Goal: Information Seeking & Learning: Compare options

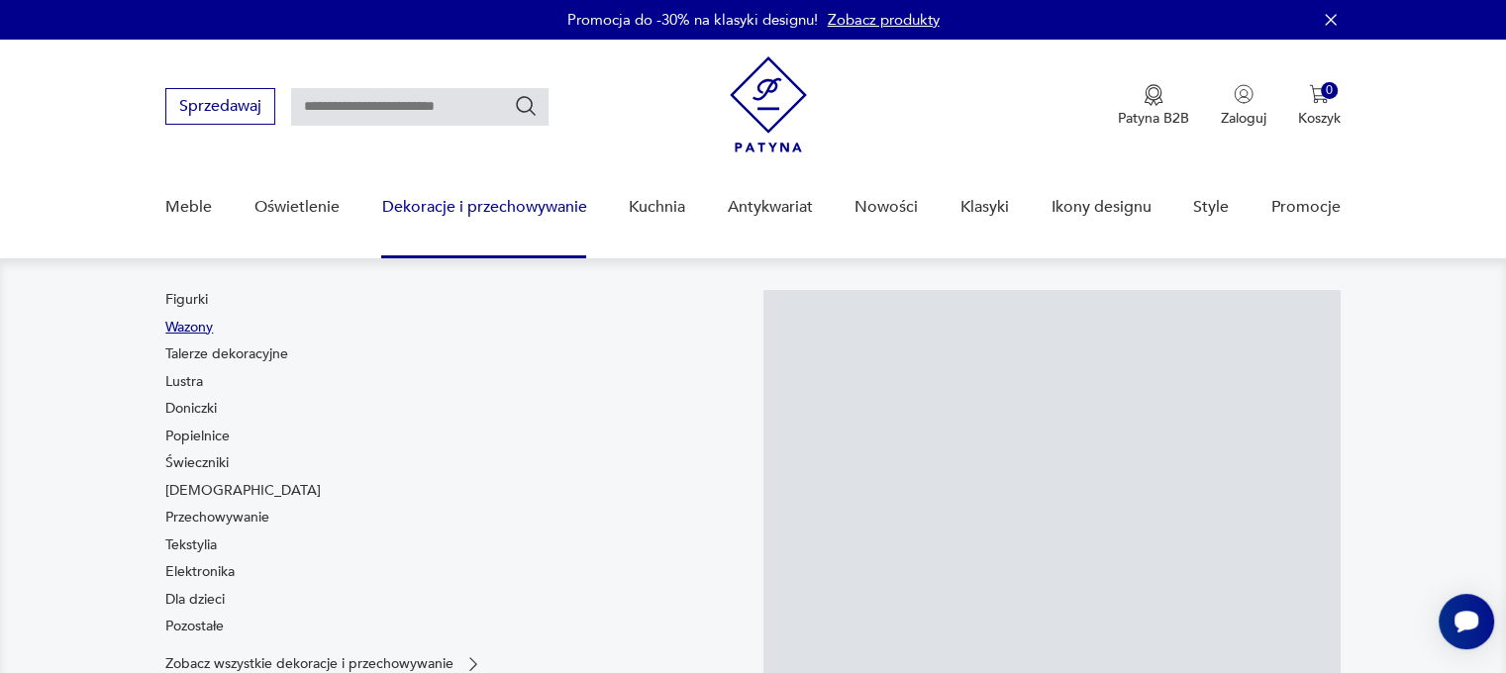
click at [197, 321] on link "Wazony" at bounding box center [189, 328] width 48 height 20
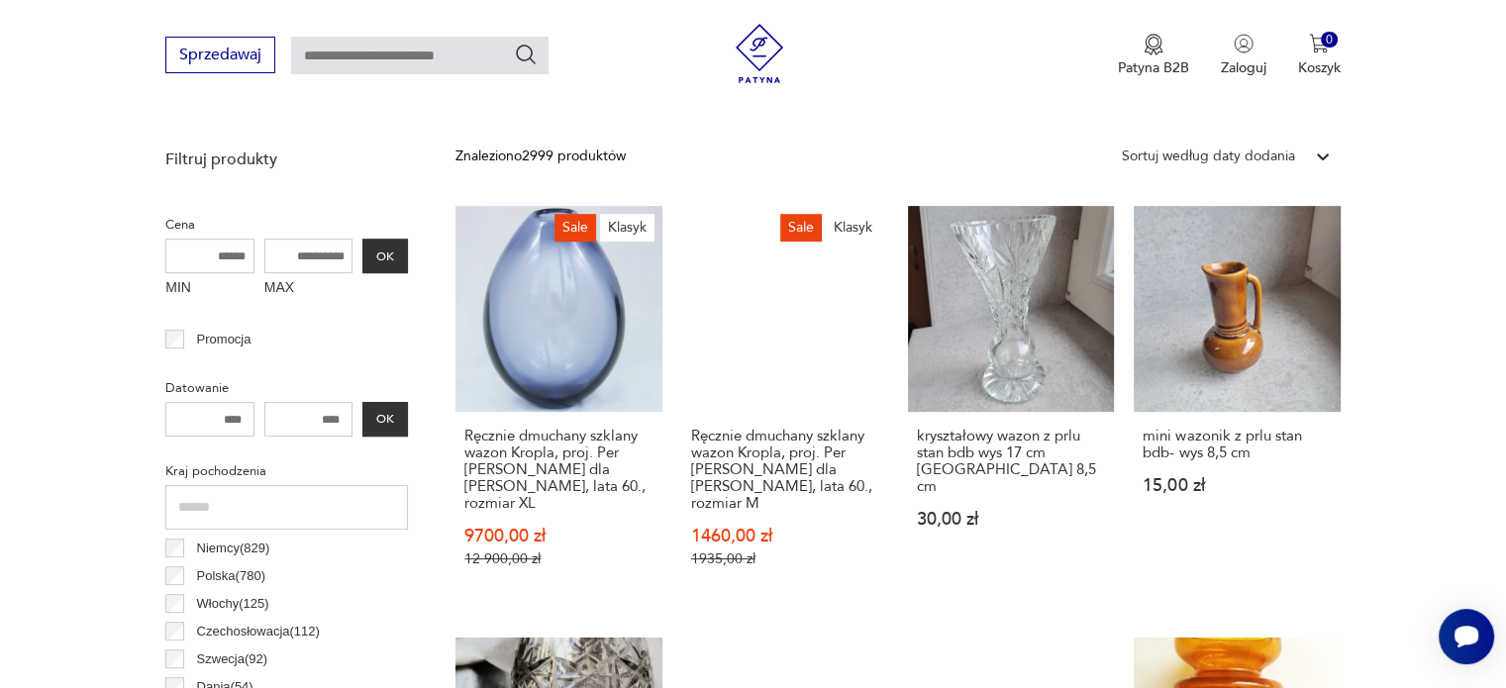
scroll to position [692, 0]
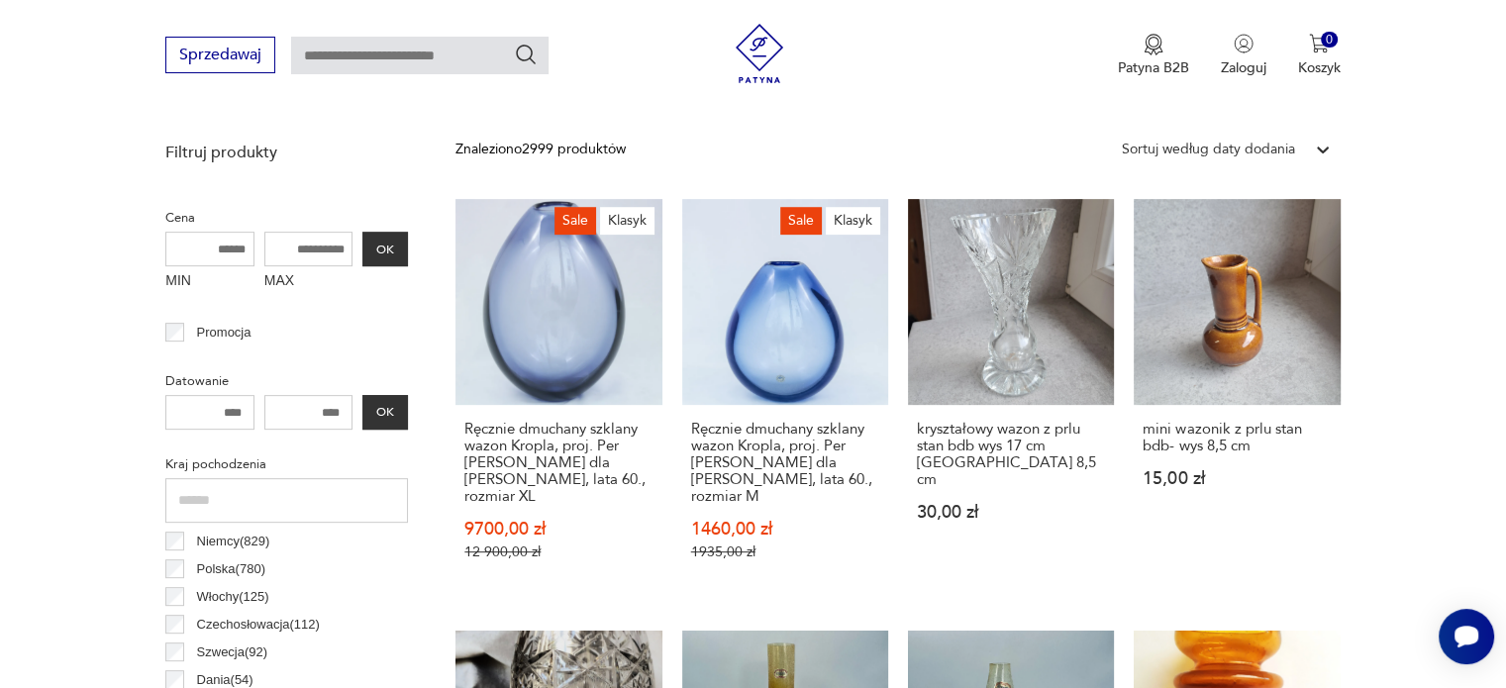
click at [340, 244] on input "MAX" at bounding box center [308, 249] width 89 height 35
type input "***"
click at [396, 244] on button "OK" at bounding box center [385, 249] width 46 height 35
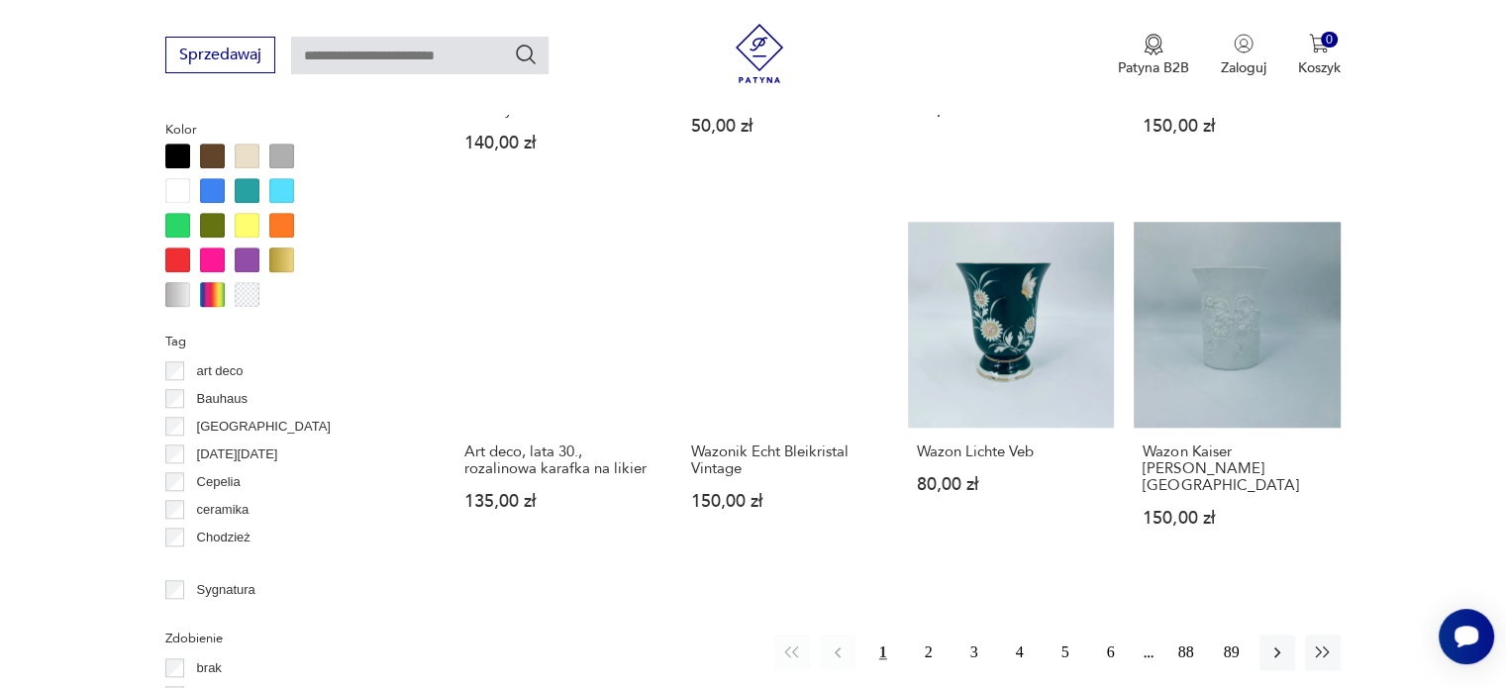
scroll to position [1831, 0]
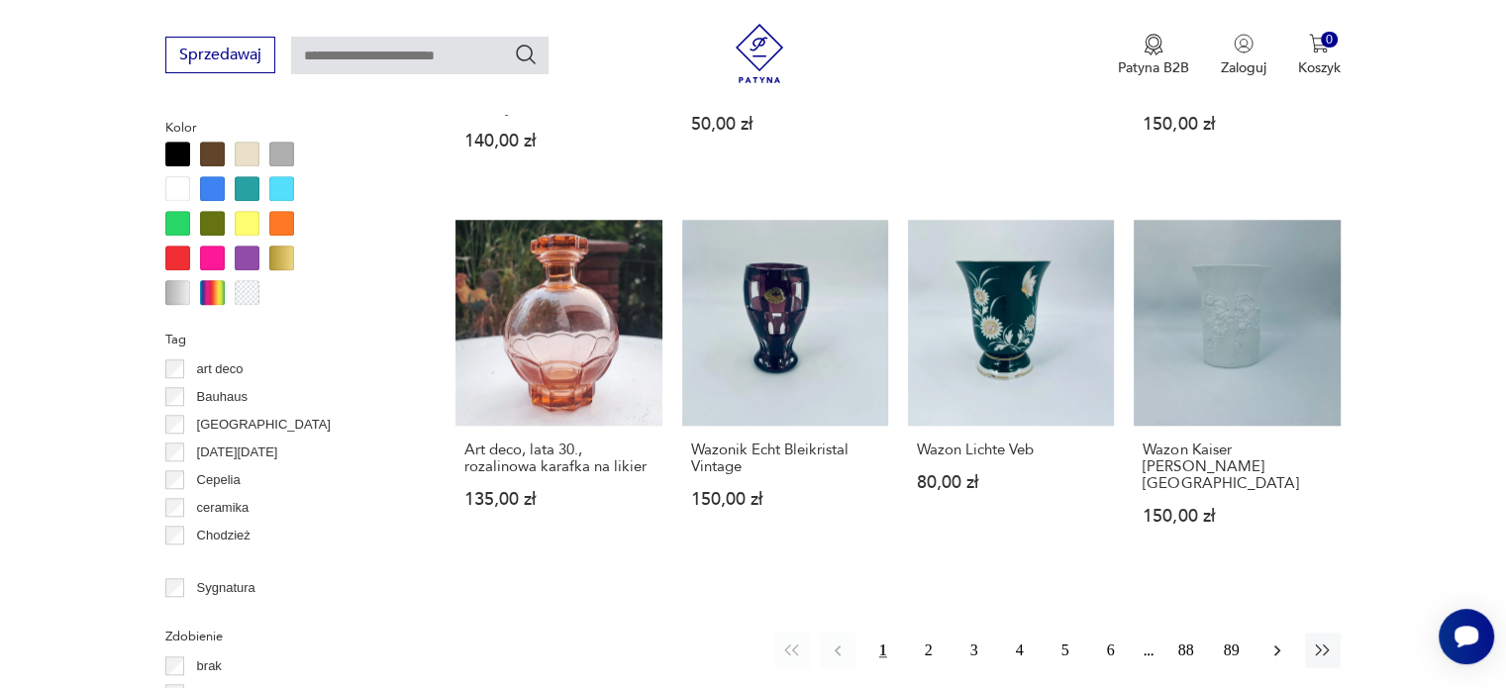
click at [1276, 645] on icon "button" at bounding box center [1277, 650] width 6 height 11
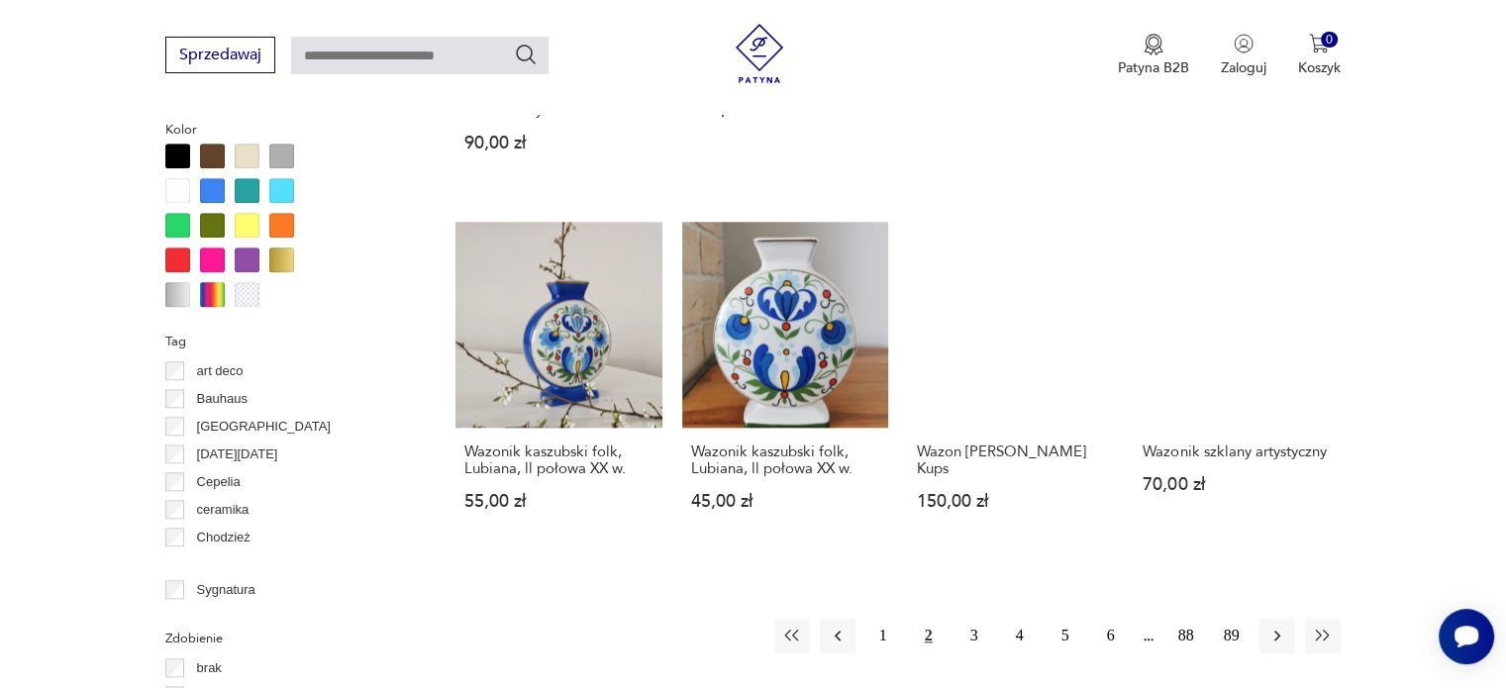
scroll to position [1831, 0]
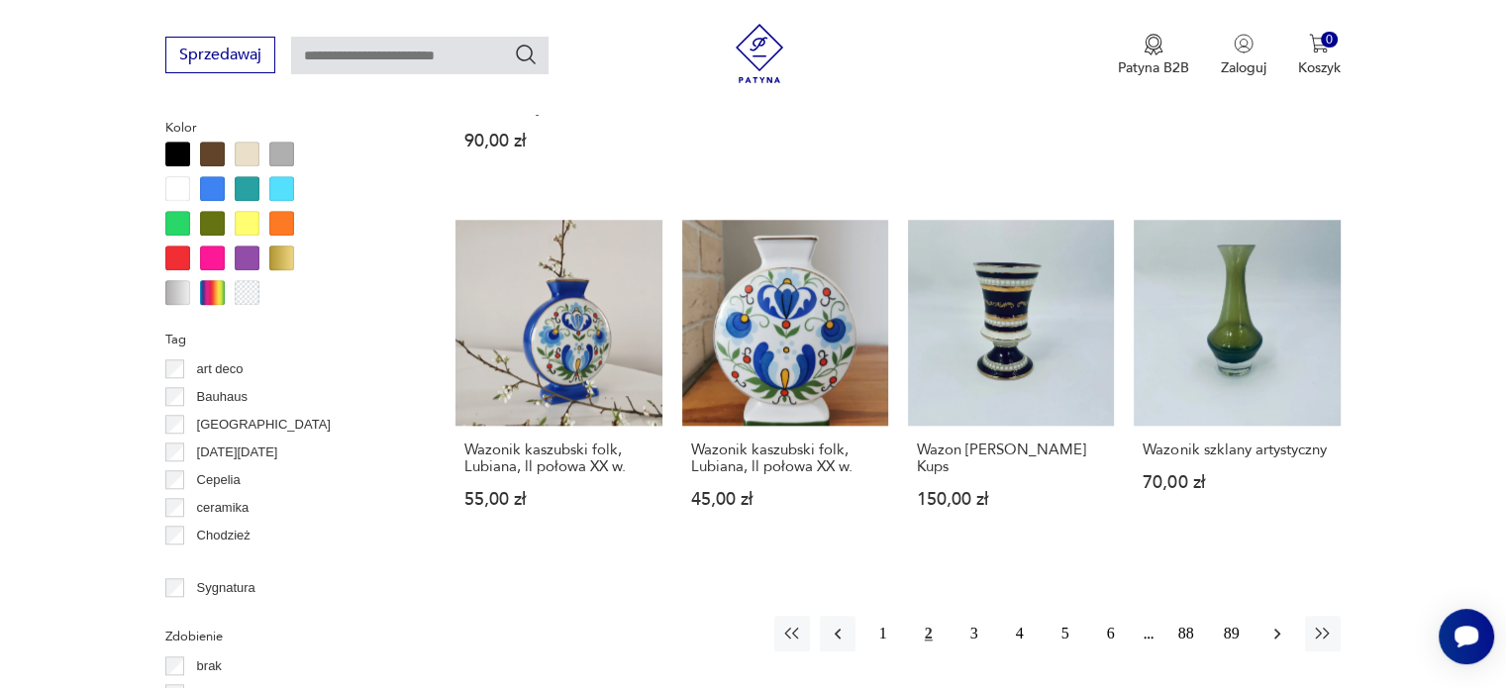
click at [1278, 624] on icon "button" at bounding box center [1277, 634] width 20 height 20
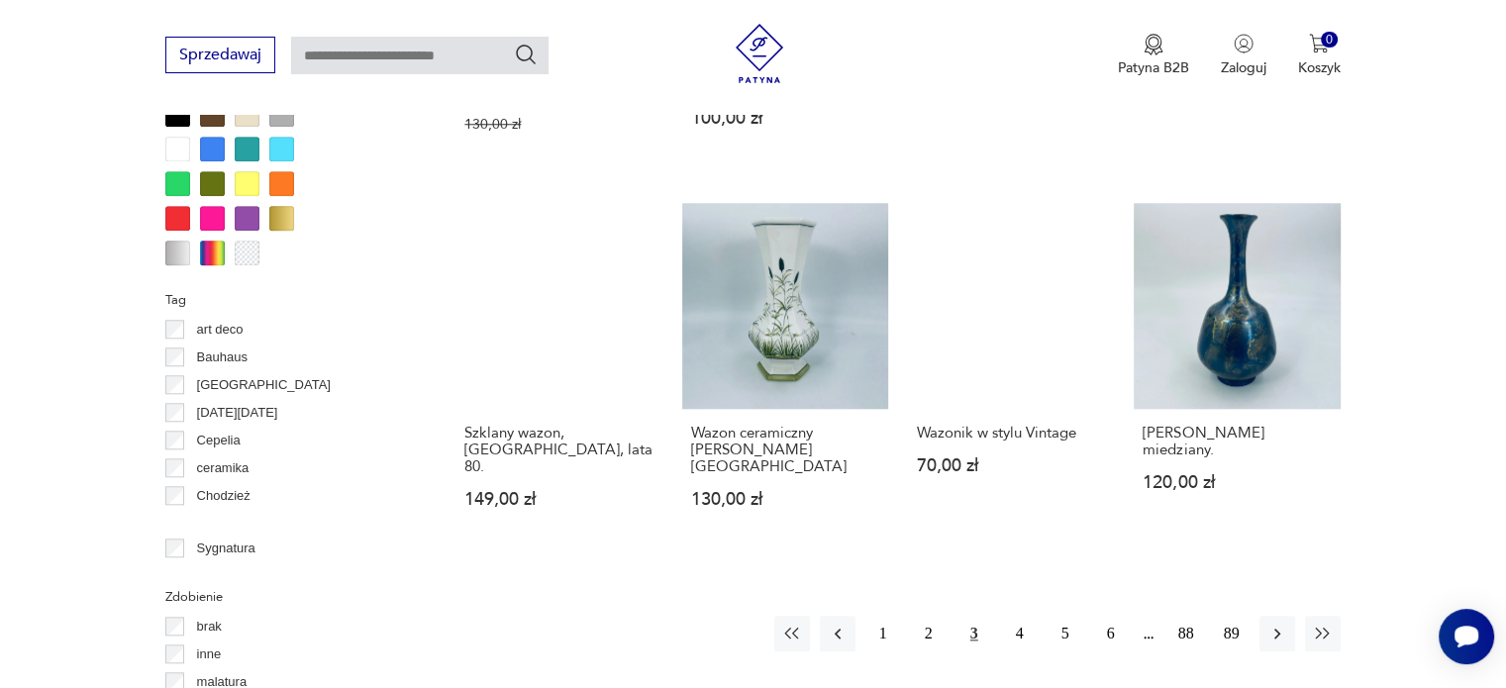
scroll to position [1911, 0]
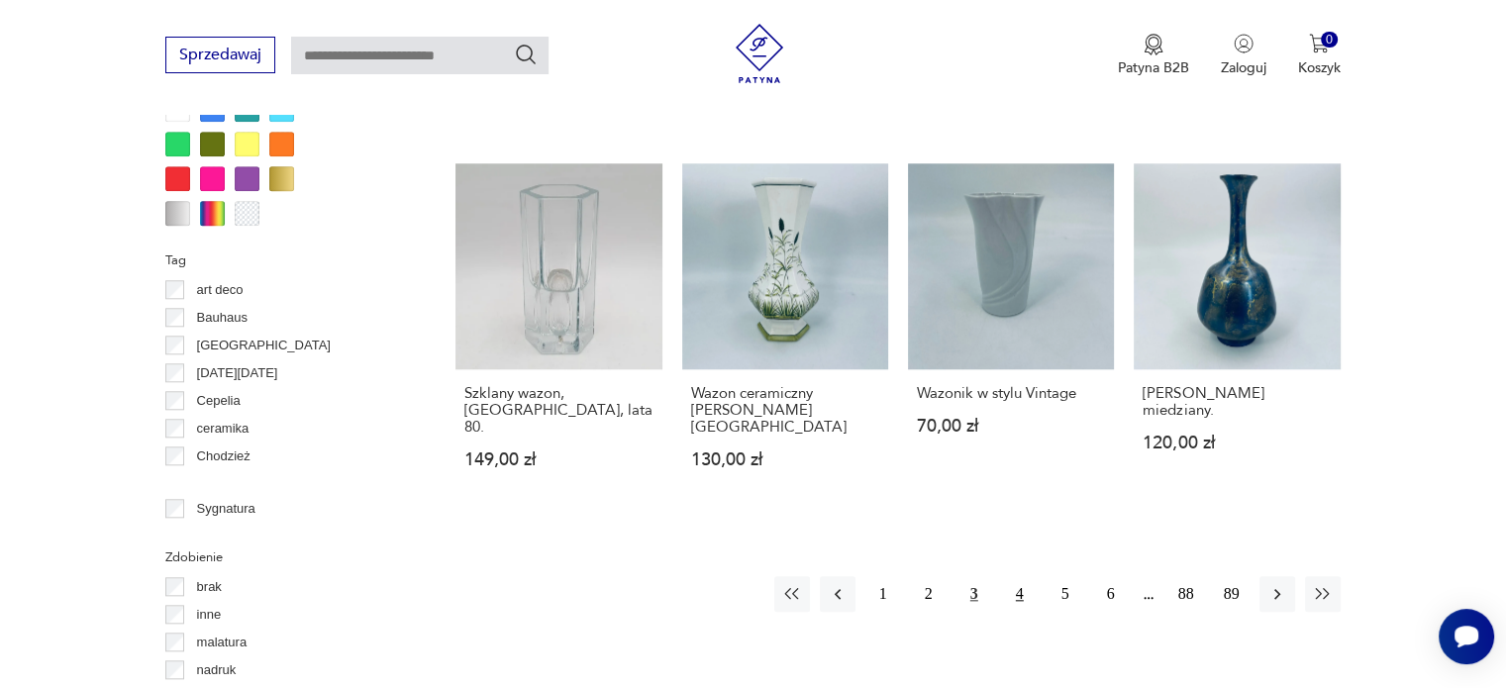
click at [1025, 576] on button "4" at bounding box center [1020, 594] width 36 height 36
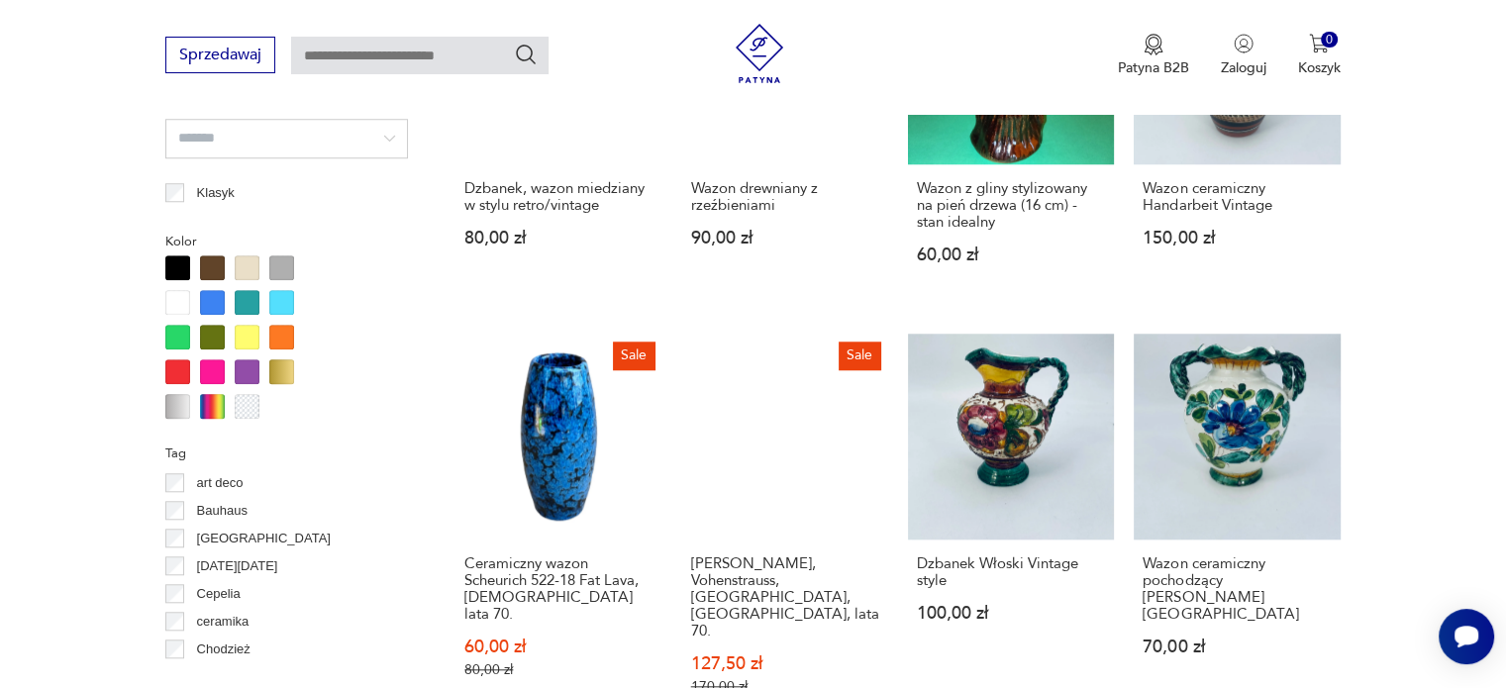
scroll to position [1950, 0]
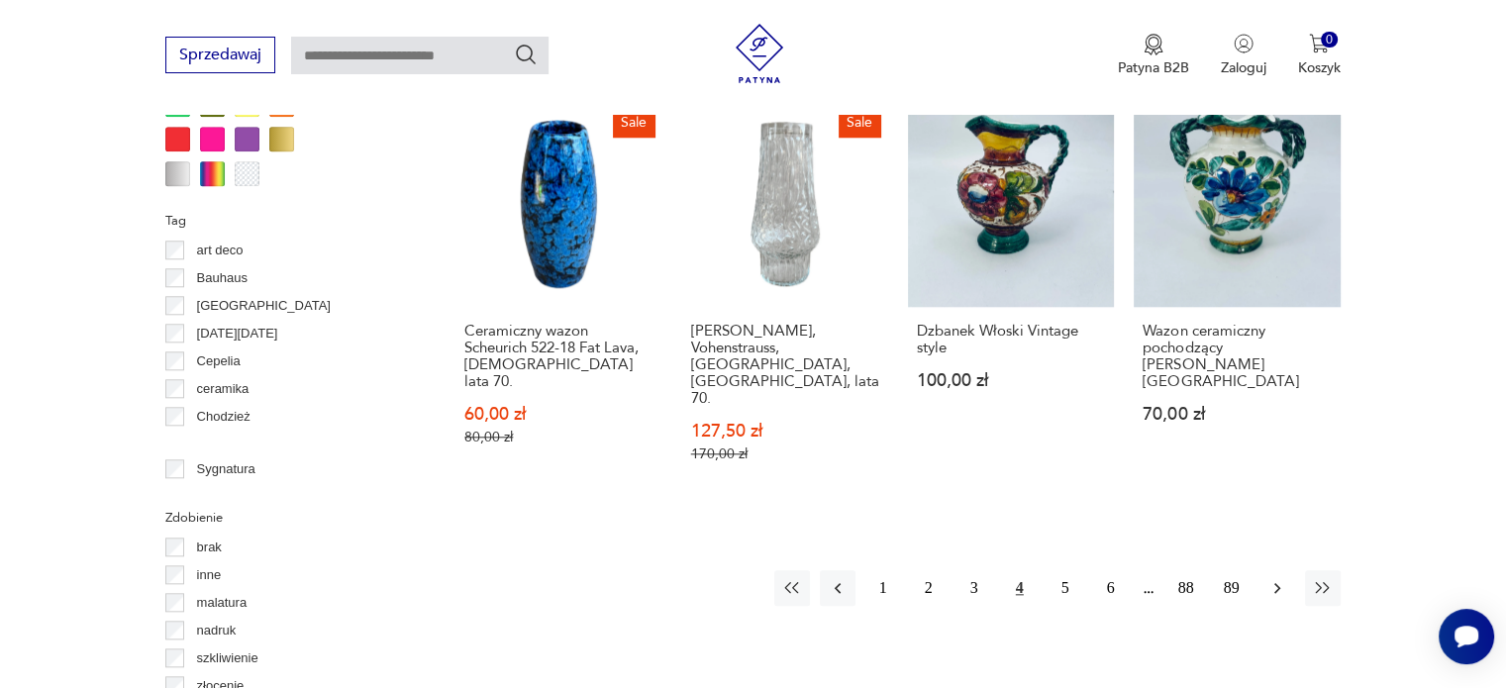
click at [1268, 578] on icon "button" at bounding box center [1277, 588] width 20 height 20
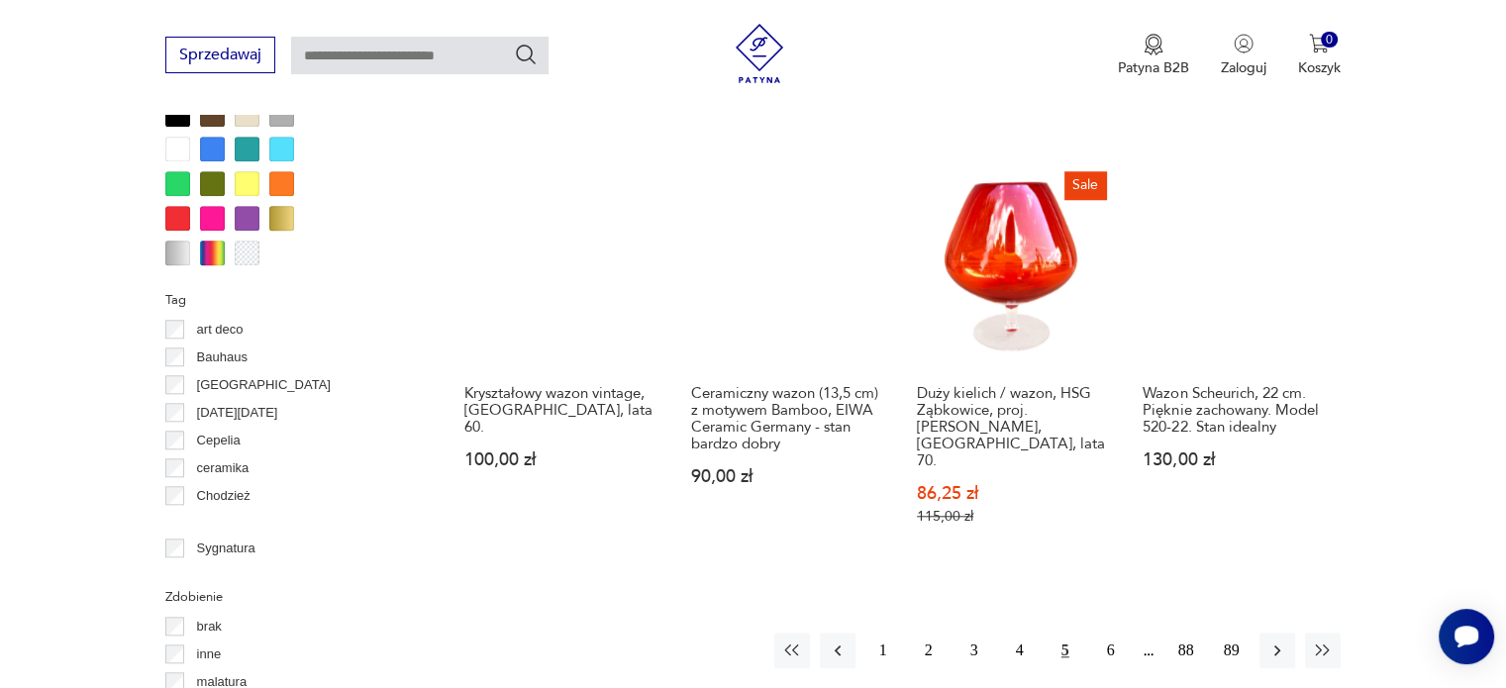
scroll to position [1950, 0]
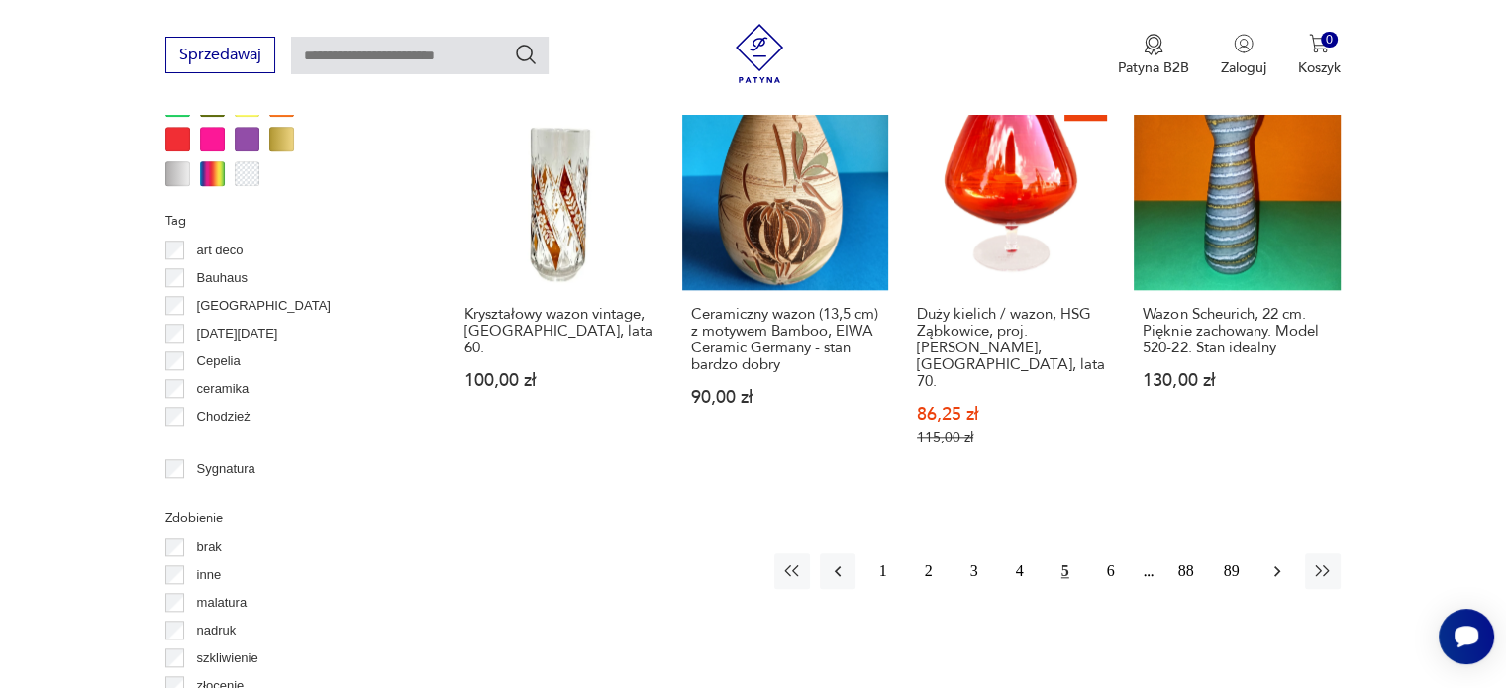
click at [1259, 553] on button "button" at bounding box center [1277, 571] width 36 height 36
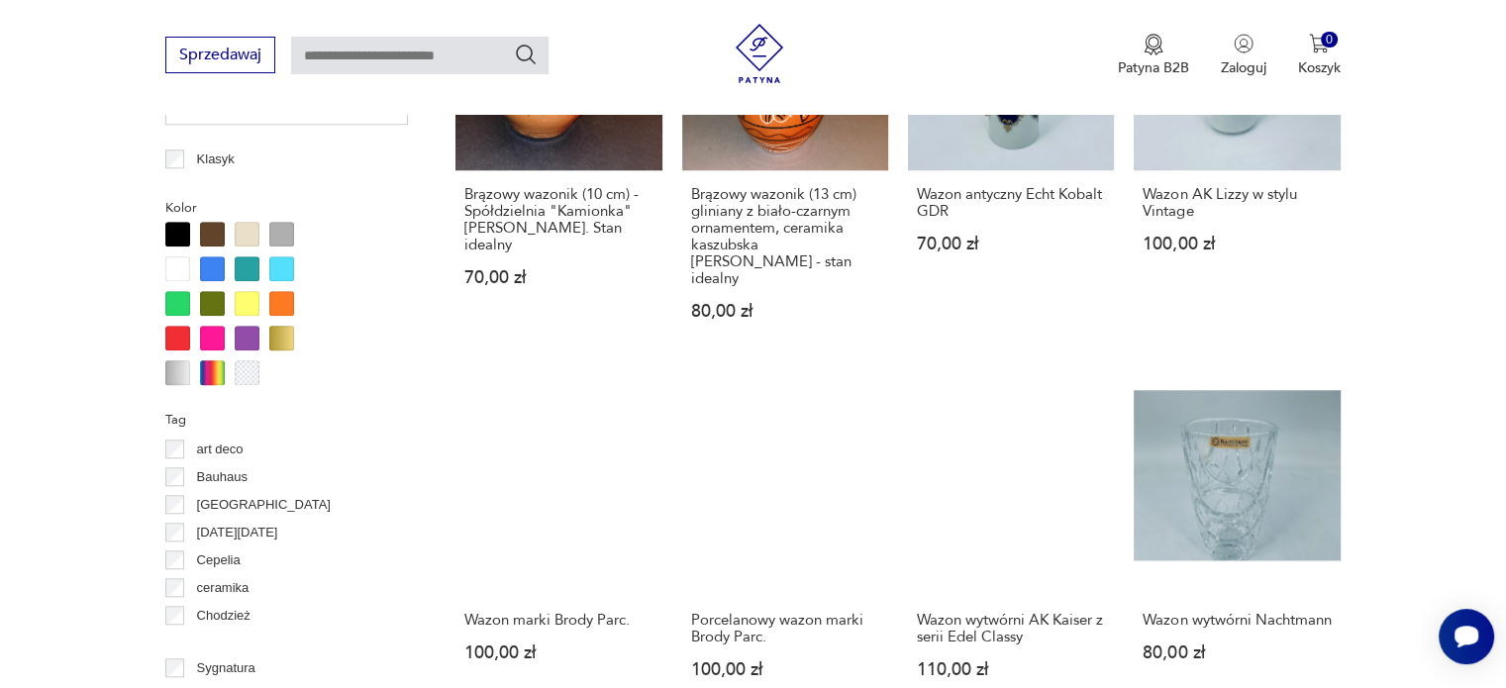
scroll to position [1950, 0]
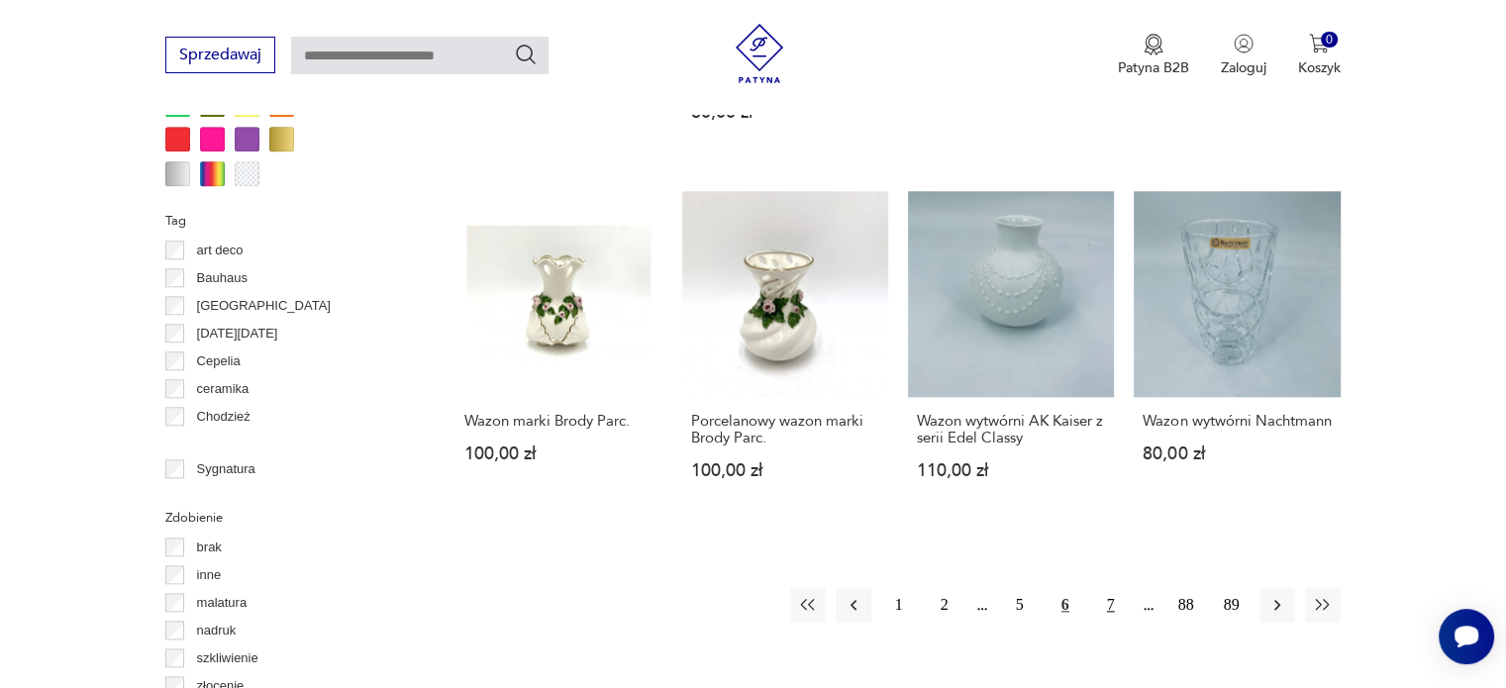
click at [1109, 587] on button "7" at bounding box center [1111, 605] width 36 height 36
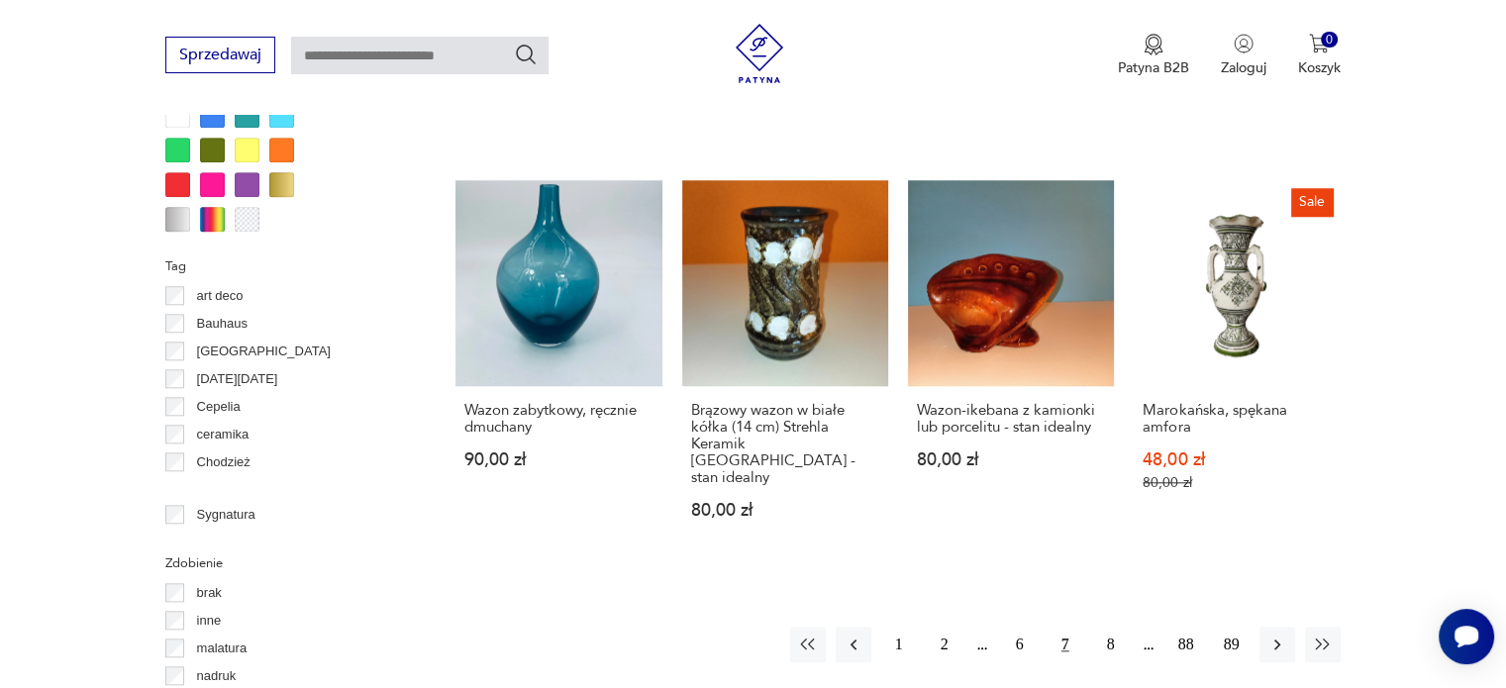
scroll to position [1871, 0]
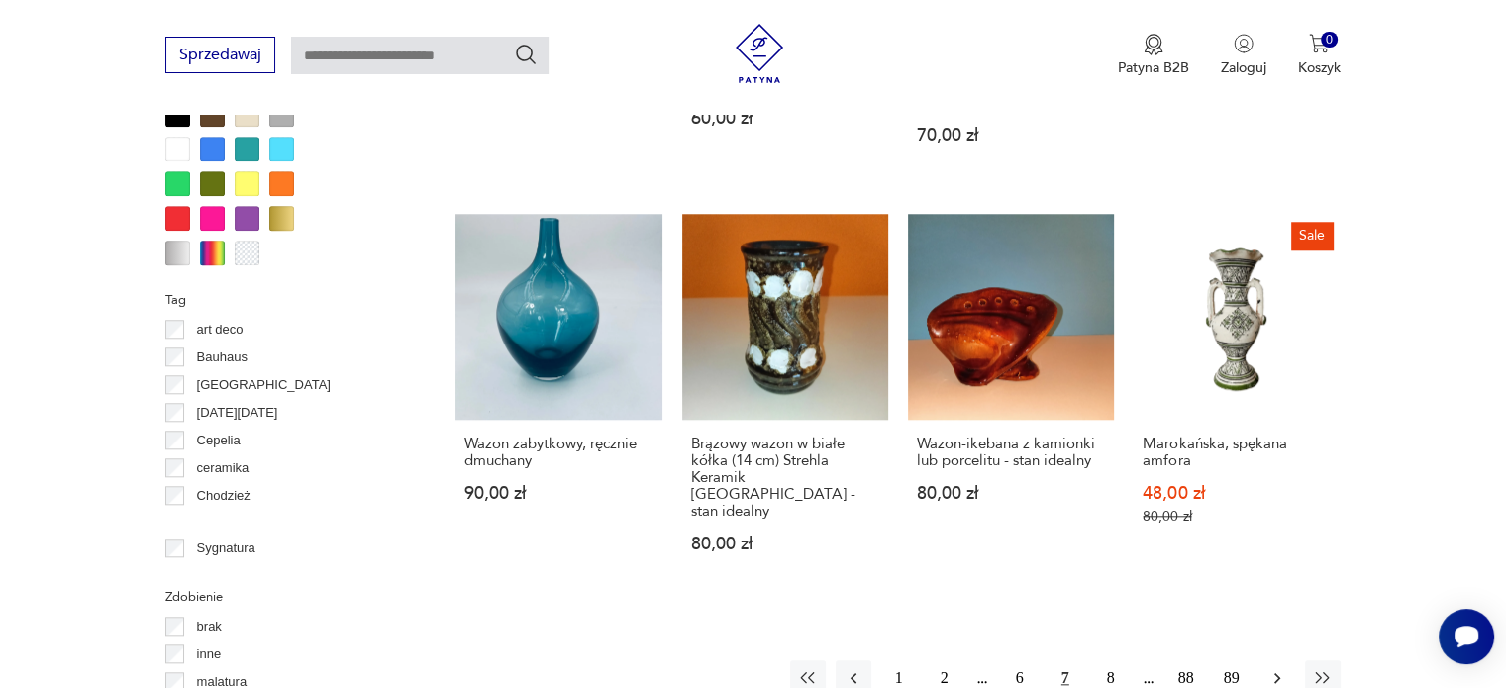
click at [1272, 668] on icon "button" at bounding box center [1277, 678] width 20 height 20
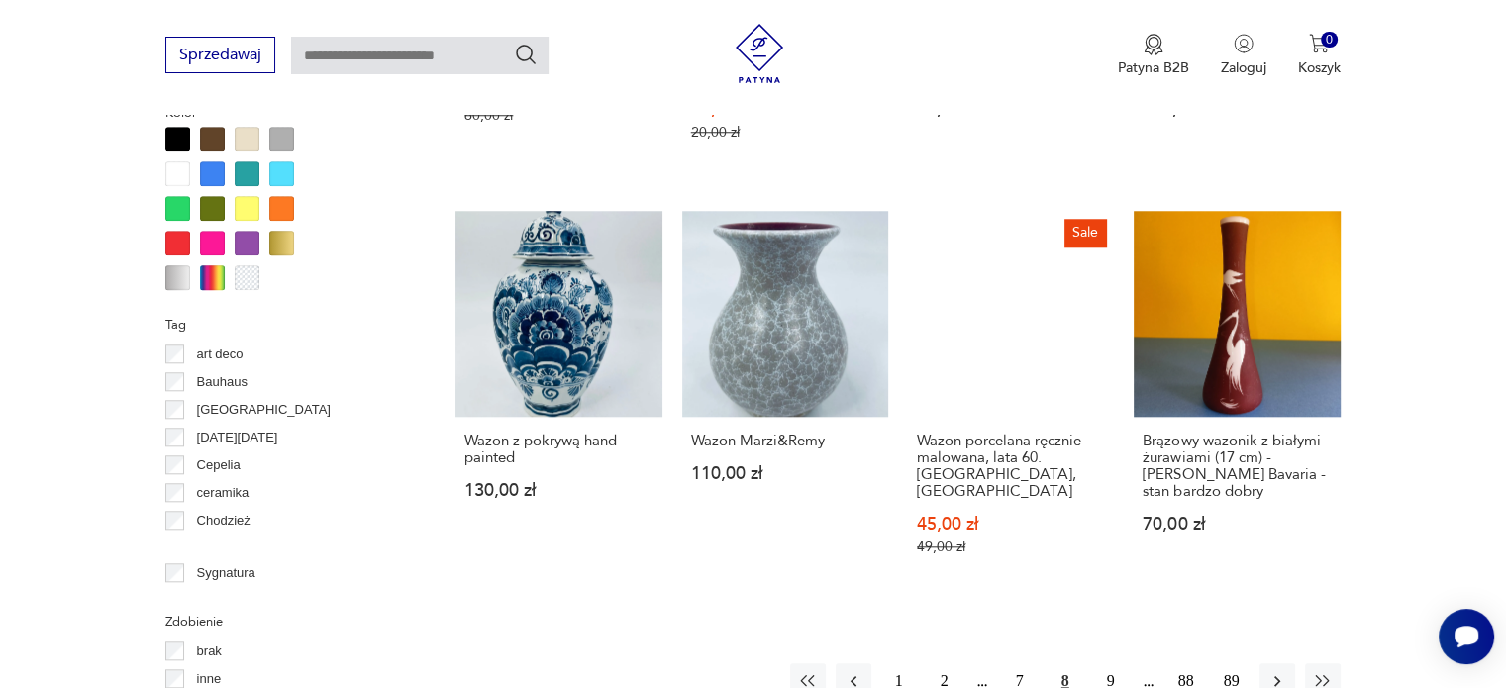
scroll to position [1911, 0]
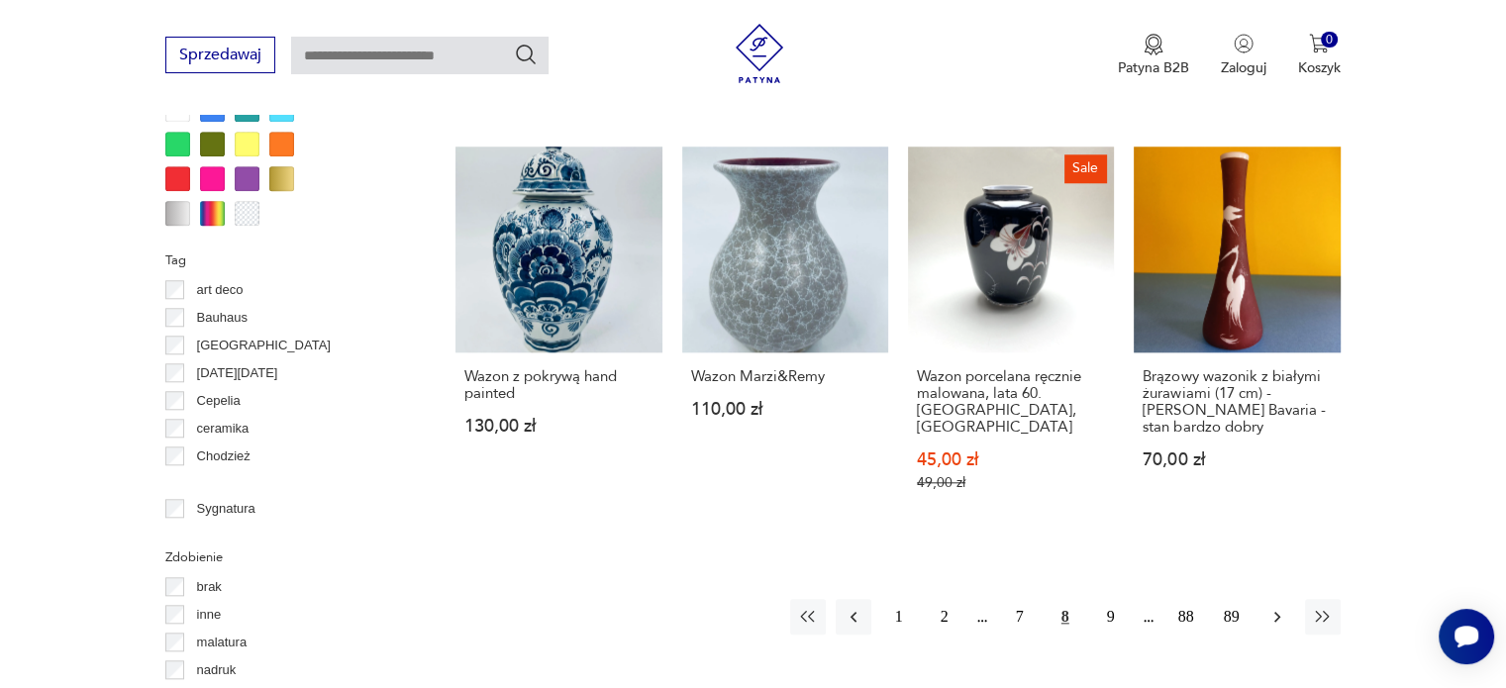
click at [1271, 607] on icon "button" at bounding box center [1277, 617] width 20 height 20
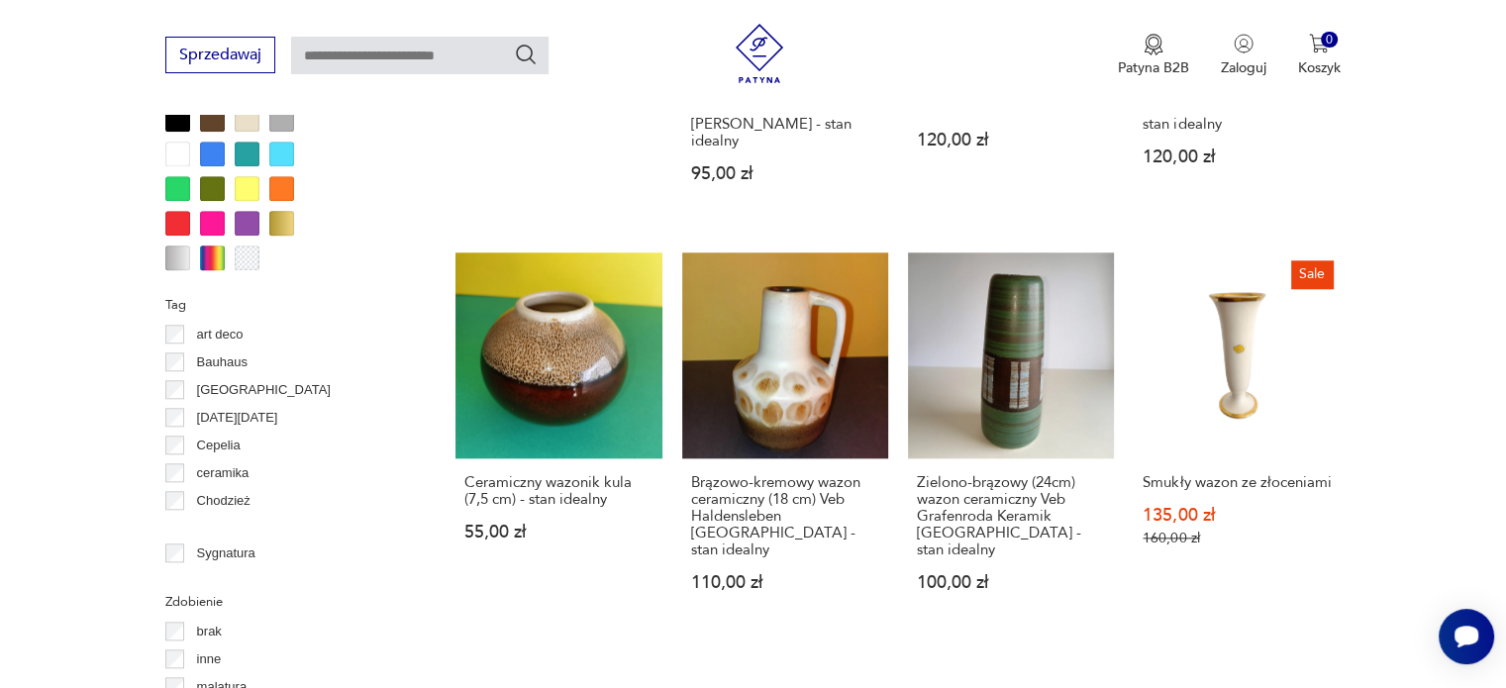
scroll to position [1871, 0]
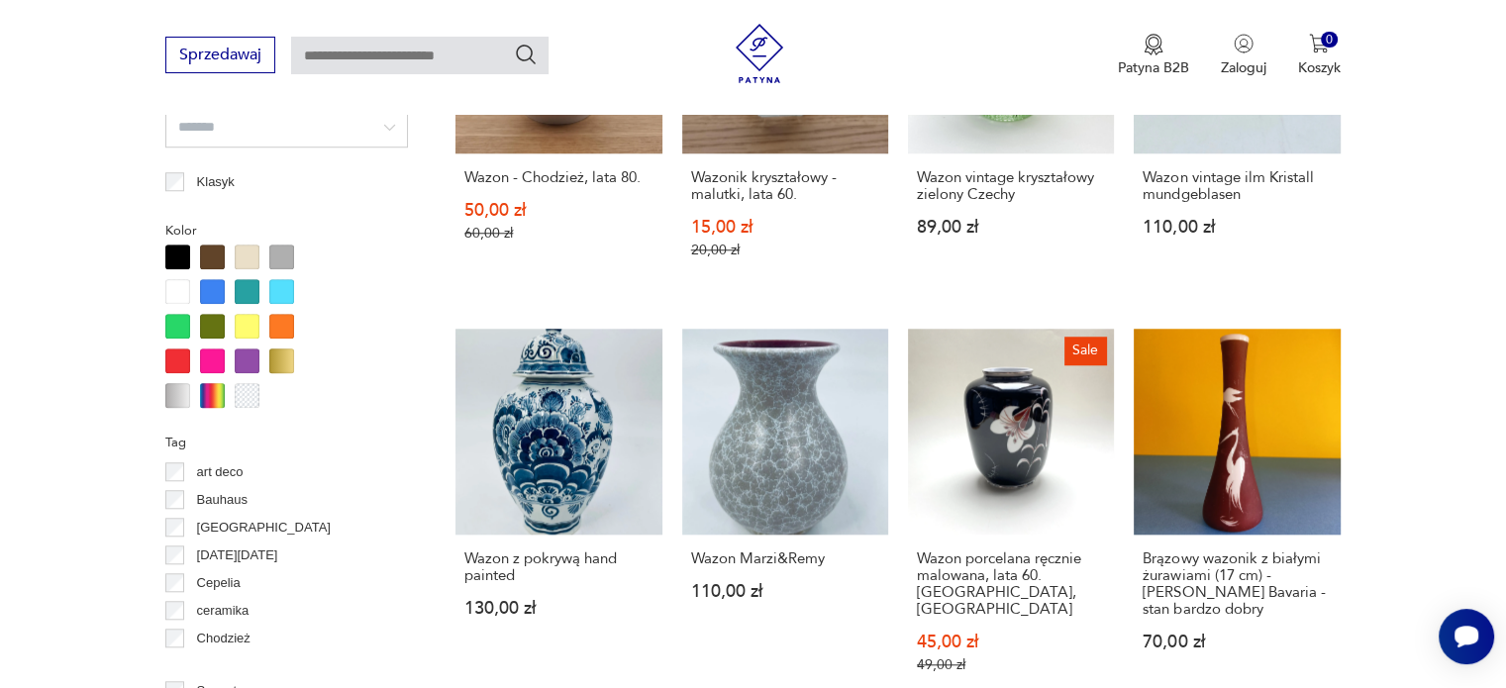
scroll to position [1875, 0]
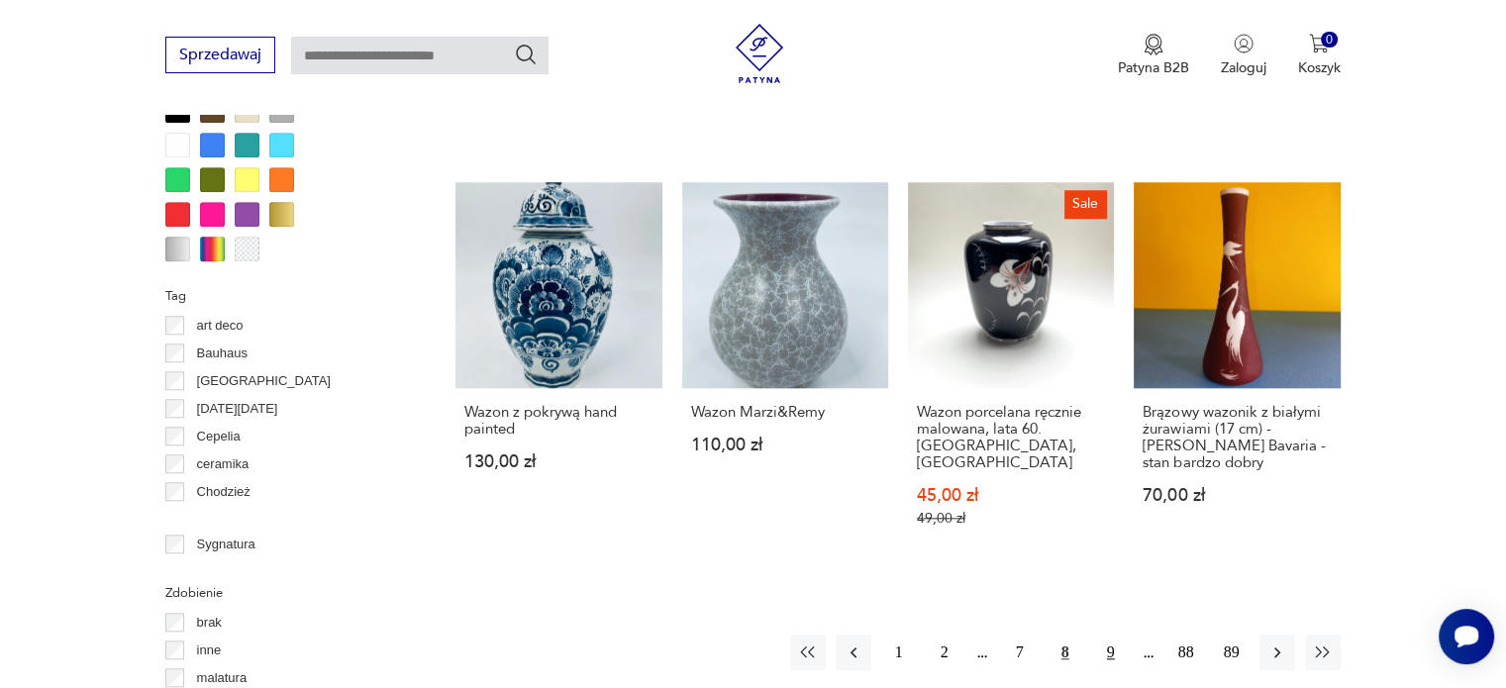
click at [1105, 635] on button "9" at bounding box center [1111, 653] width 36 height 36
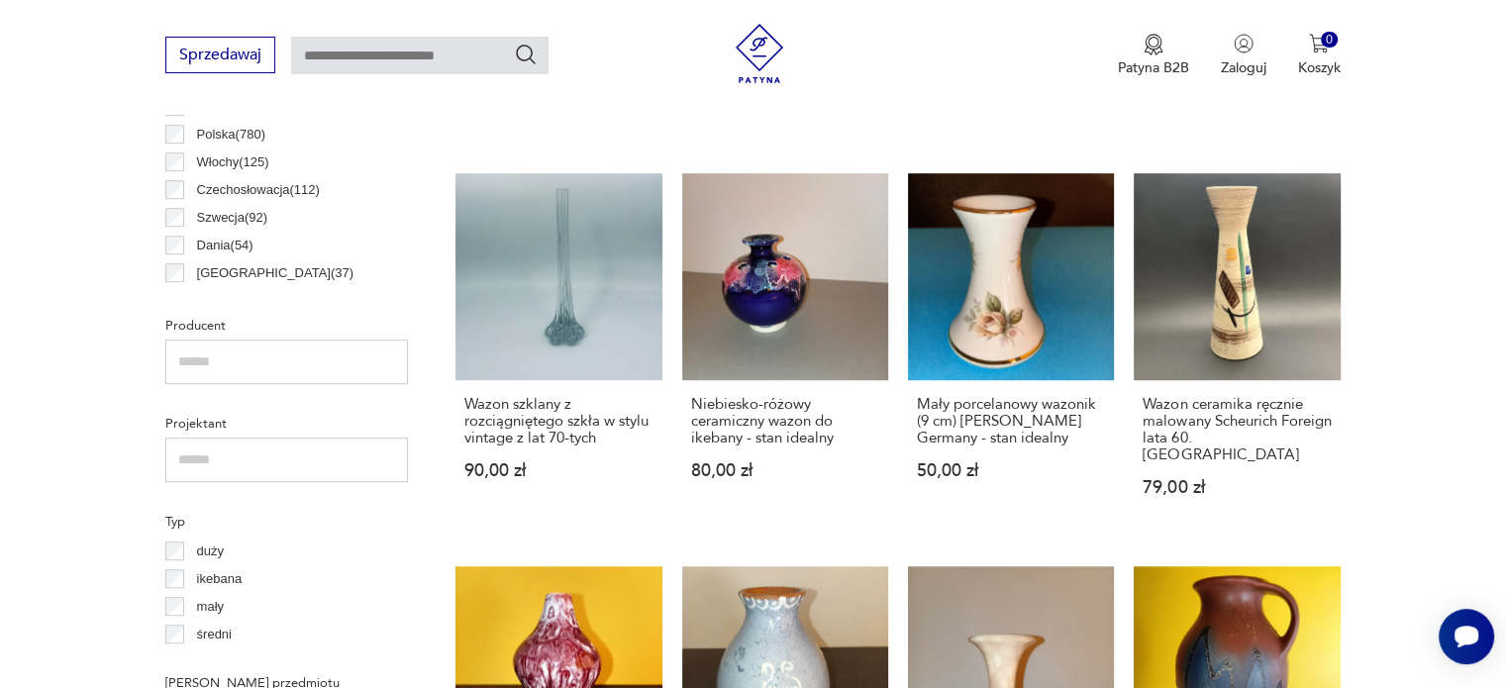
scroll to position [1928, 0]
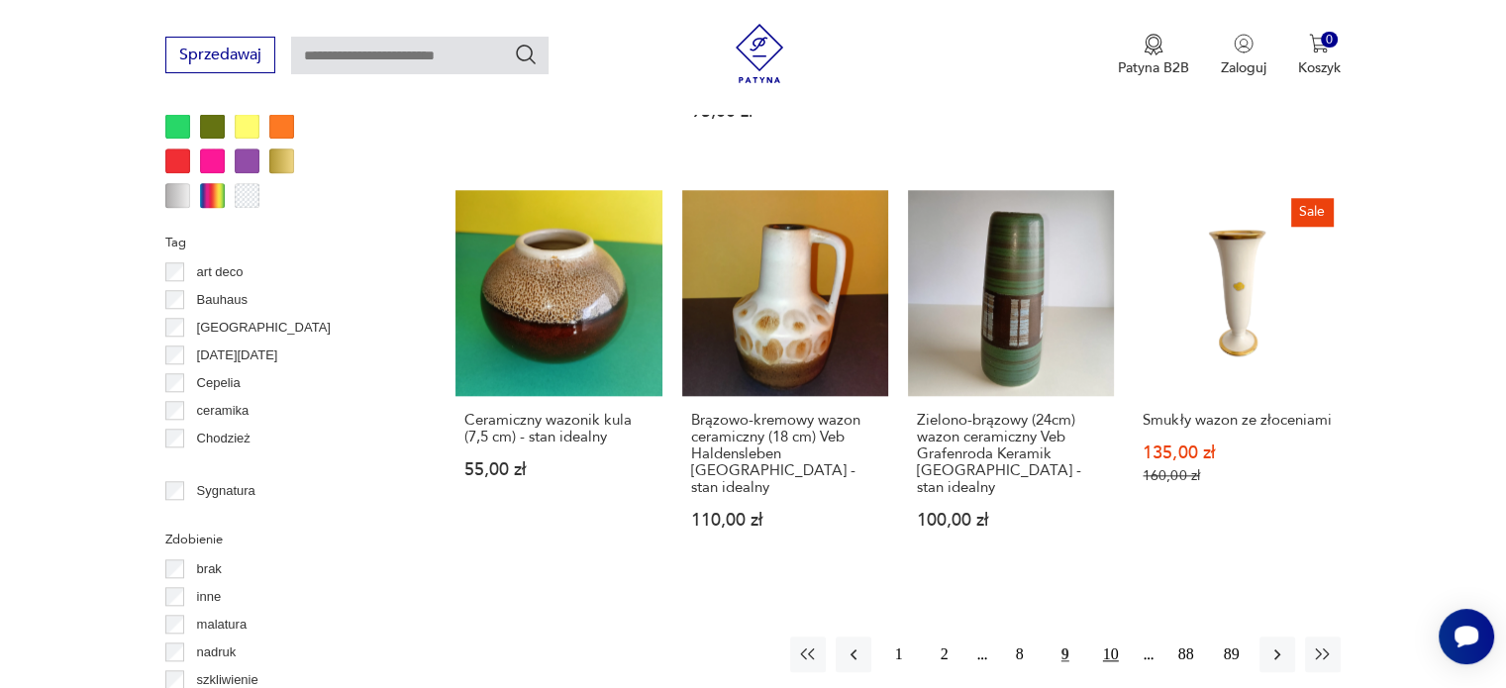
click at [1117, 637] on button "10" at bounding box center [1111, 655] width 36 height 36
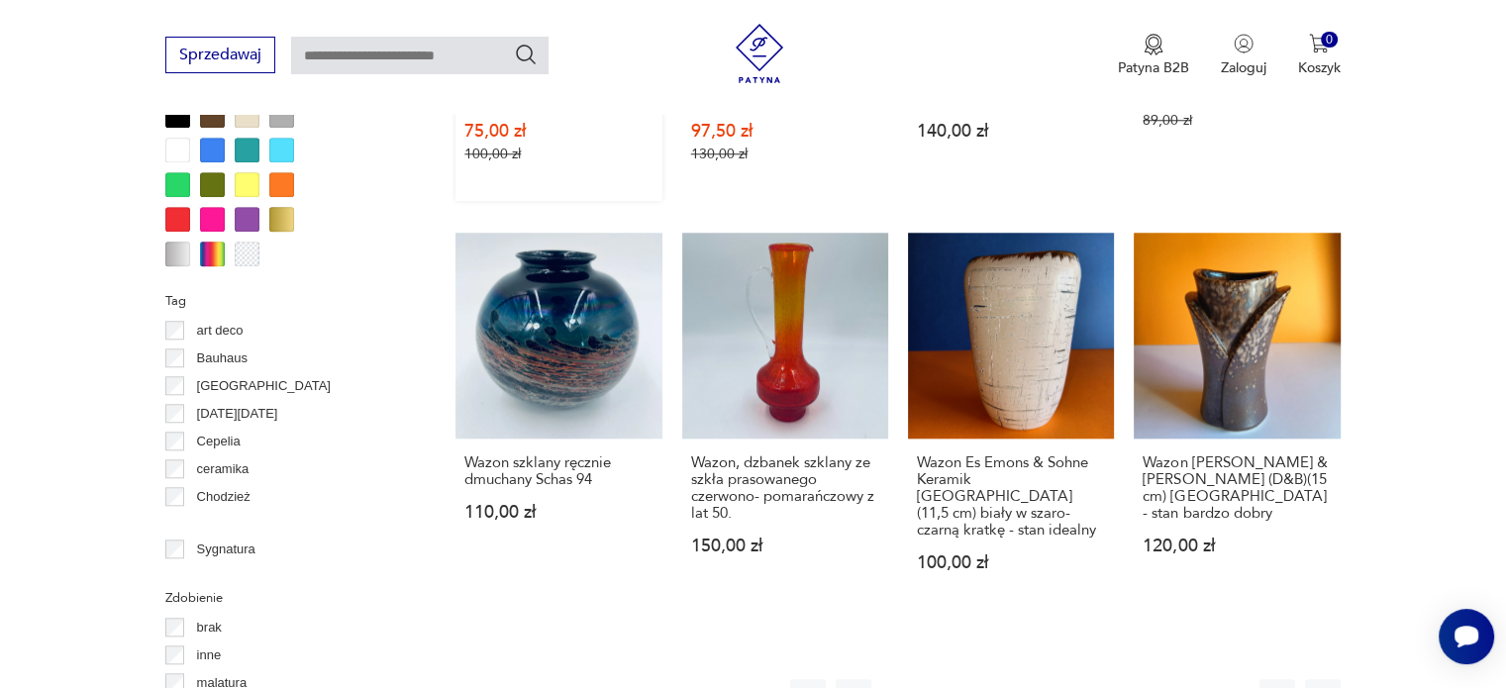
scroll to position [1871, 0]
click at [1109, 678] on button "11" at bounding box center [1111, 696] width 36 height 36
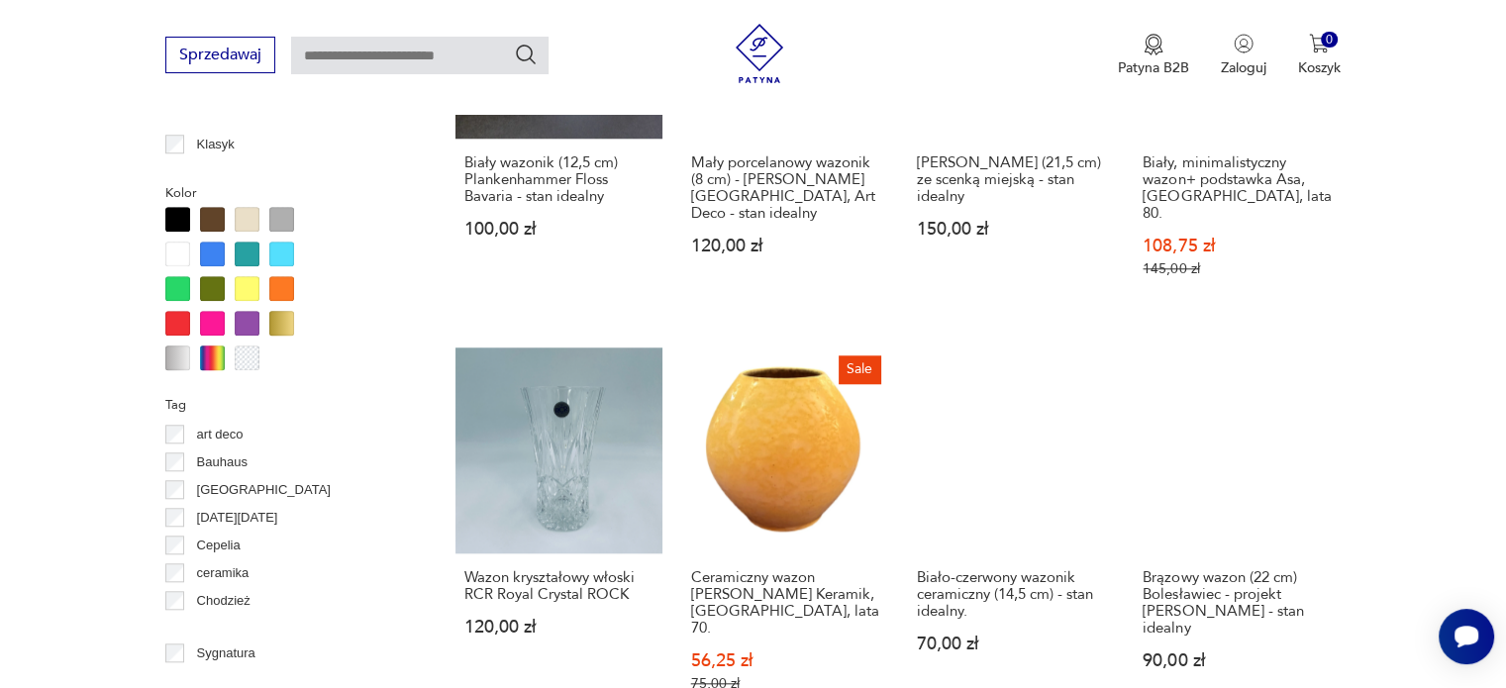
scroll to position [1871, 0]
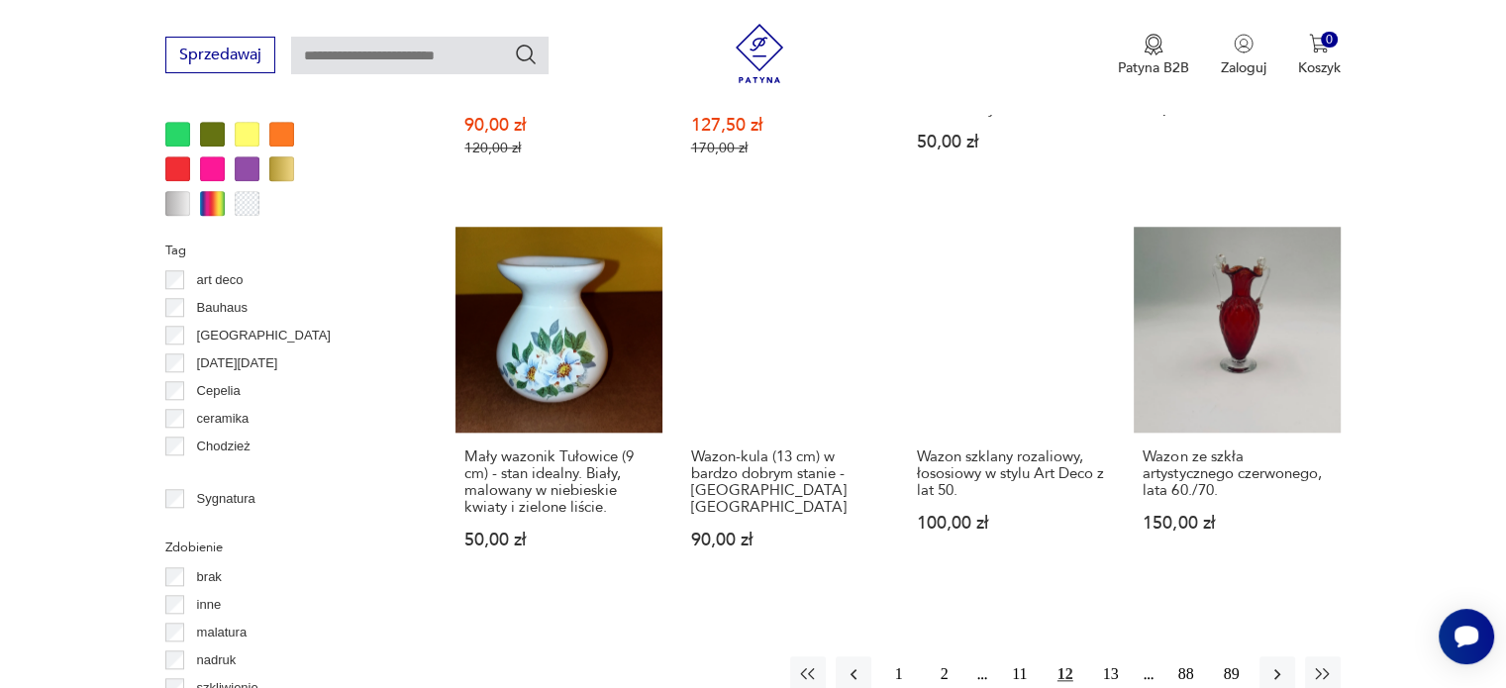
scroll to position [1950, 0]
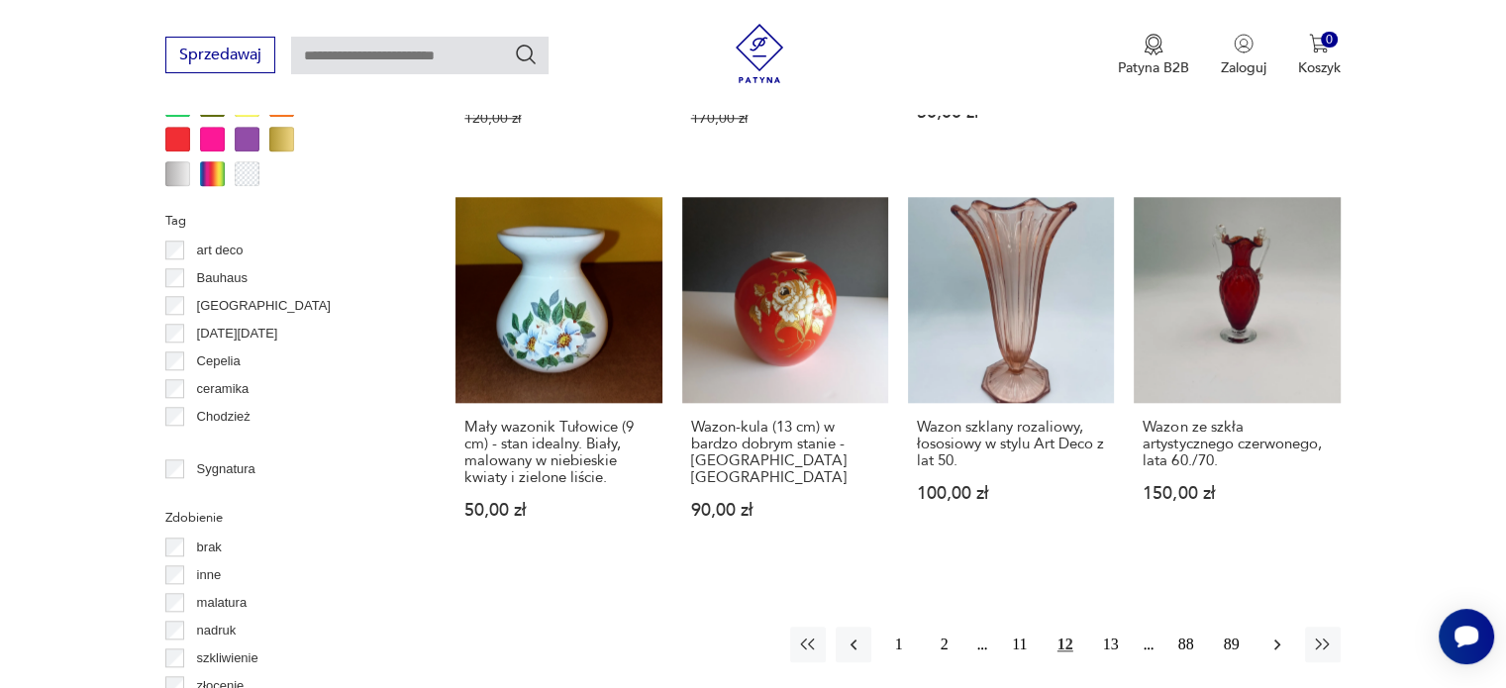
click at [1280, 635] on icon "button" at bounding box center [1277, 645] width 20 height 20
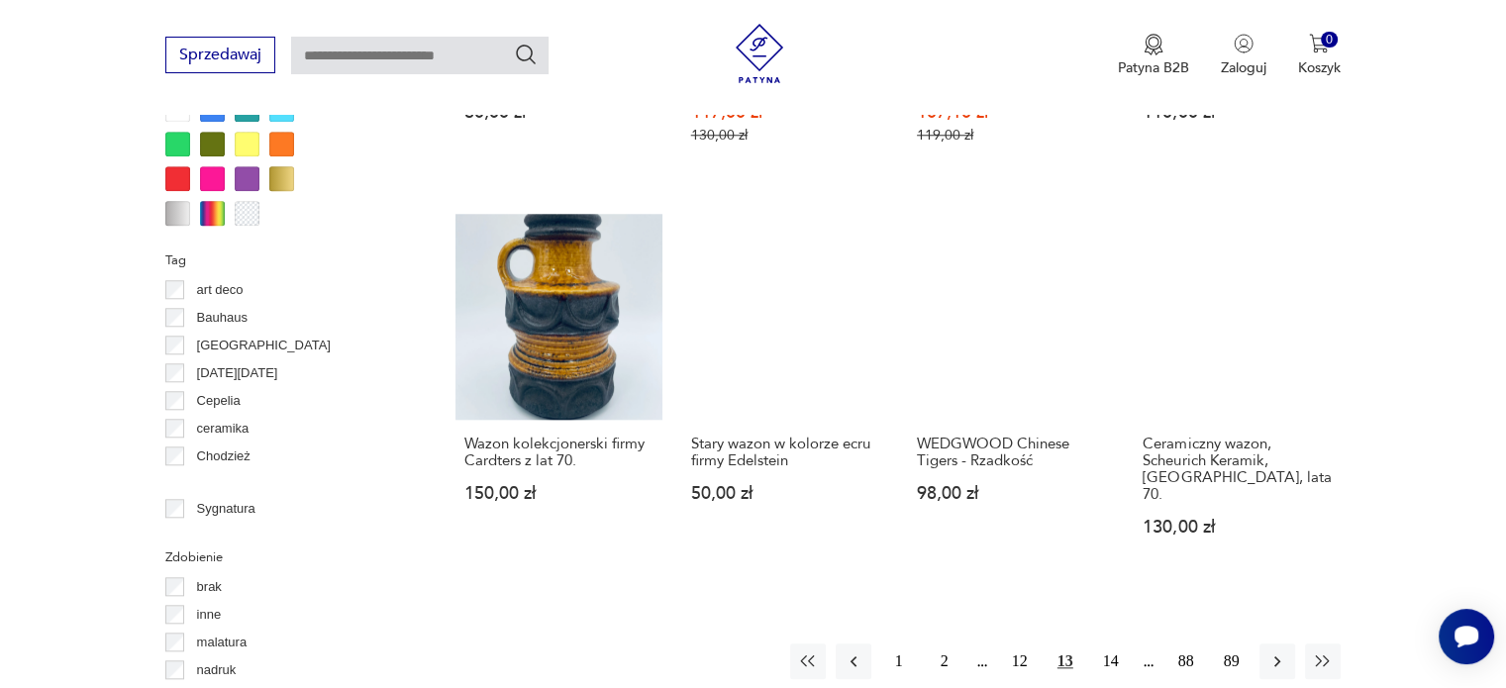
scroll to position [1950, 0]
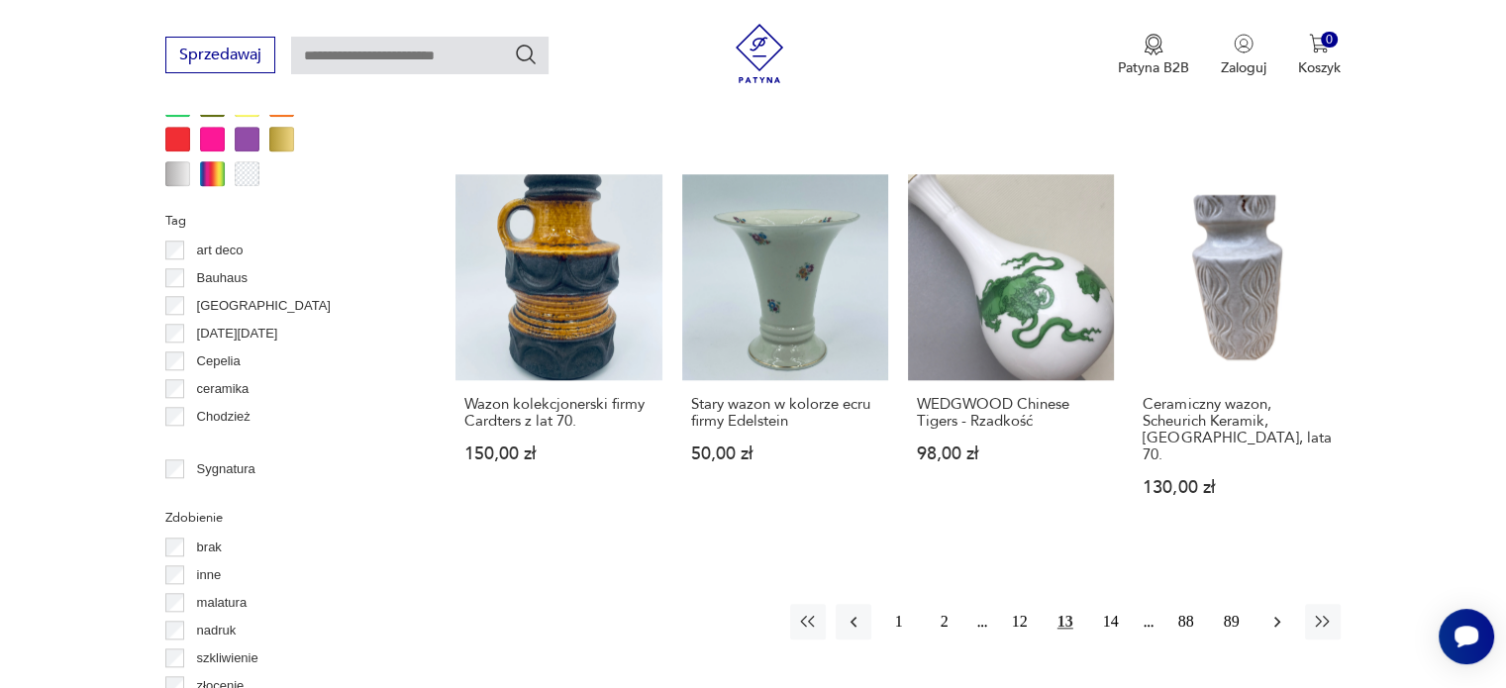
click at [1278, 612] on icon "button" at bounding box center [1277, 622] width 20 height 20
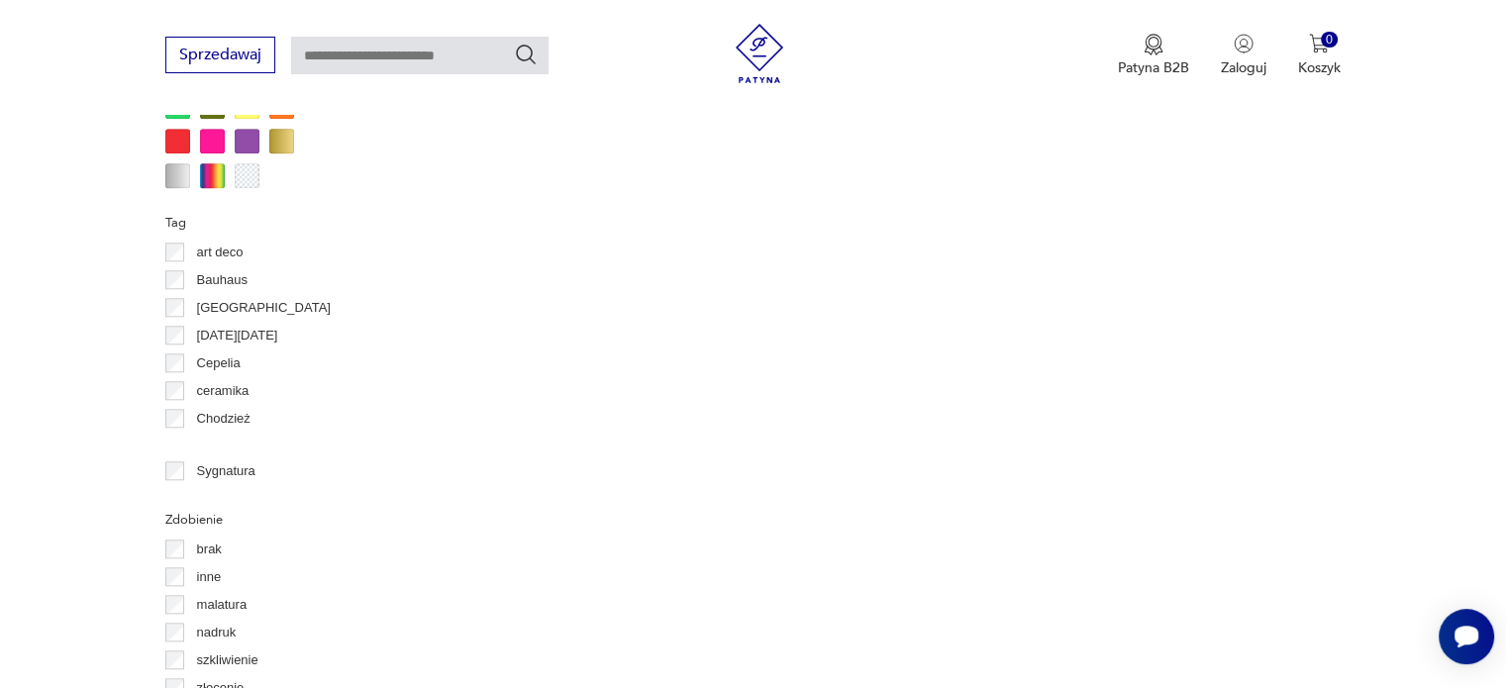
scroll to position [525, 0]
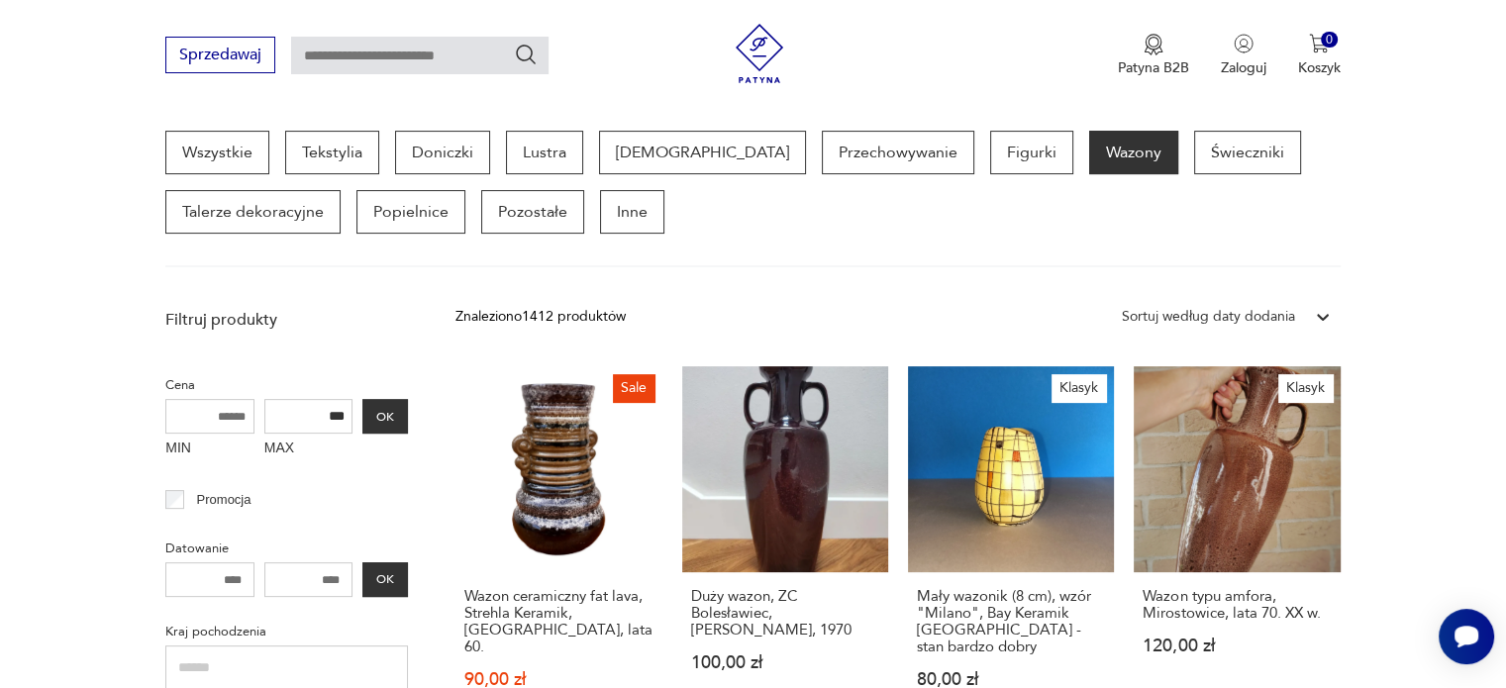
click at [1473, 259] on section "Wszystkie Tekstylia Doniczki Lustra Bibeloty Przechowywanie Figurki Wazony Świe…" at bounding box center [753, 199] width 1506 height 137
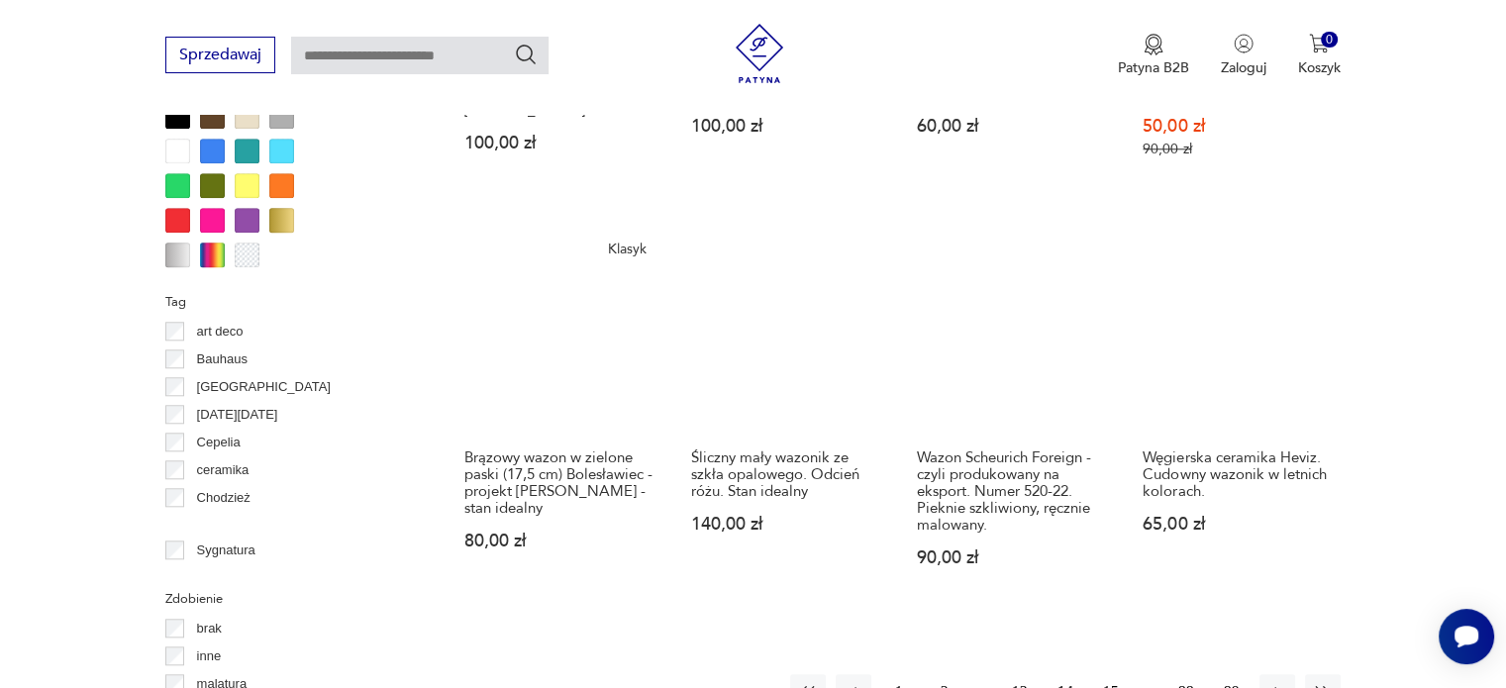
scroll to position [1871, 0]
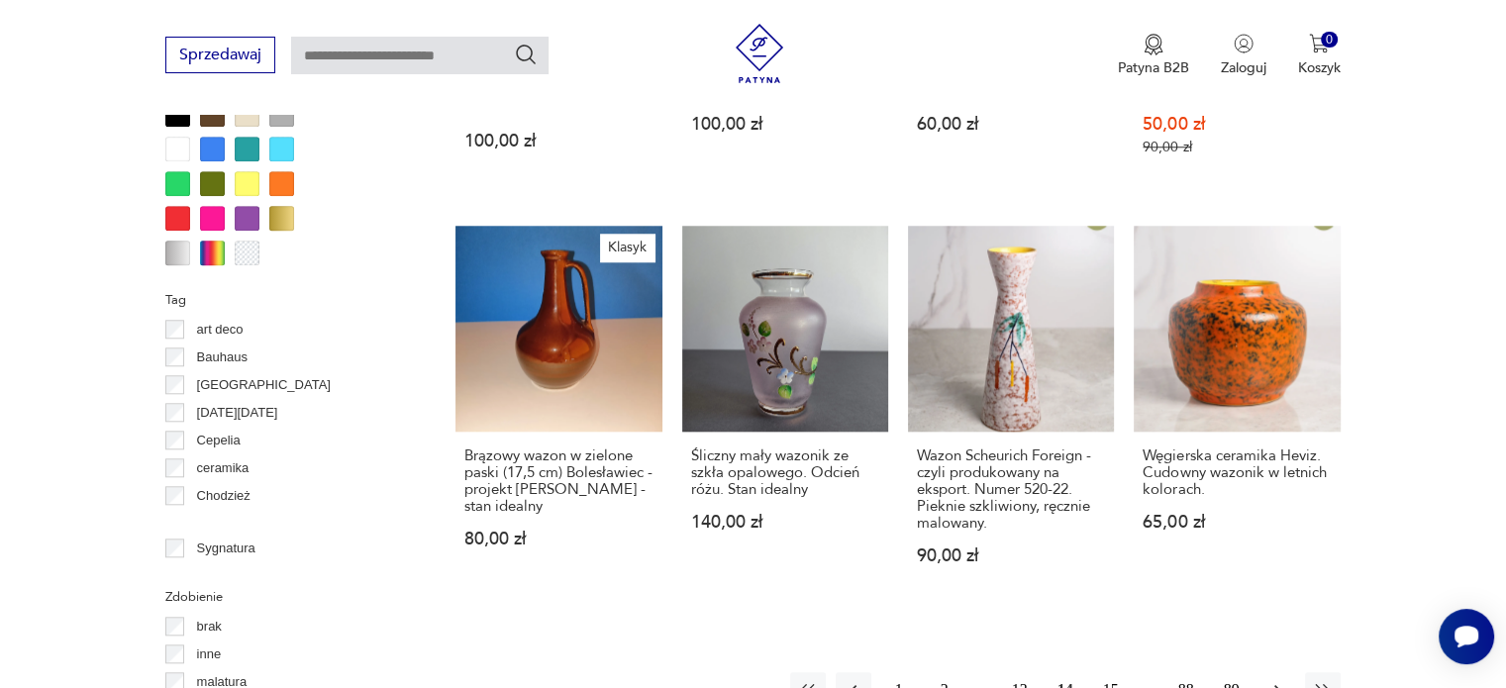
click at [1279, 680] on icon "button" at bounding box center [1277, 690] width 20 height 20
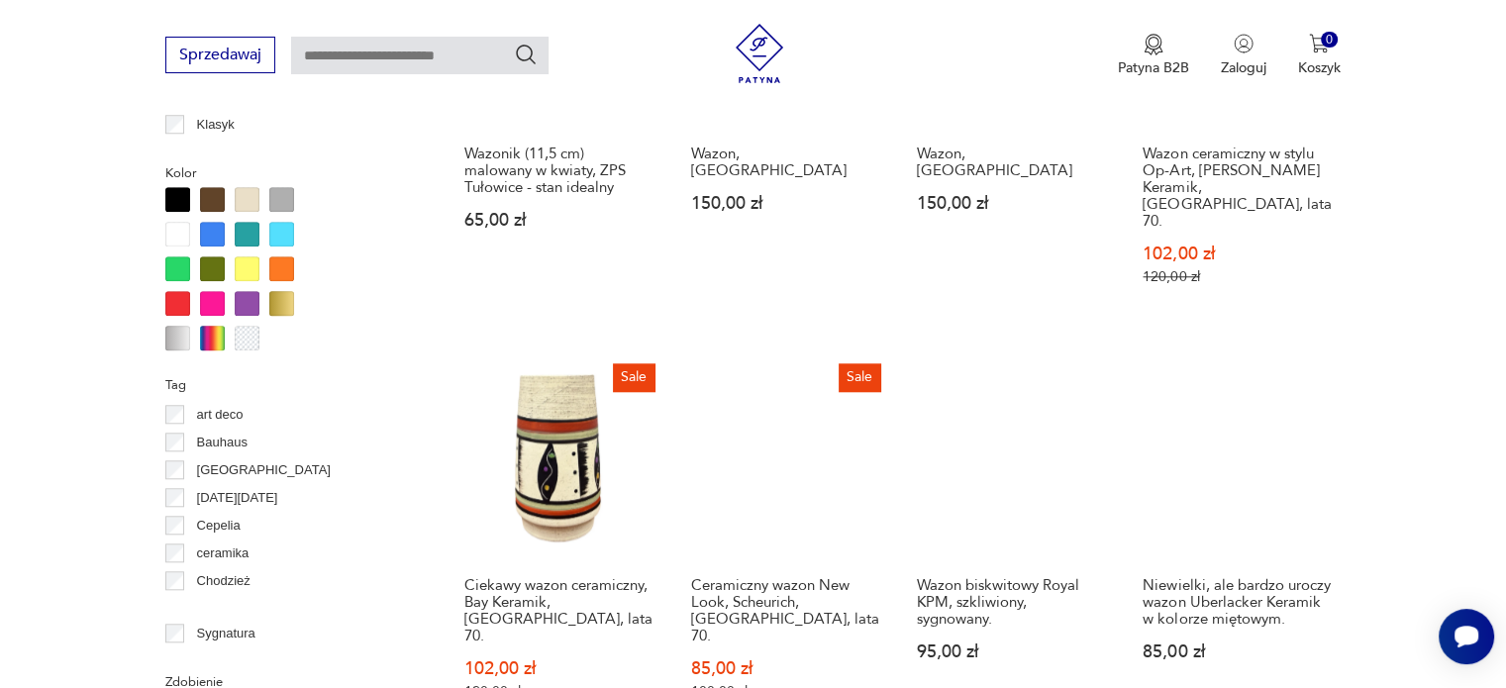
scroll to position [1911, 0]
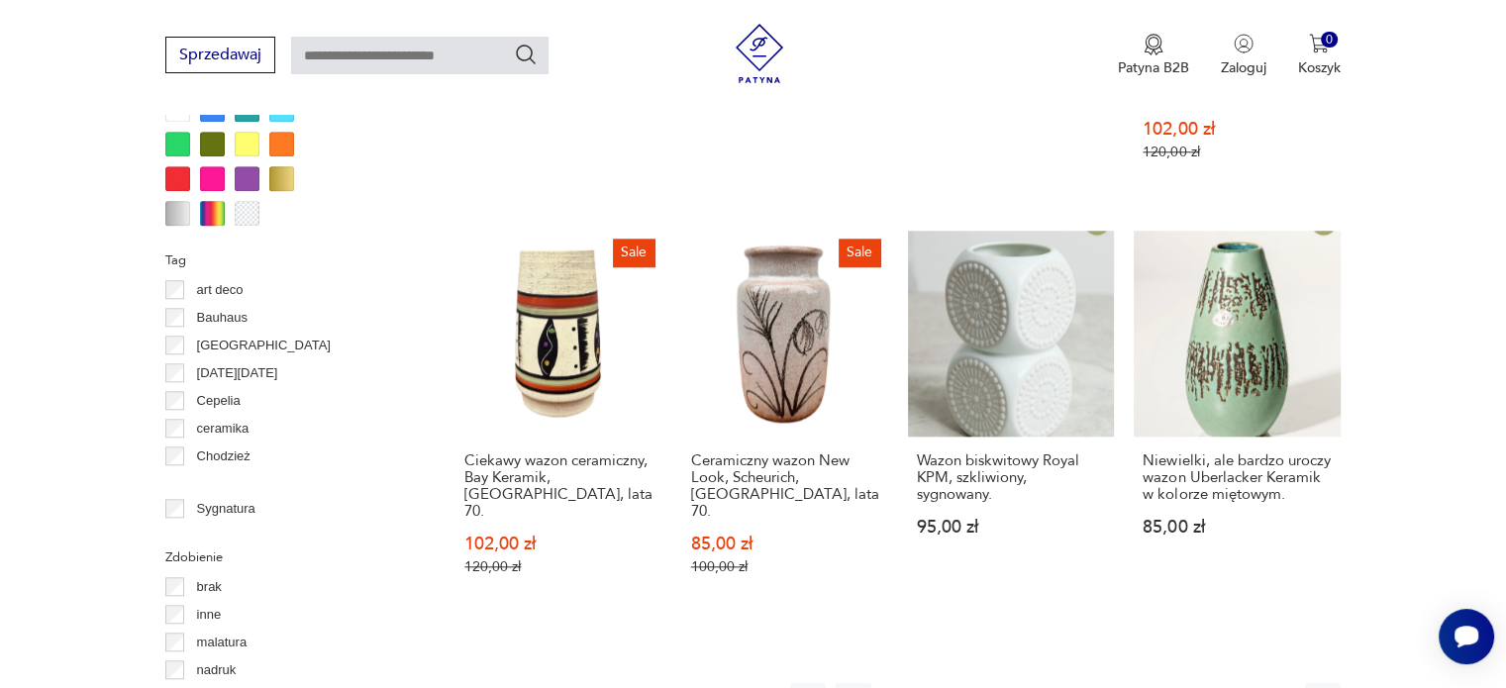
click at [1285, 687] on icon "button" at bounding box center [1277, 701] width 20 height 20
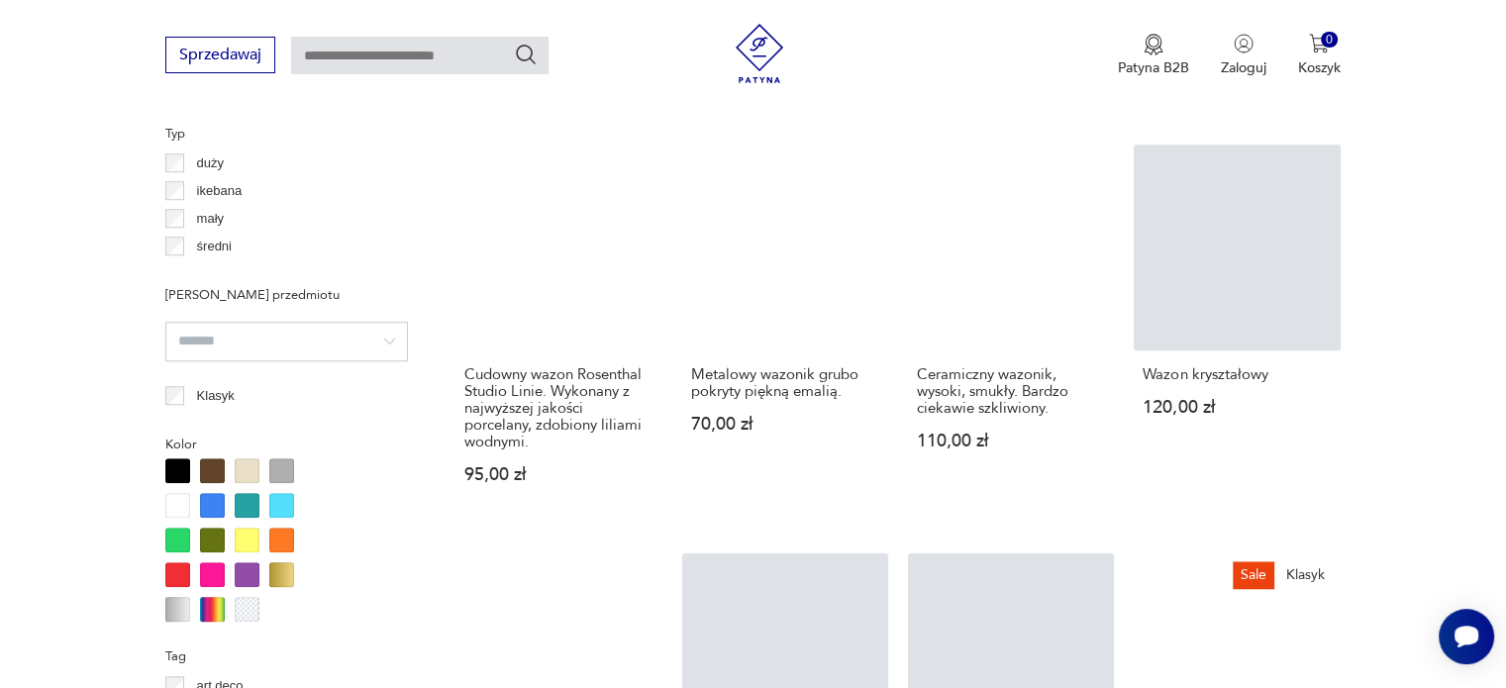
scroll to position [1673, 0]
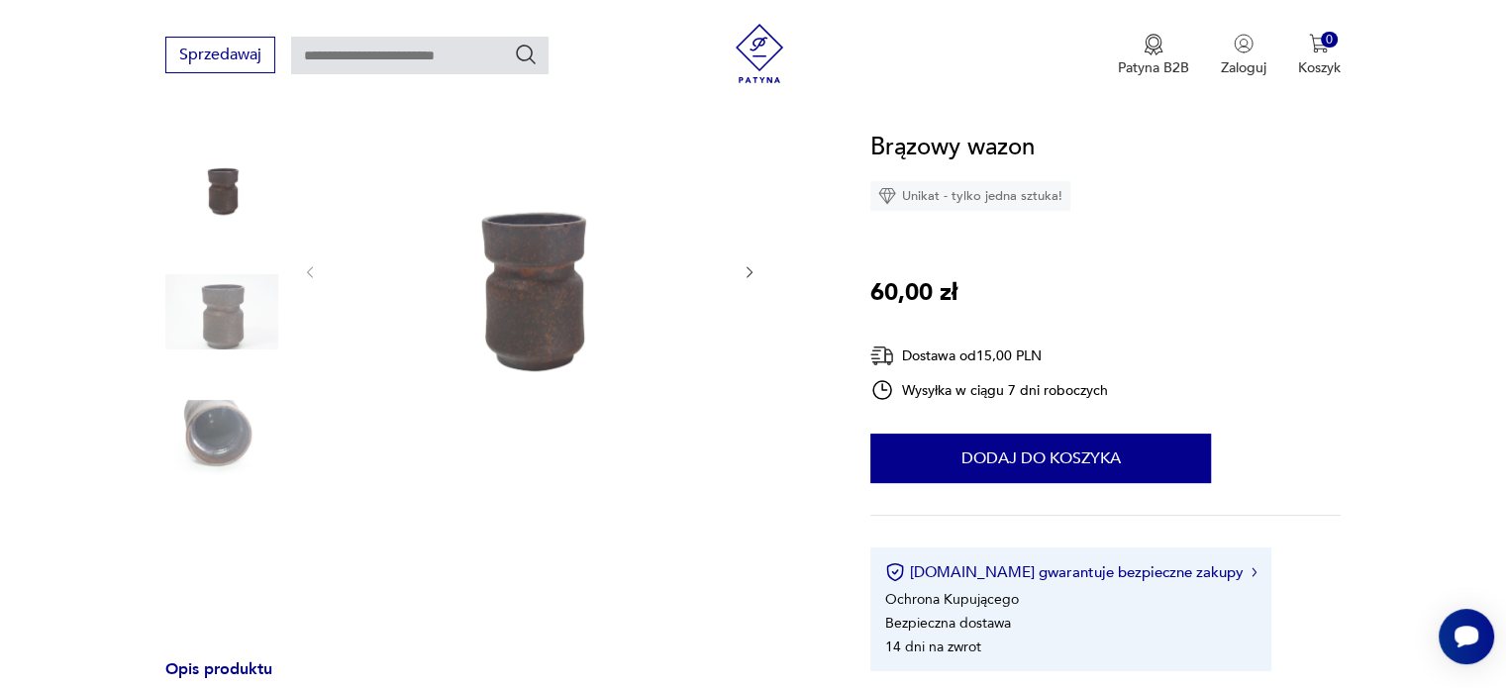
click at [741, 266] on icon "button" at bounding box center [749, 272] width 17 height 17
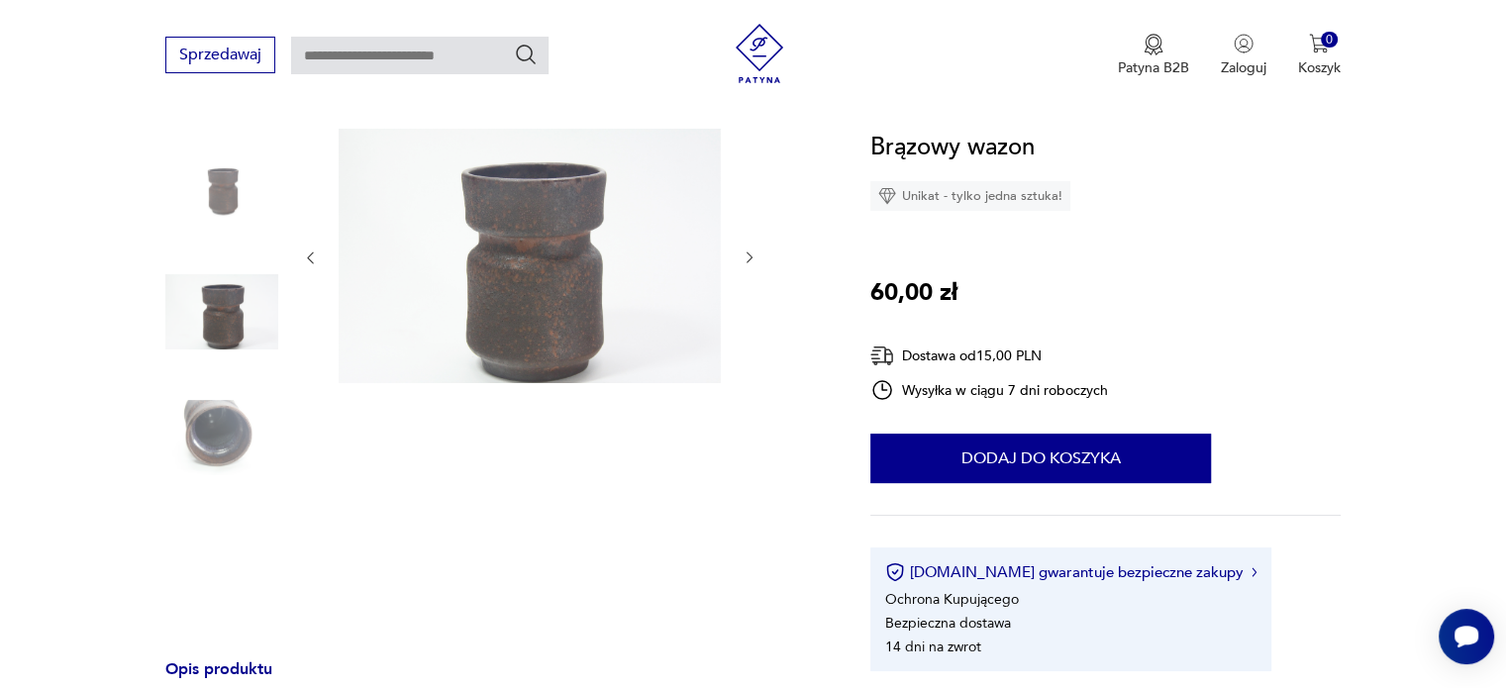
click at [741, 266] on button "button" at bounding box center [749, 258] width 17 height 20
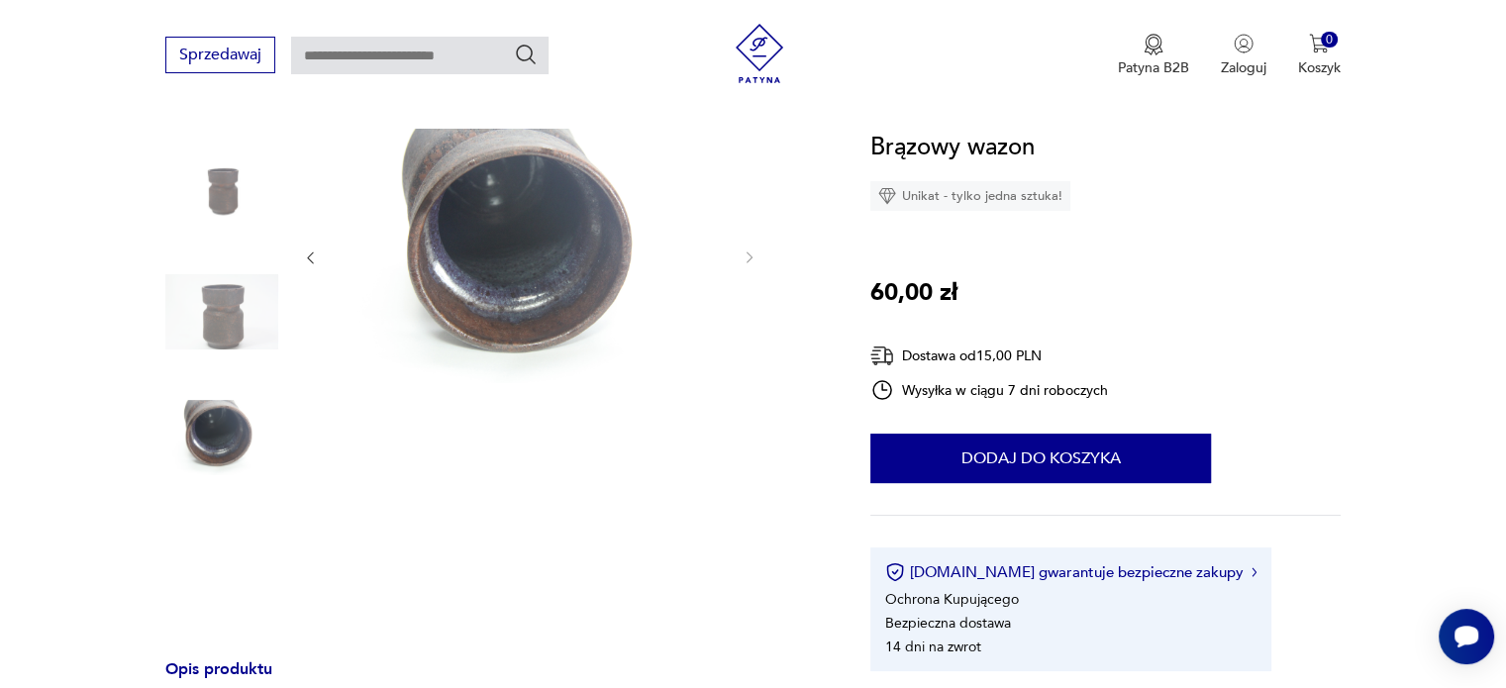
click at [588, 236] on img at bounding box center [530, 256] width 382 height 254
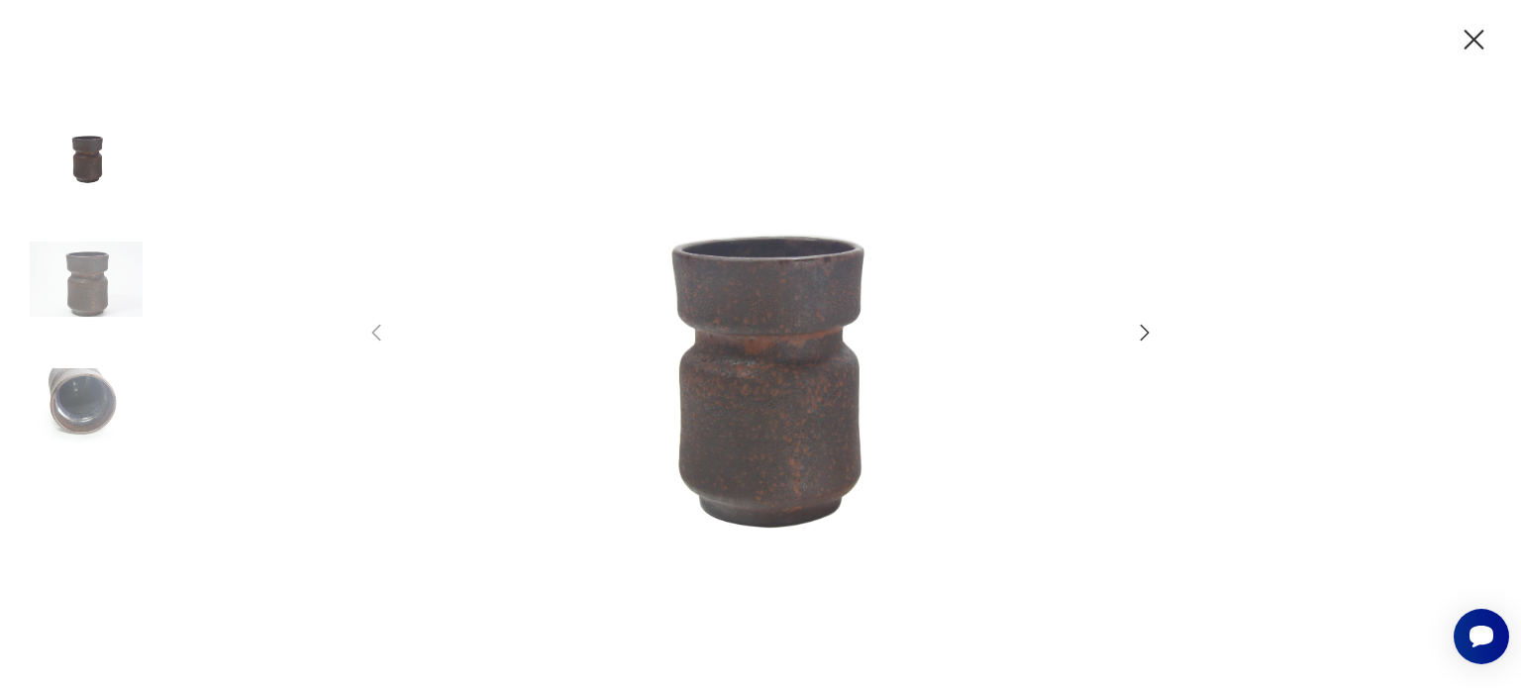
click at [1139, 327] on icon "button" at bounding box center [1144, 333] width 24 height 24
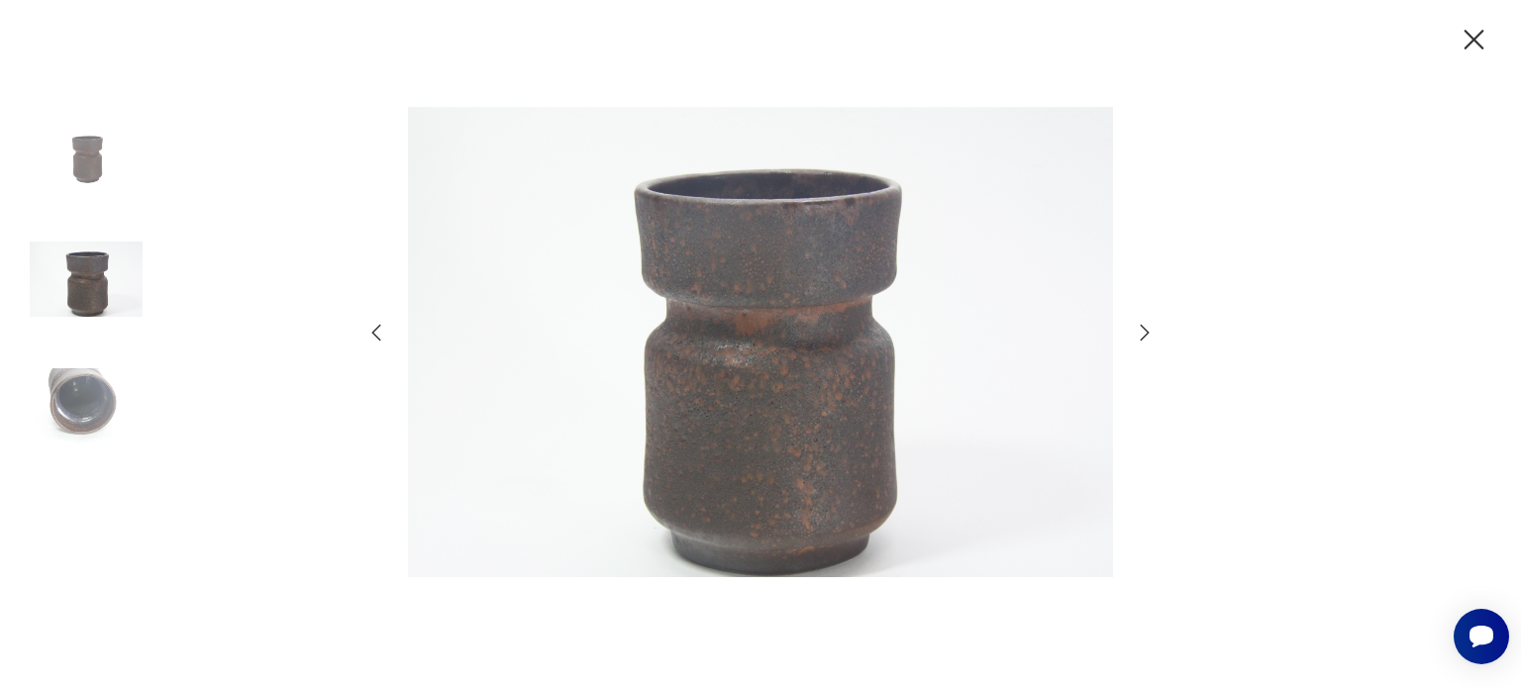
click at [1139, 327] on icon "button" at bounding box center [1144, 333] width 24 height 24
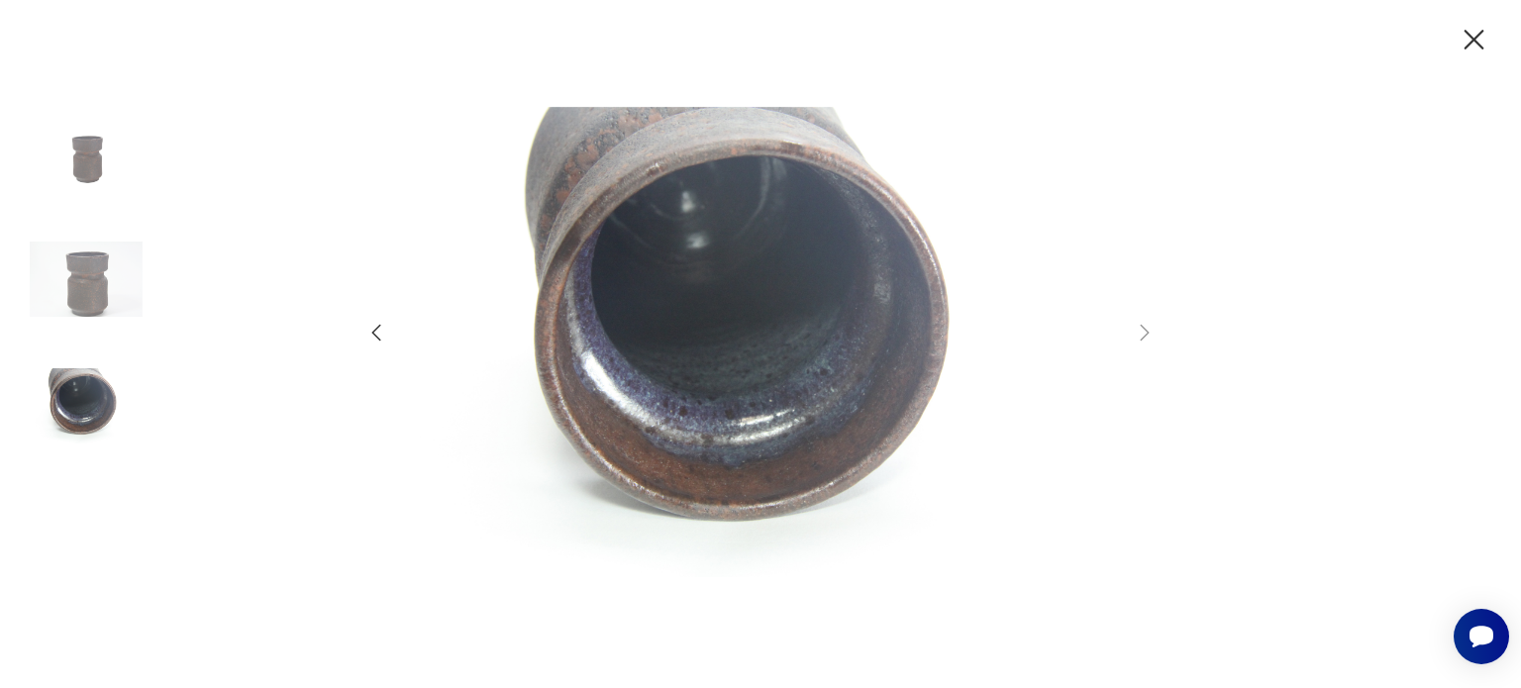
click at [1469, 29] on icon "button" at bounding box center [1473, 40] width 35 height 35
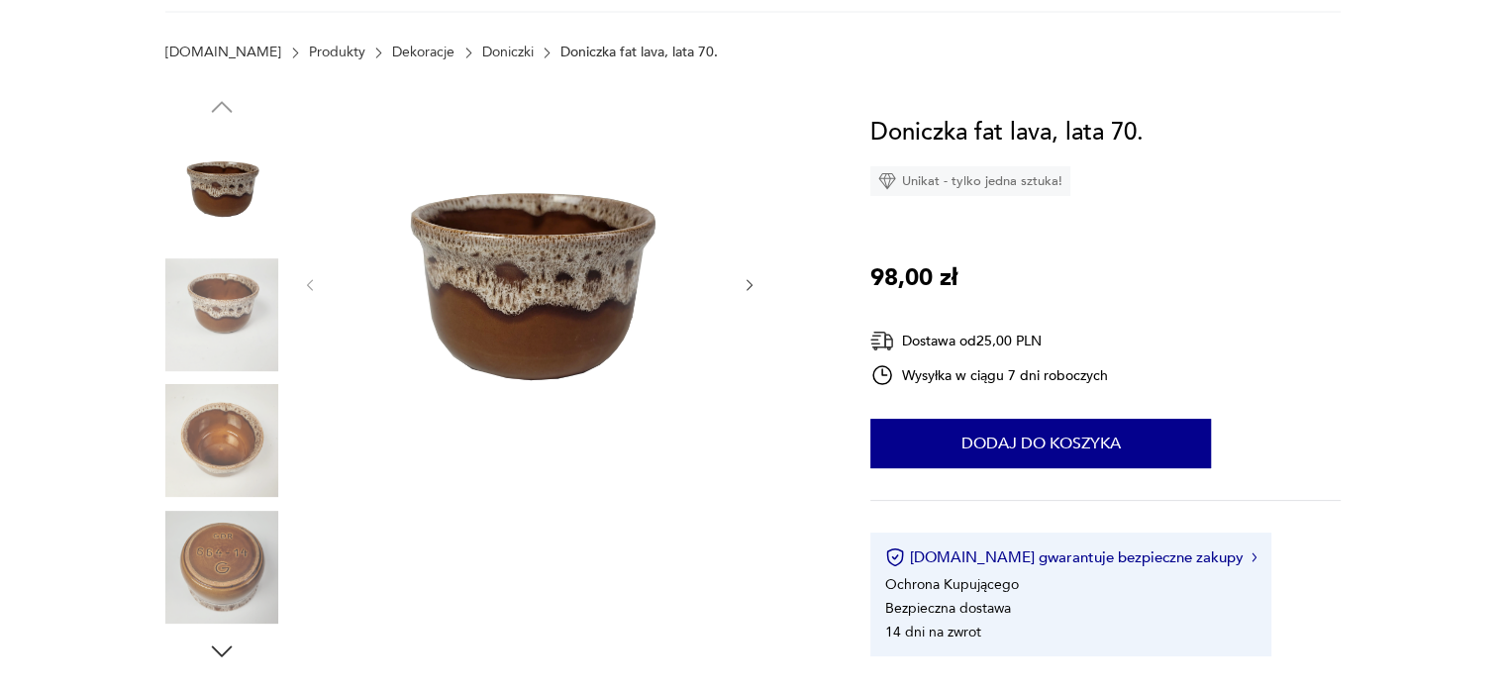
scroll to position [238, 0]
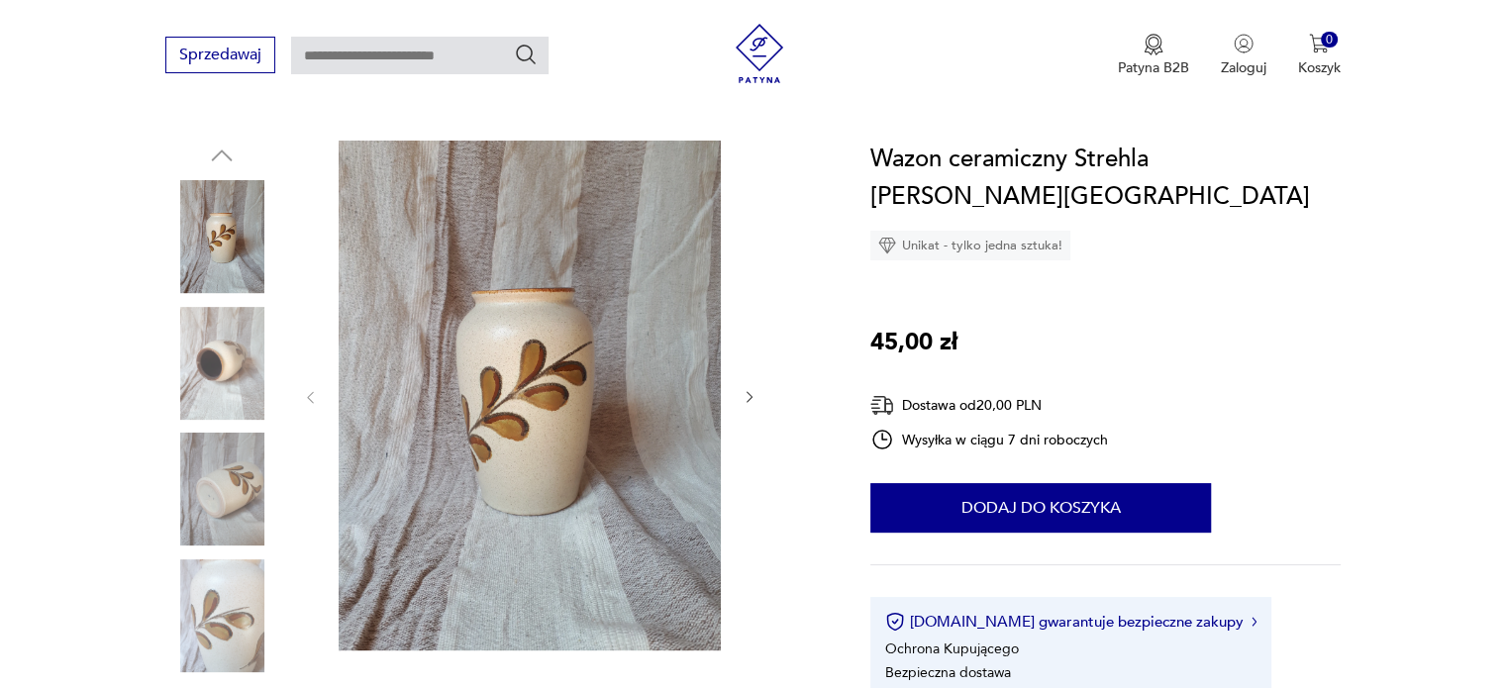
scroll to position [198, 0]
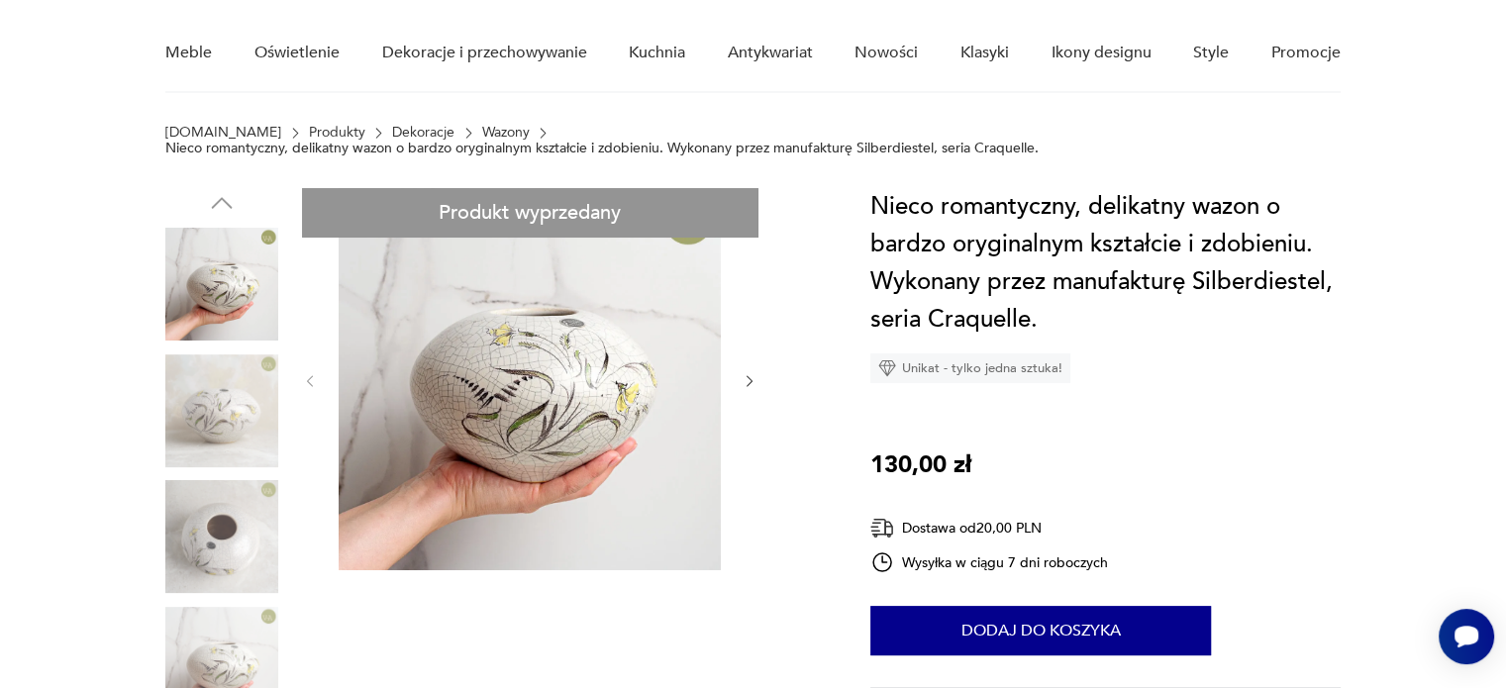
scroll to position [158, 0]
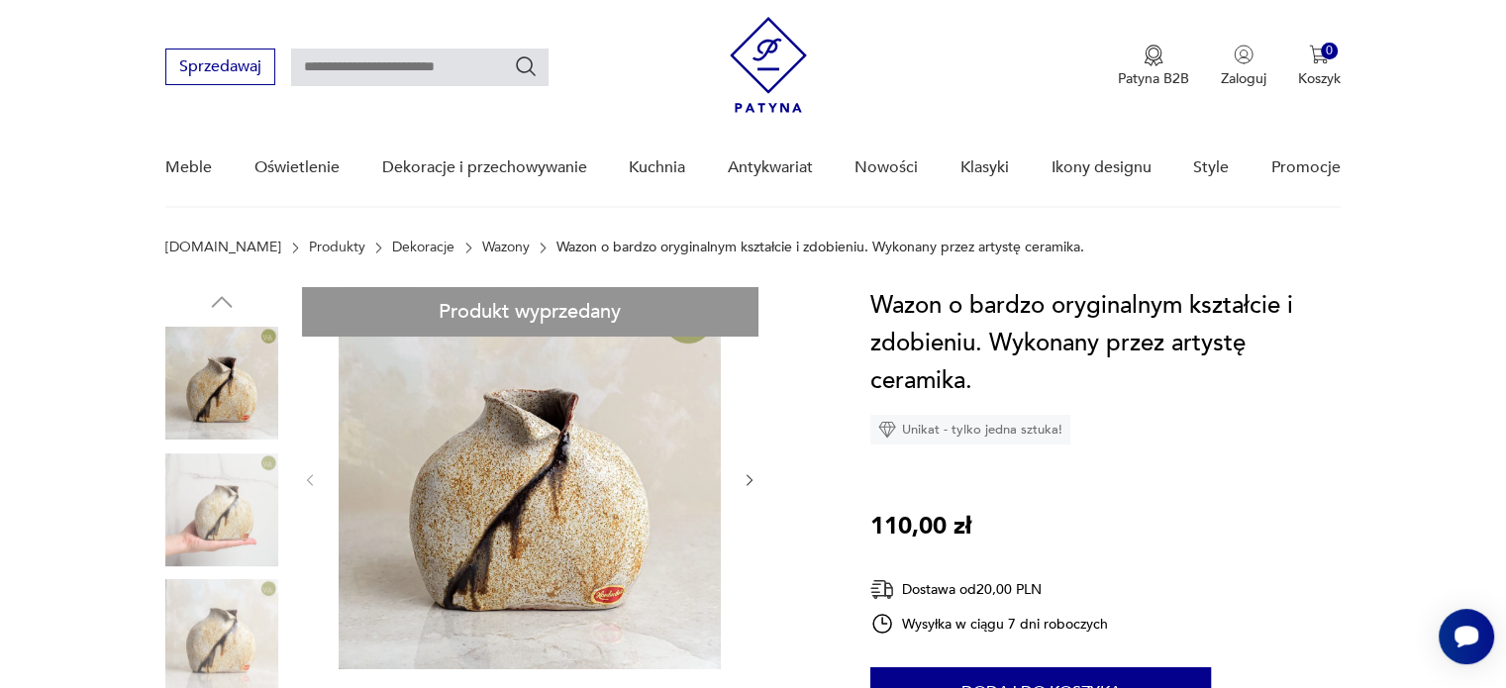
scroll to position [198, 0]
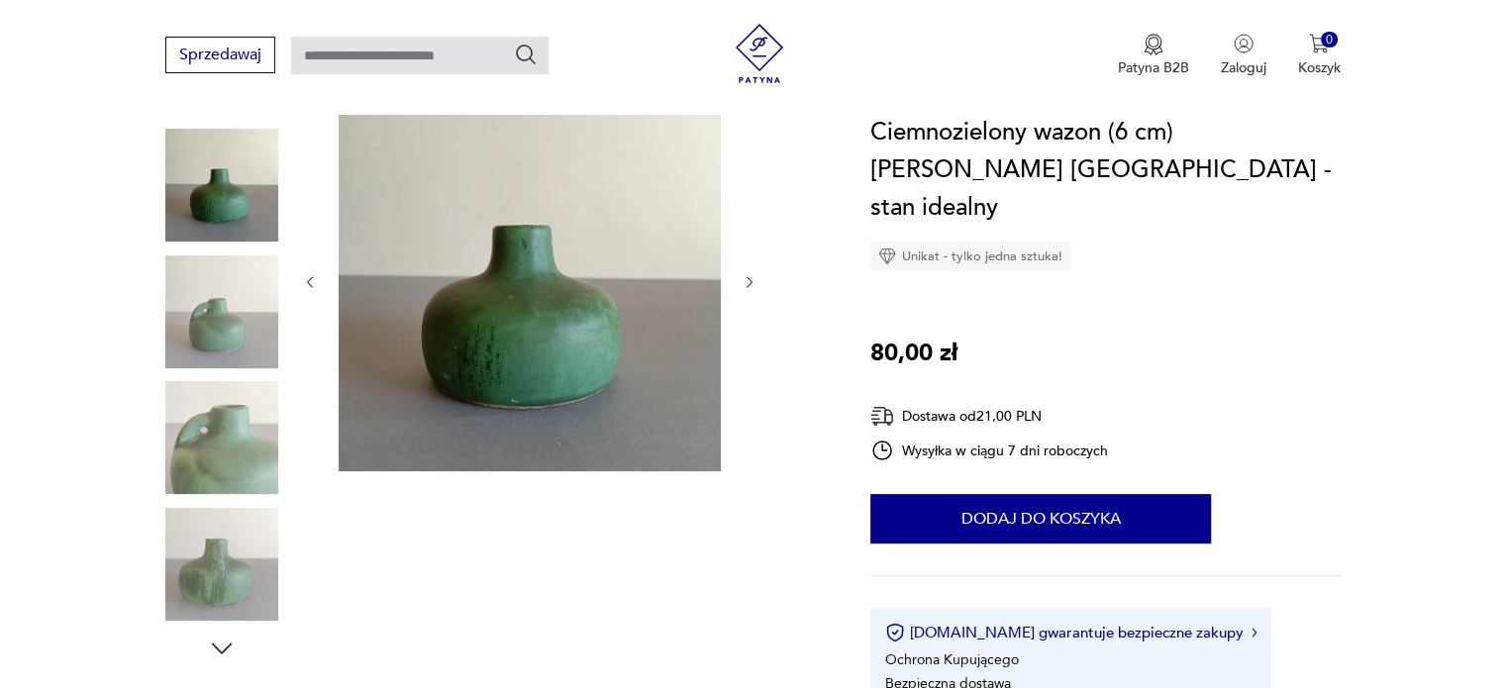
click at [752, 281] on icon "button" at bounding box center [749, 282] width 6 height 12
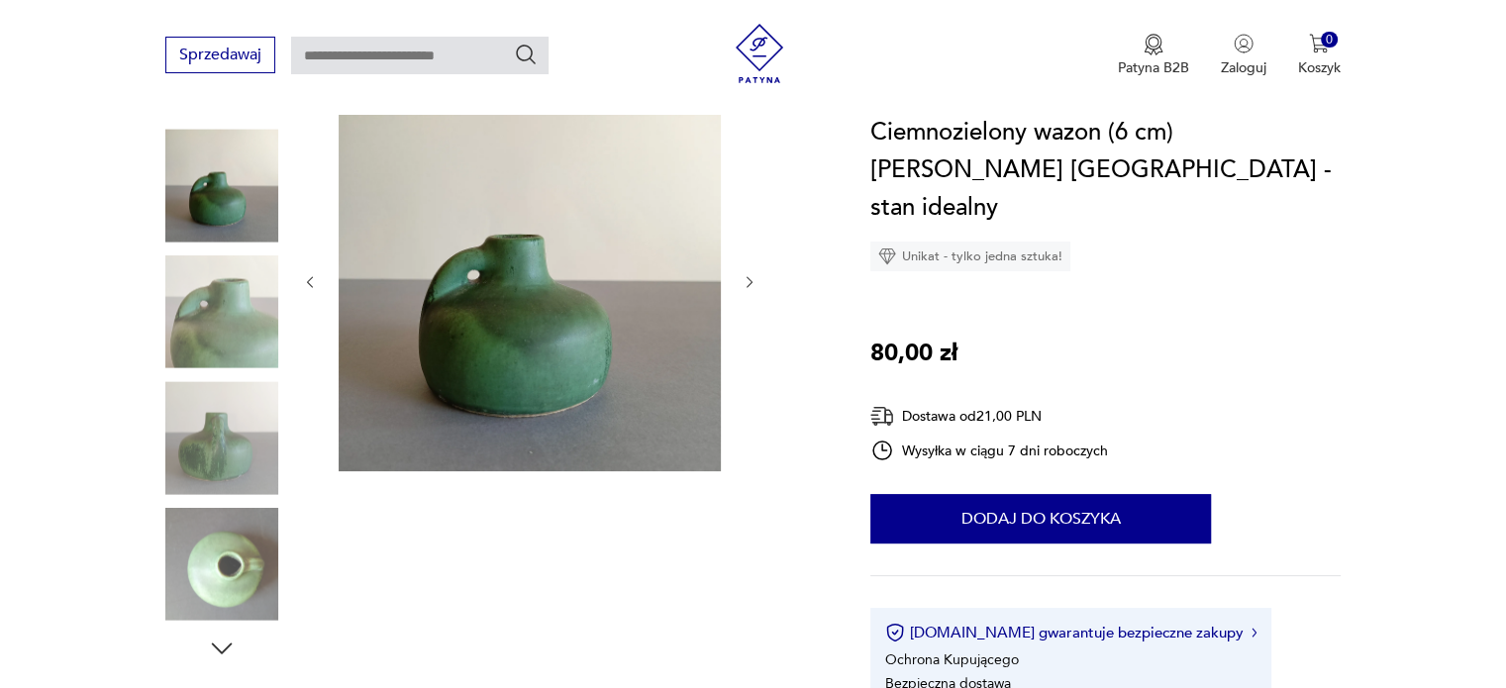
click at [752, 281] on icon "button" at bounding box center [749, 282] width 6 height 12
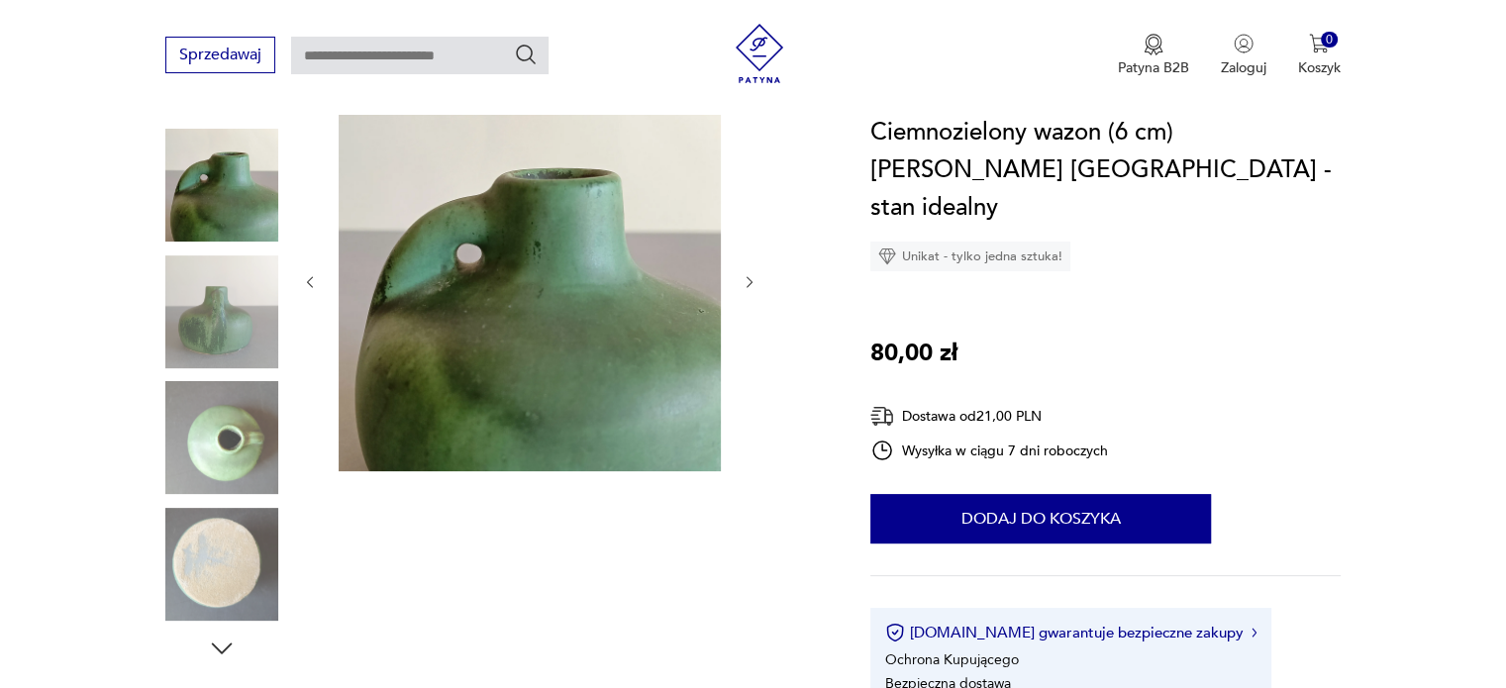
click at [752, 281] on icon "button" at bounding box center [749, 282] width 6 height 12
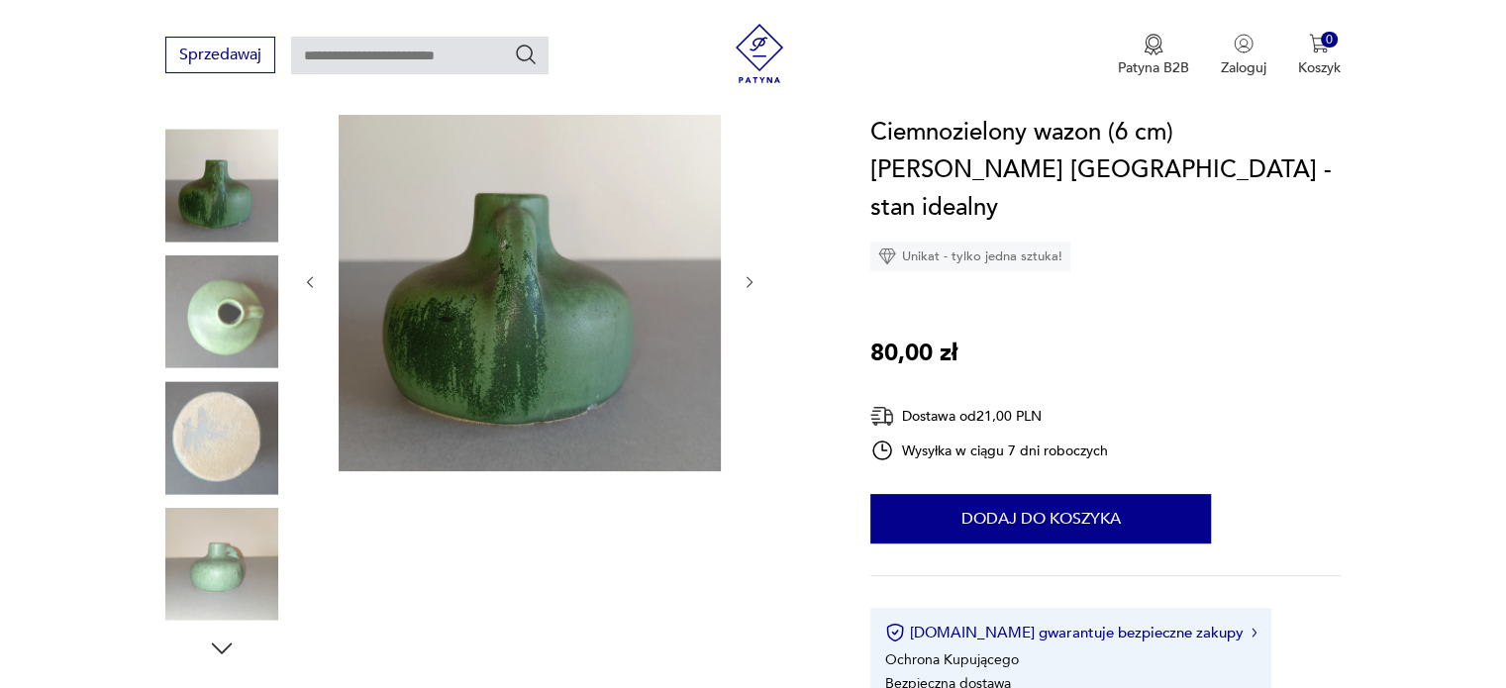
click at [752, 281] on icon "button" at bounding box center [749, 282] width 6 height 12
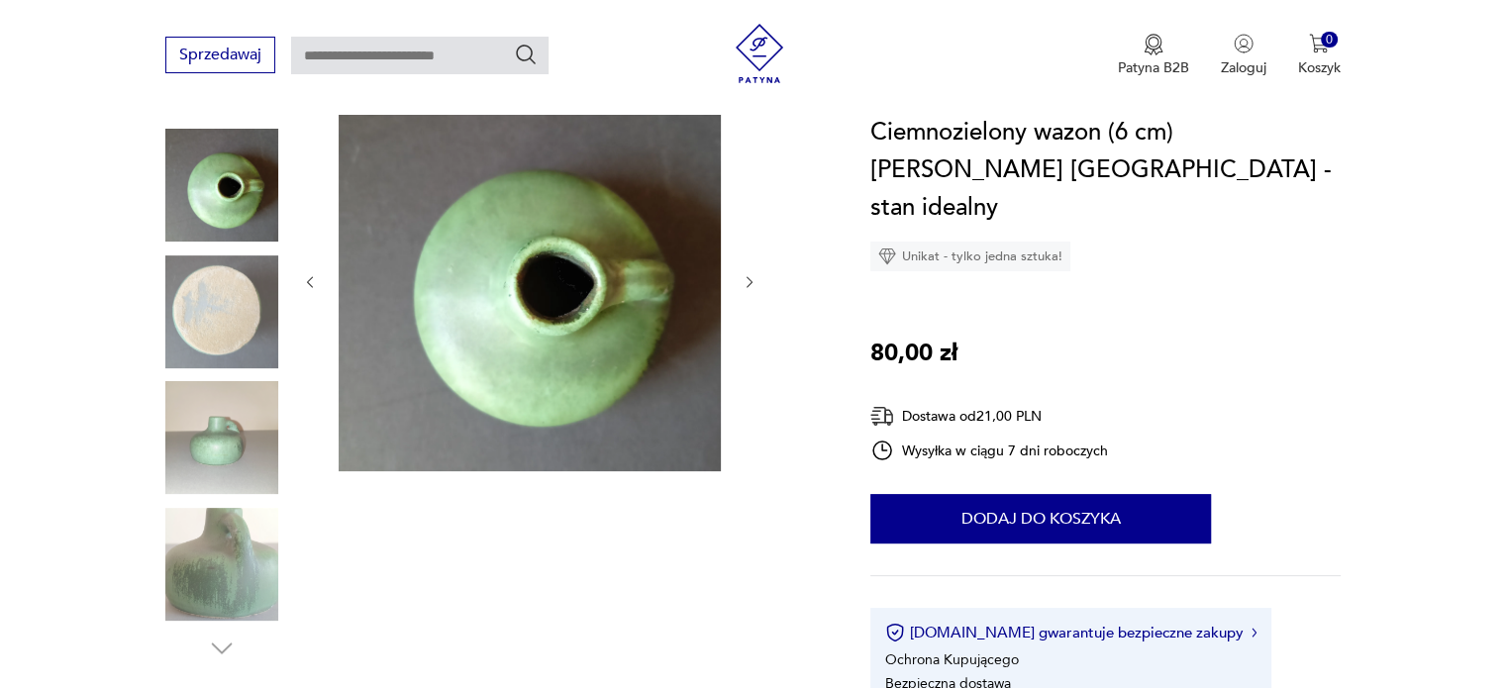
click at [752, 281] on icon "button" at bounding box center [749, 282] width 6 height 12
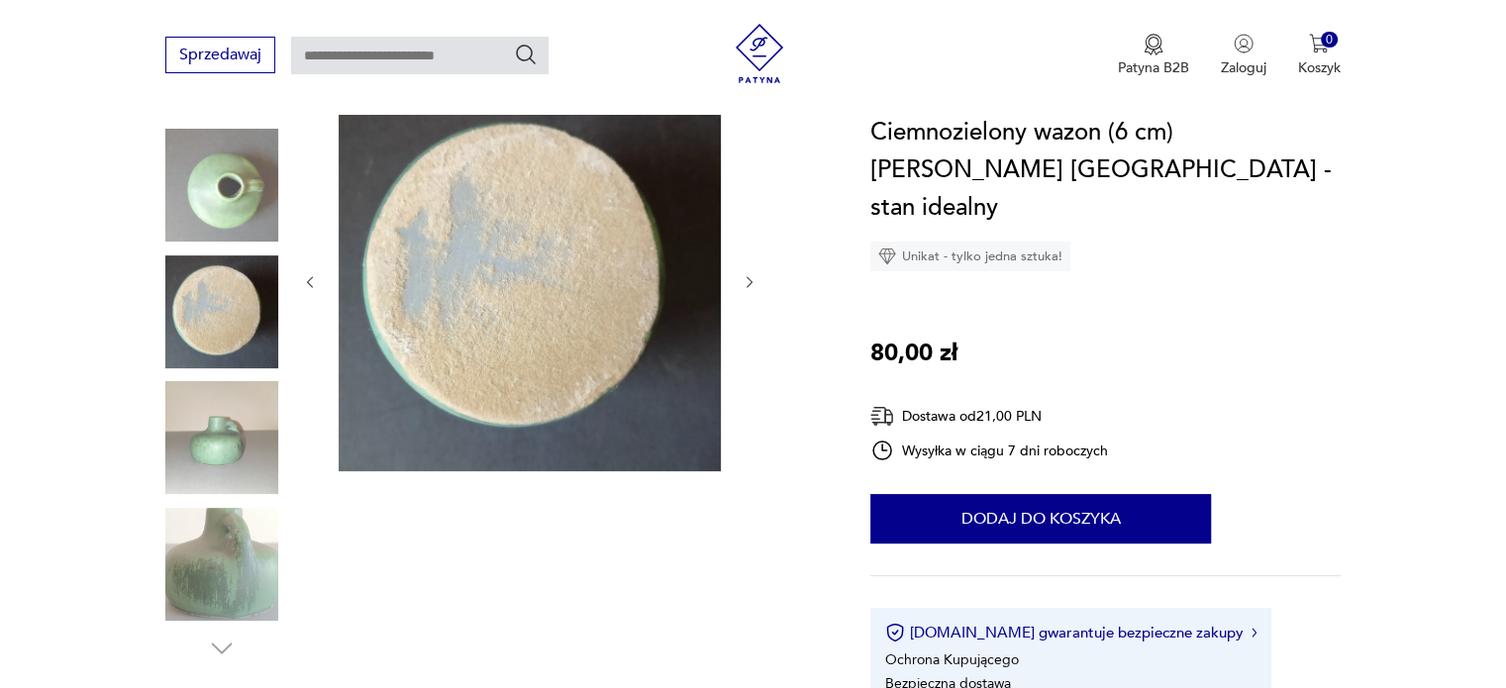
click at [752, 281] on icon "button" at bounding box center [749, 282] width 6 height 12
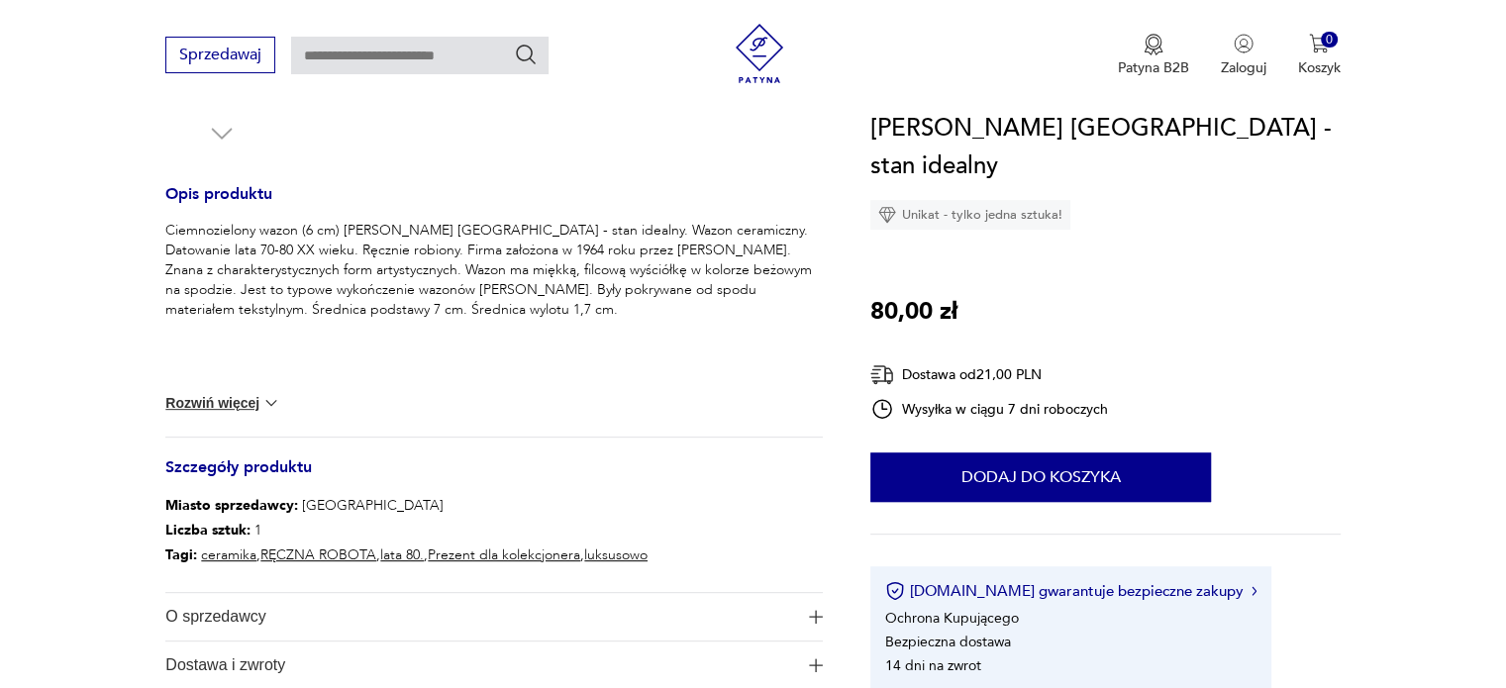
click at [709, 492] on h3 "Szczegóły produktu" at bounding box center [493, 477] width 657 height 33
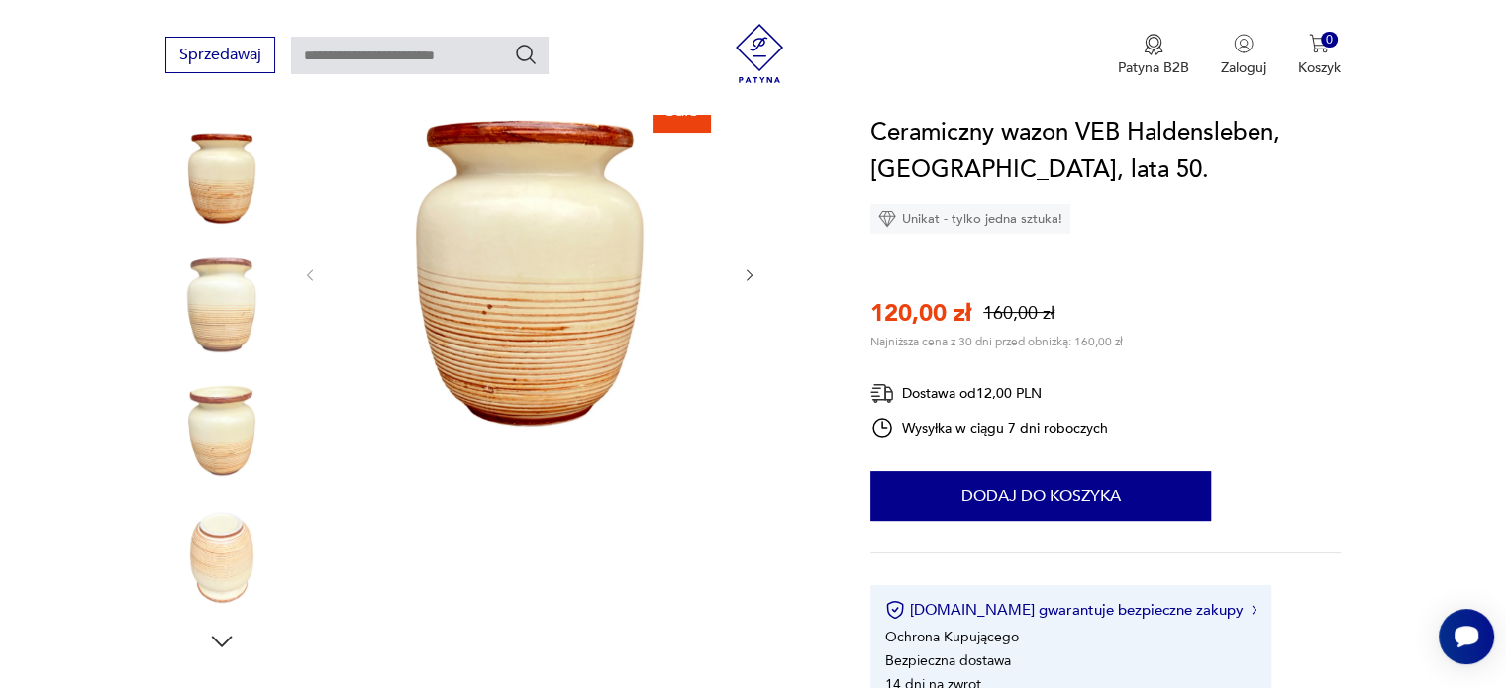
scroll to position [238, 0]
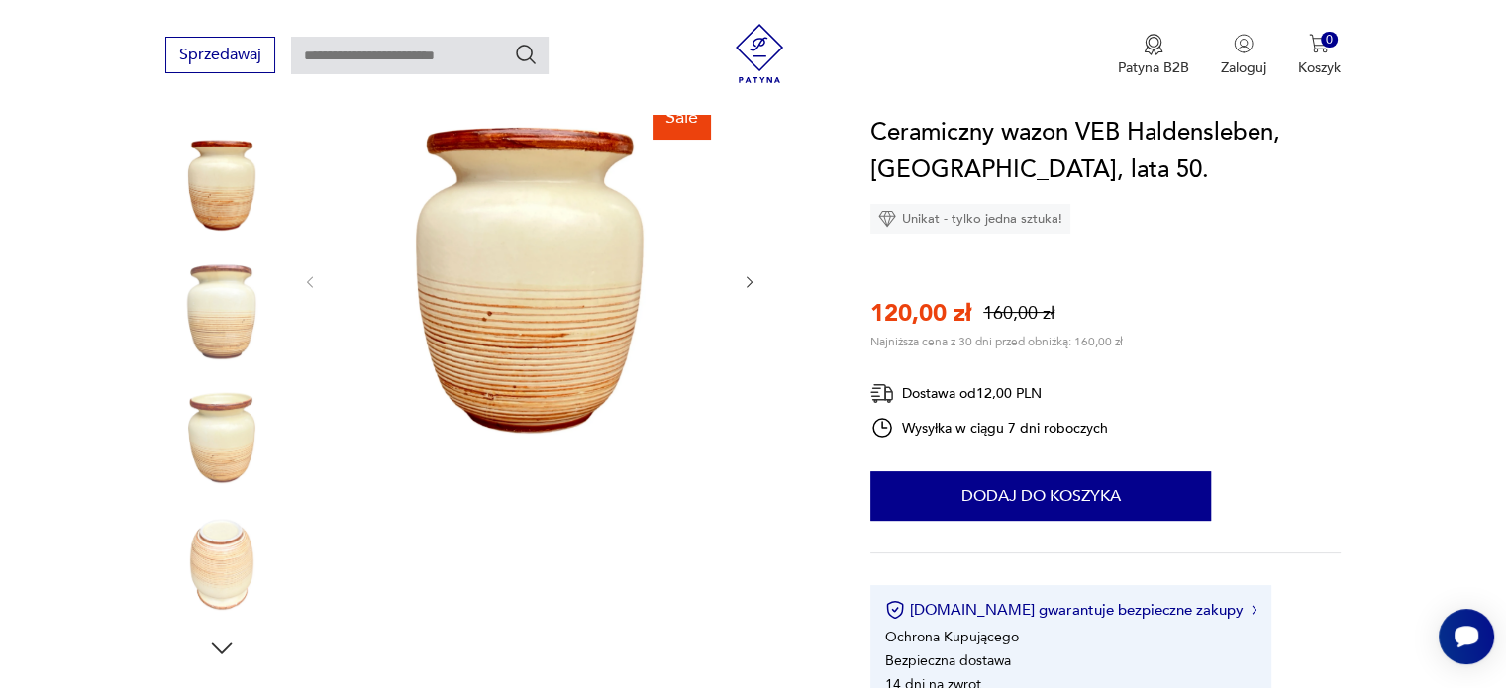
click at [598, 246] on img at bounding box center [530, 280] width 382 height 382
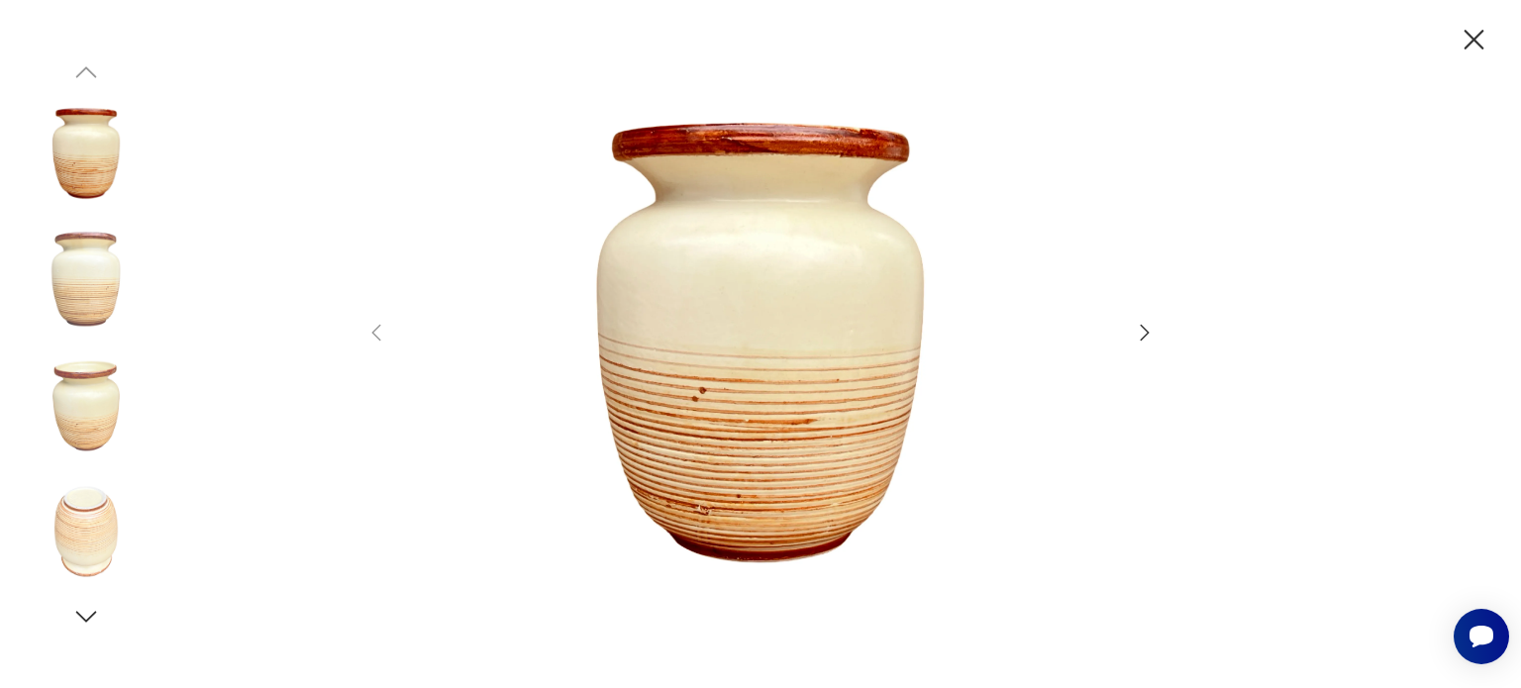
click at [1136, 341] on icon "button" at bounding box center [1144, 333] width 24 height 24
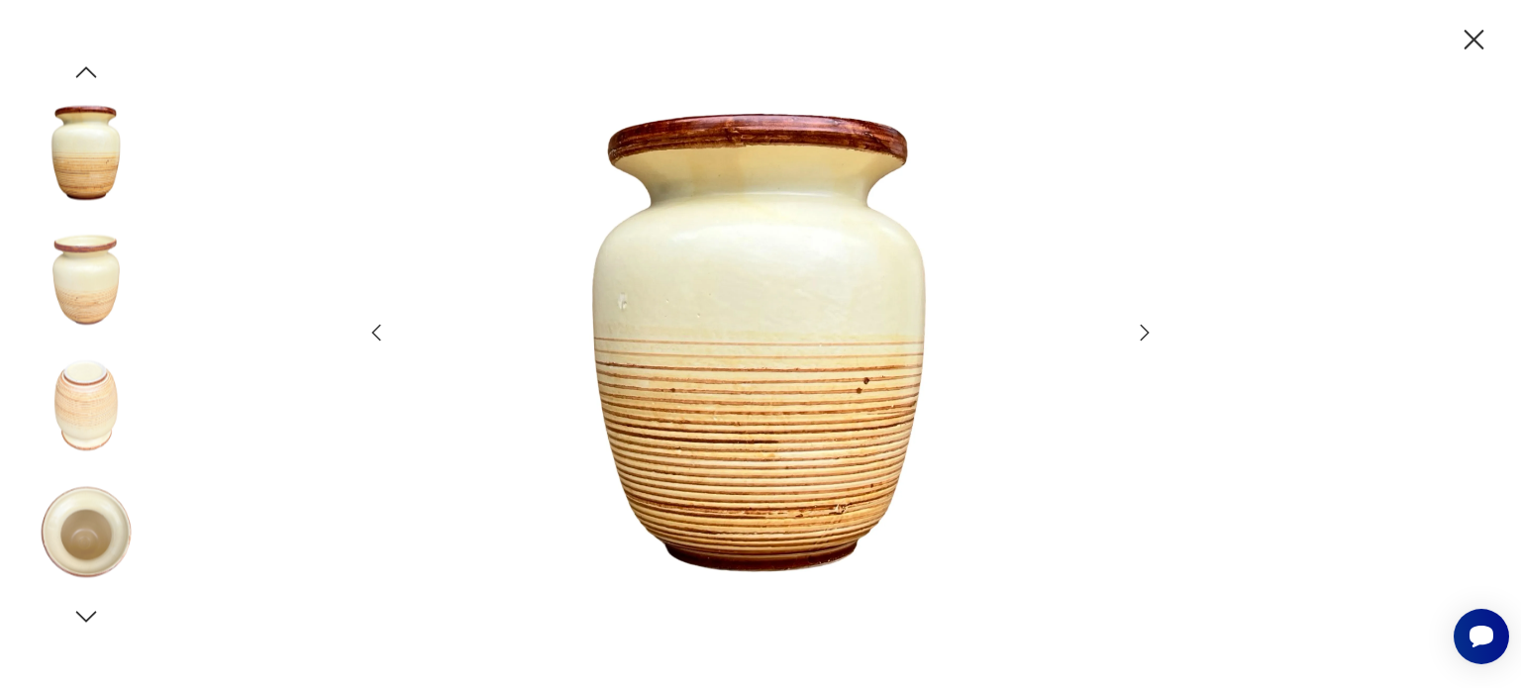
click at [1136, 341] on icon "button" at bounding box center [1144, 333] width 24 height 24
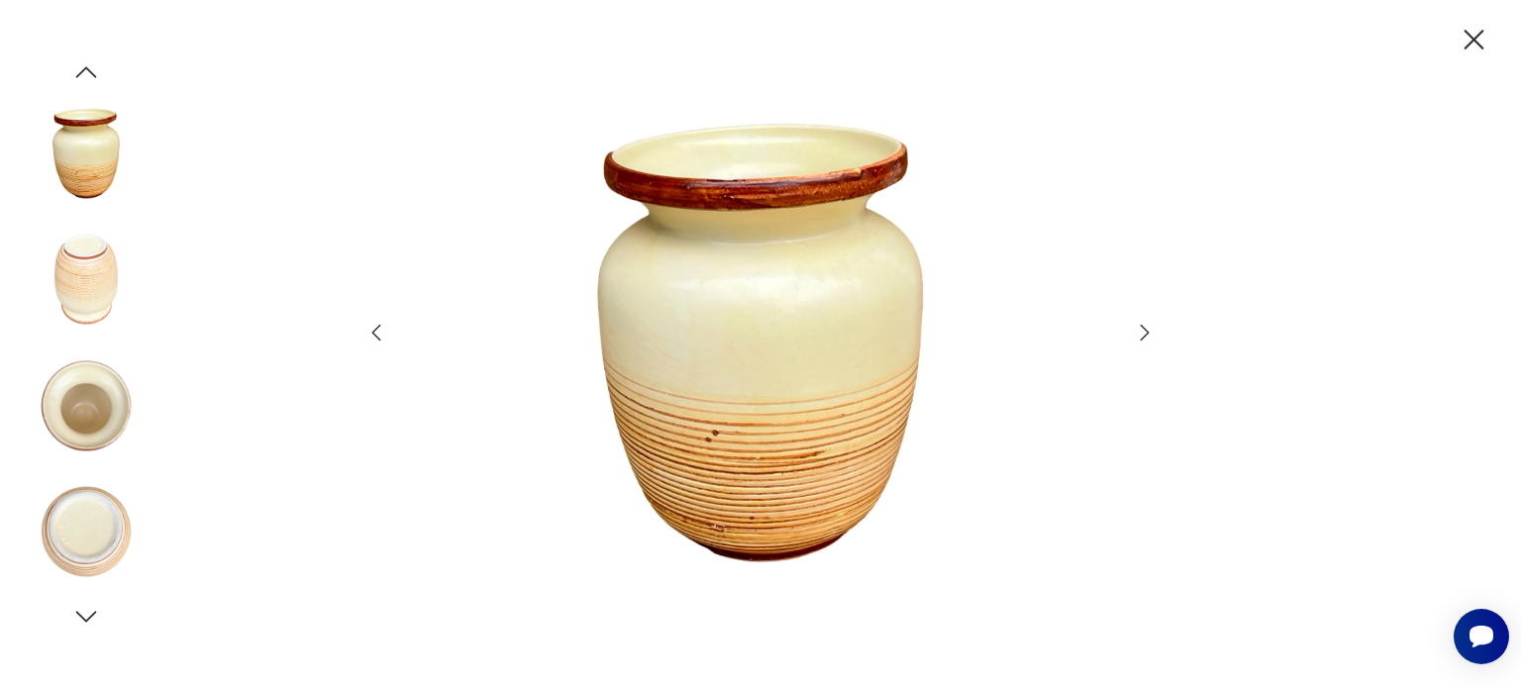
click at [1136, 341] on icon "button" at bounding box center [1144, 333] width 24 height 24
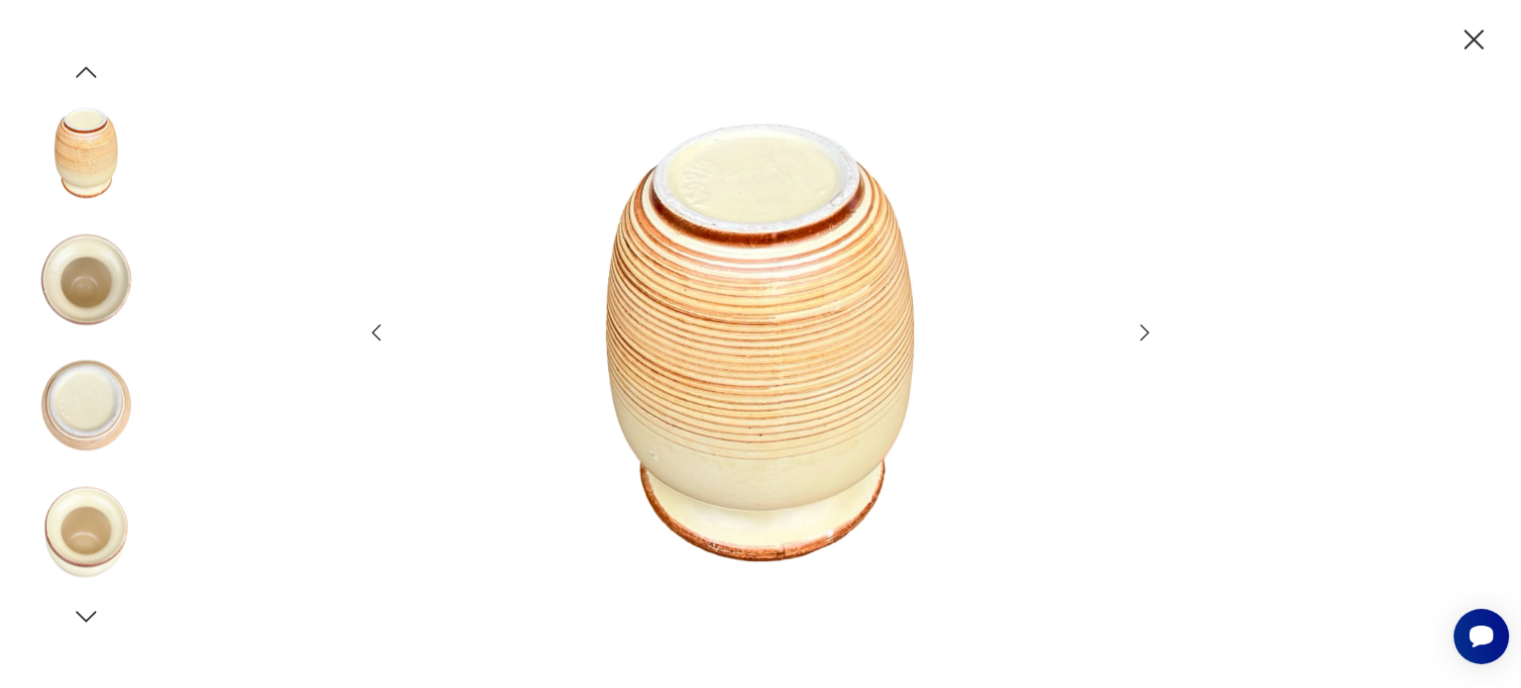
click at [1136, 341] on icon "button" at bounding box center [1144, 333] width 24 height 24
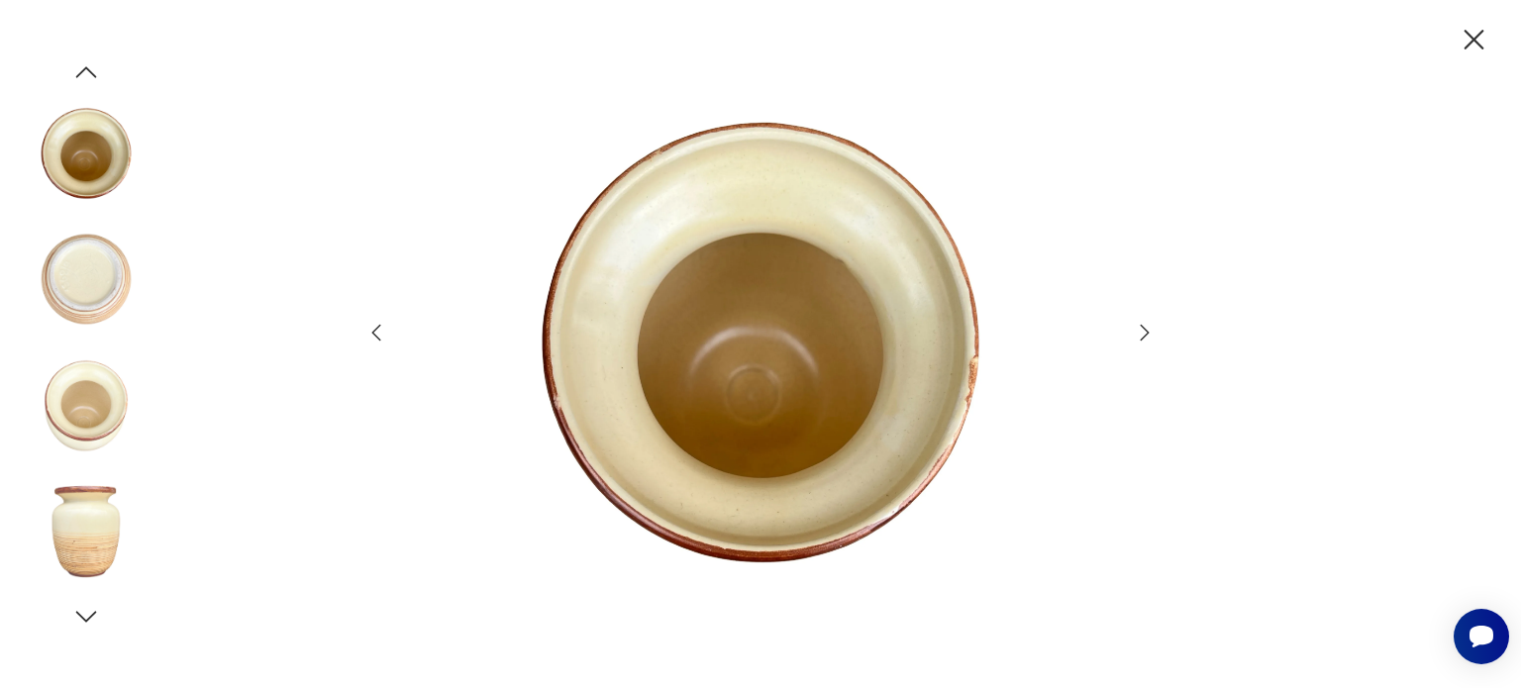
click at [1136, 341] on icon "button" at bounding box center [1144, 333] width 24 height 24
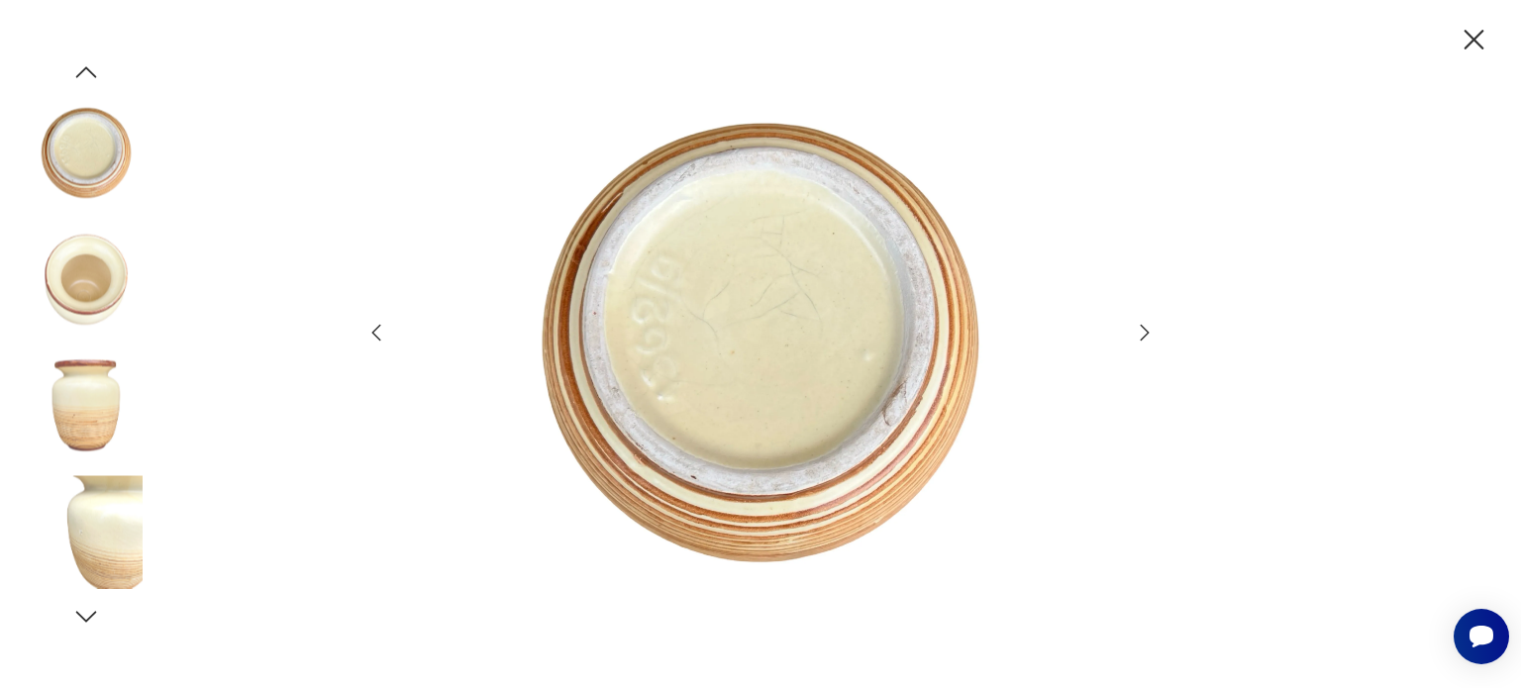
click at [1136, 341] on icon "button" at bounding box center [1144, 333] width 24 height 24
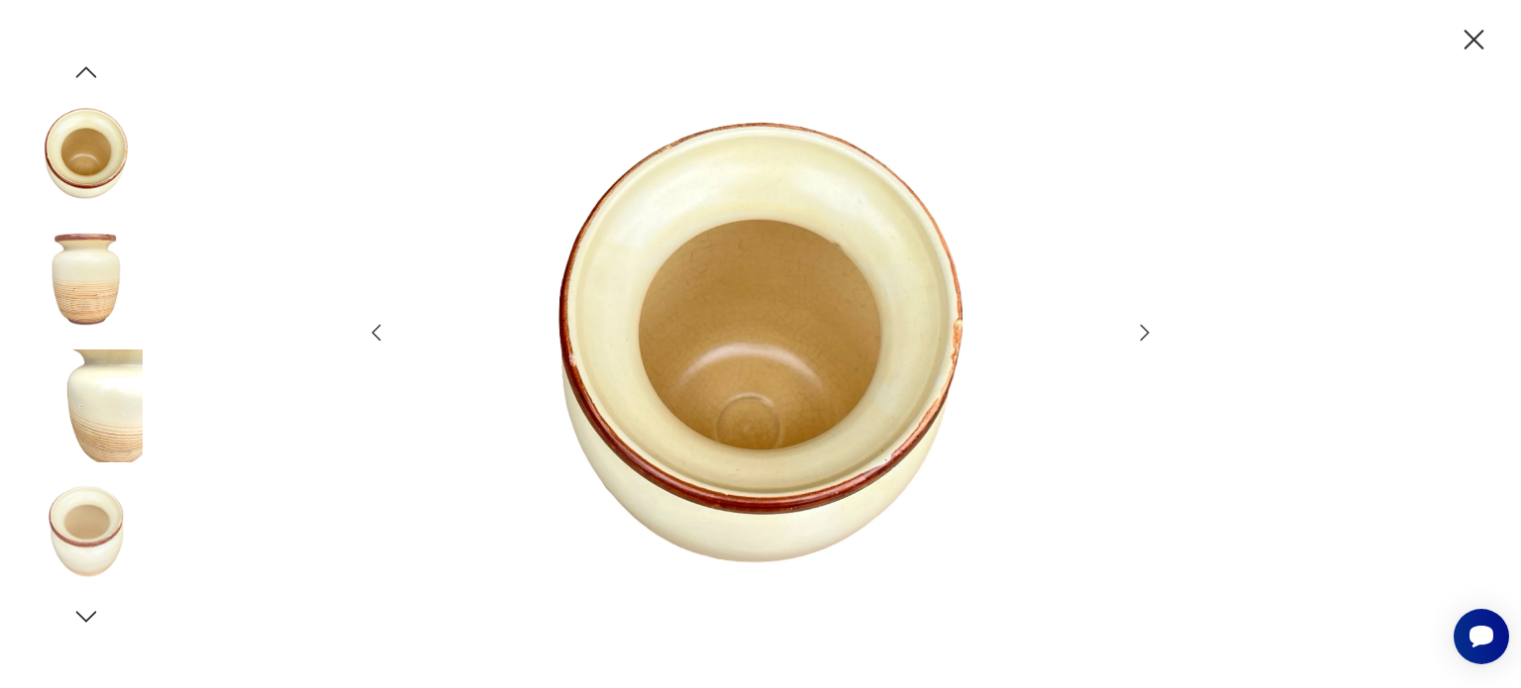
click at [1136, 341] on icon "button" at bounding box center [1144, 333] width 24 height 24
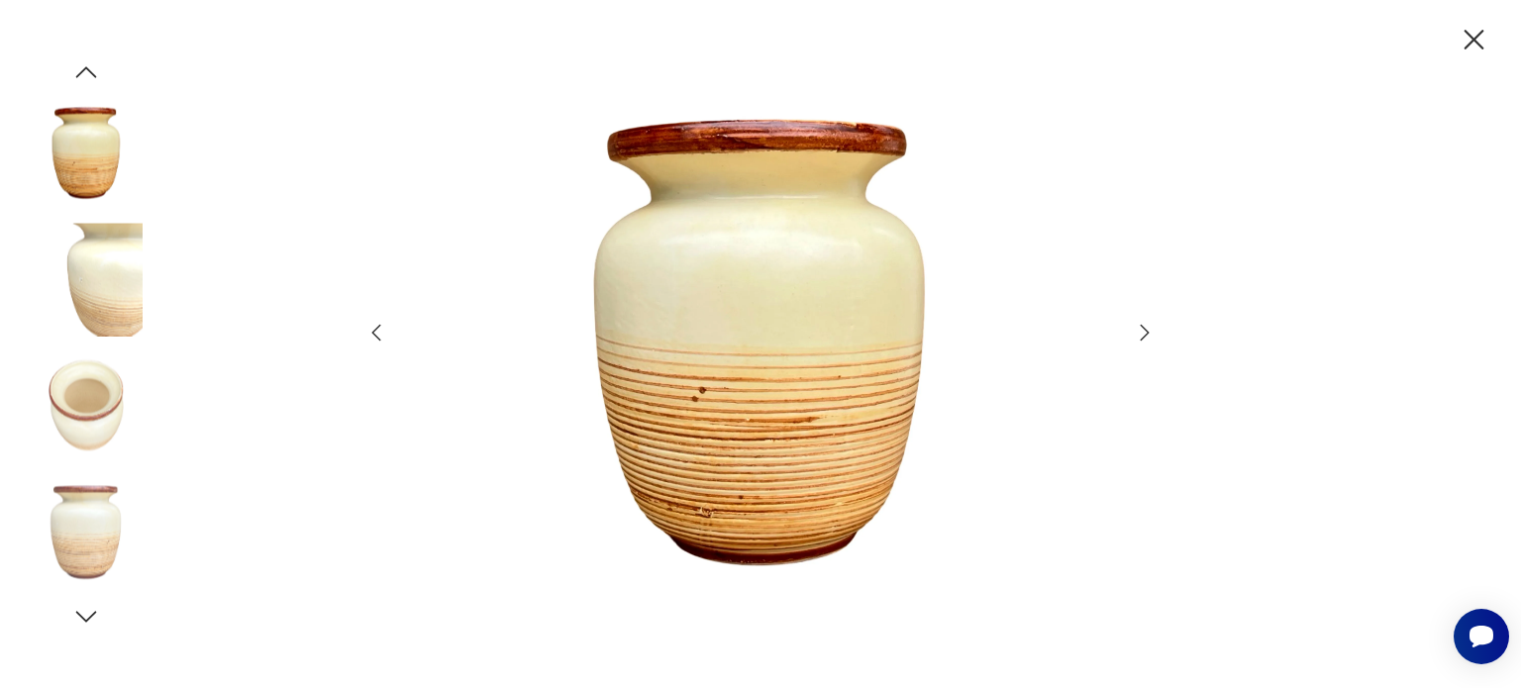
click at [1136, 341] on icon "button" at bounding box center [1144, 333] width 24 height 24
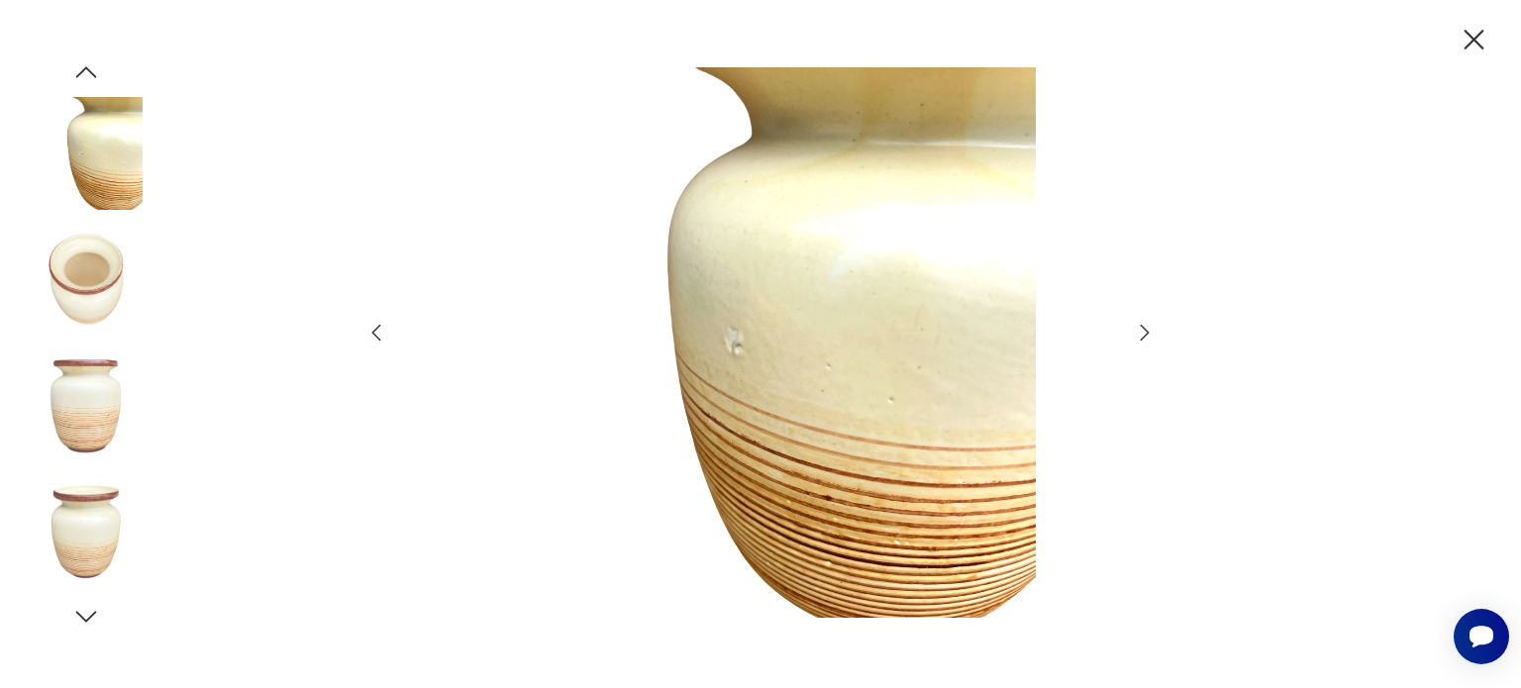
click at [1477, 34] on icon "button" at bounding box center [1473, 40] width 35 height 35
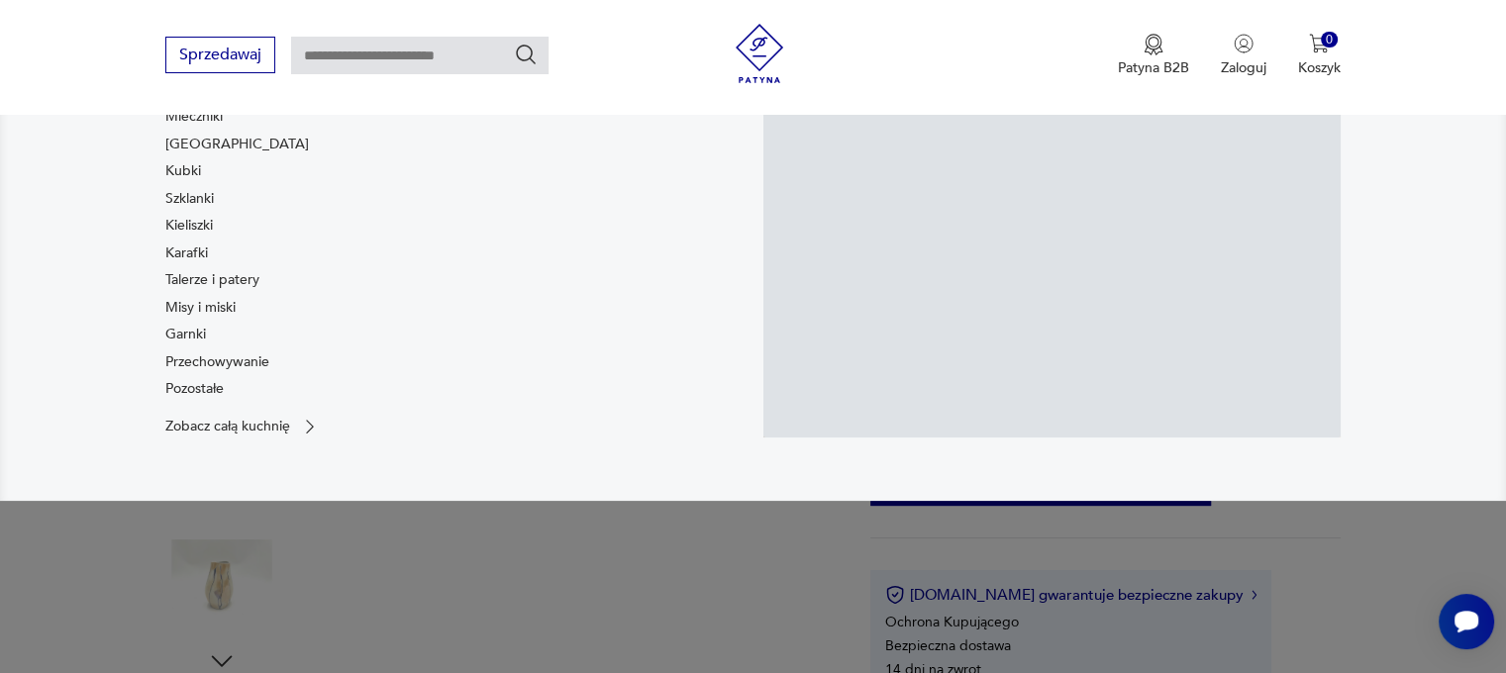
click at [587, 241] on div "Serwisy Dzbanki i czajniki Mleczniki Filiżanki Kubki Szklanki Kieliszki Karafki…" at bounding box center [453, 229] width 577 height 354
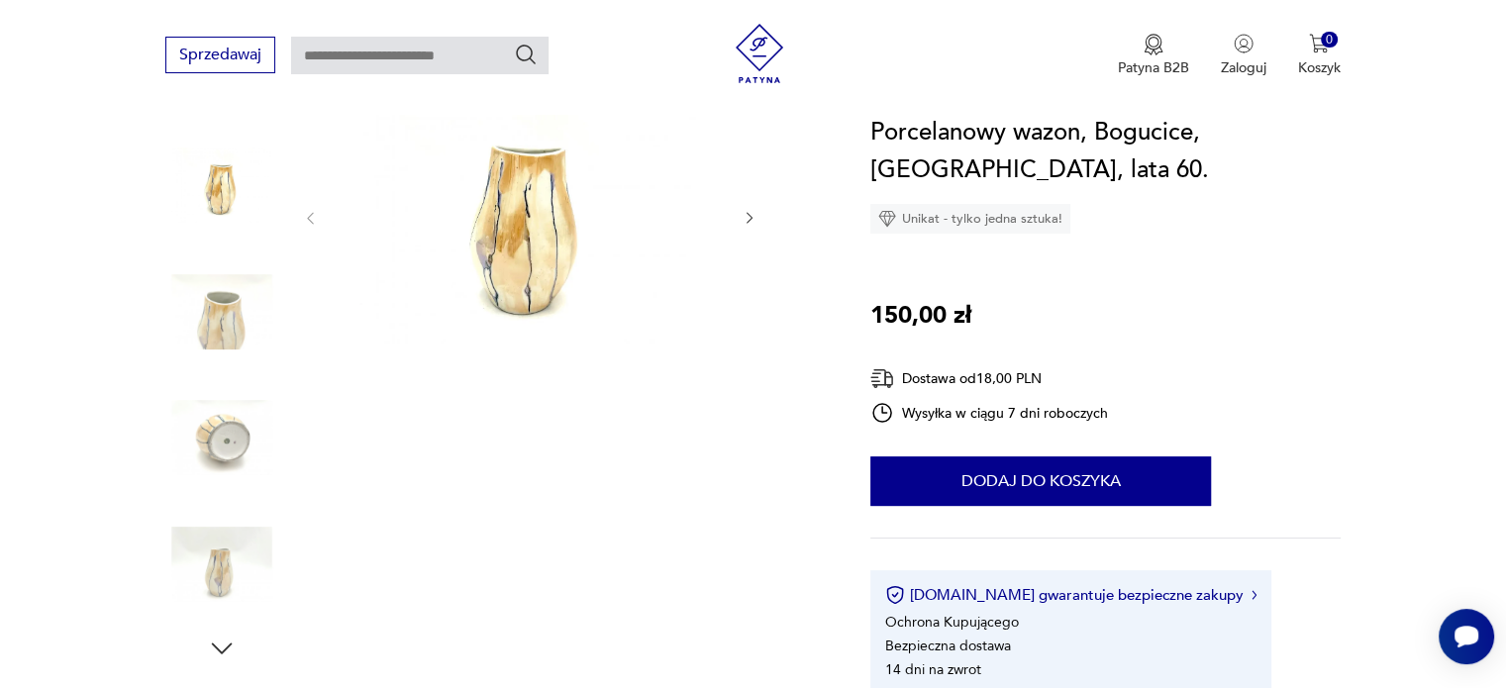
click at [545, 198] on img at bounding box center [530, 216] width 382 height 254
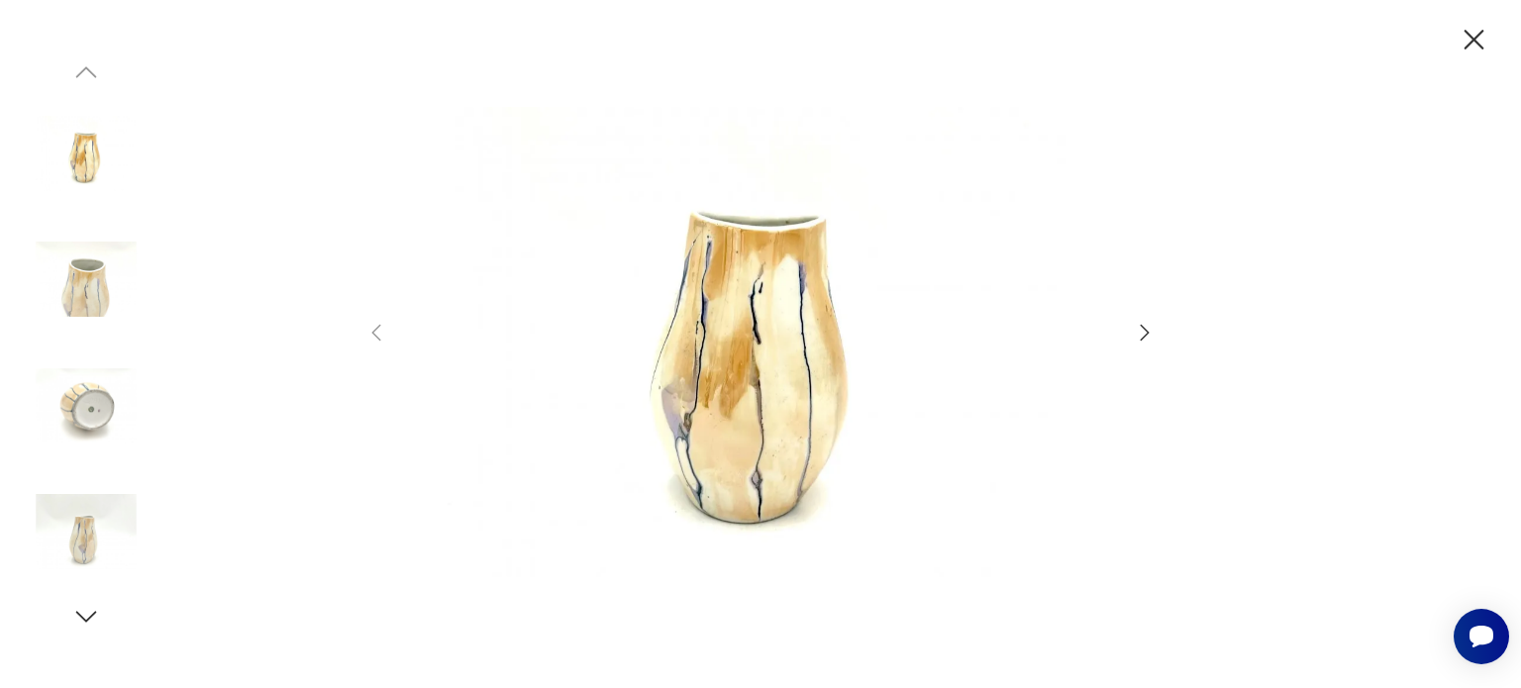
click at [1137, 323] on icon "button" at bounding box center [1144, 333] width 24 height 24
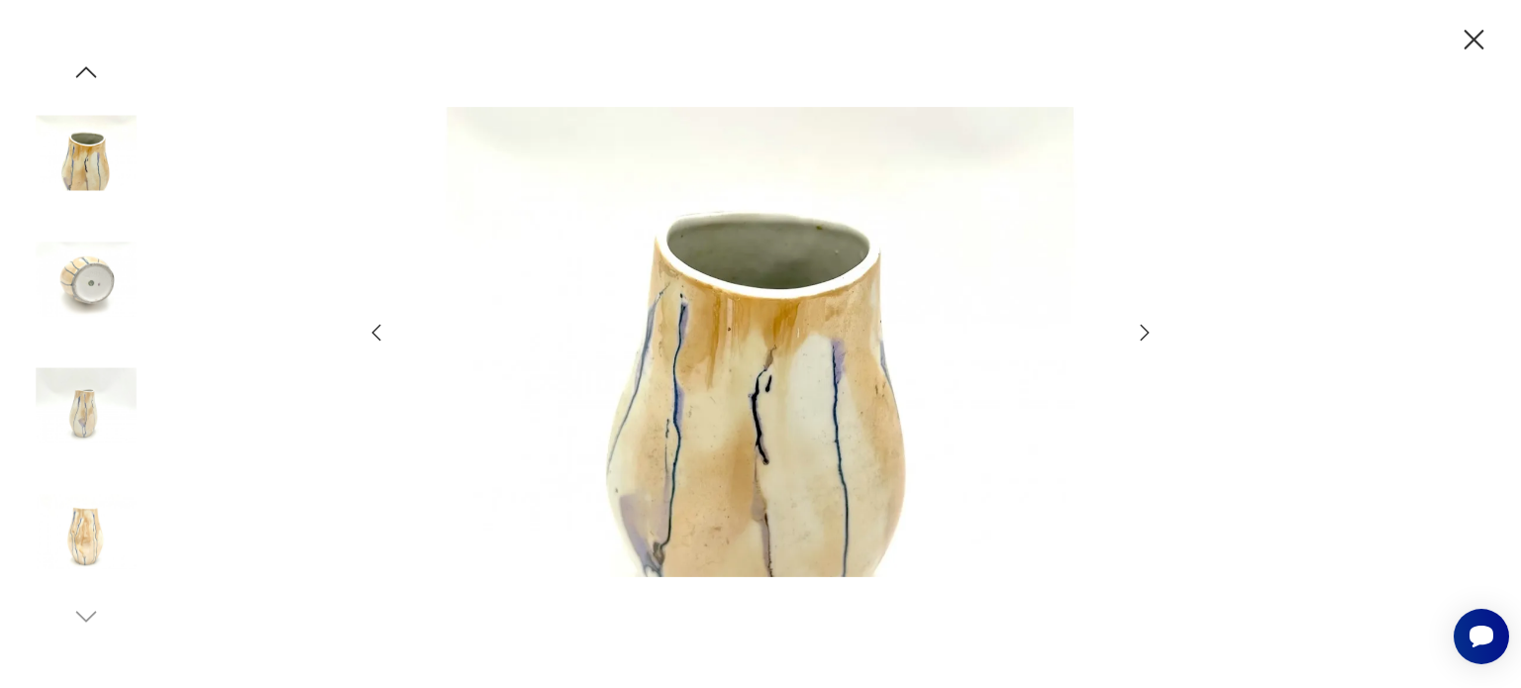
click at [1137, 323] on icon "button" at bounding box center [1144, 333] width 24 height 24
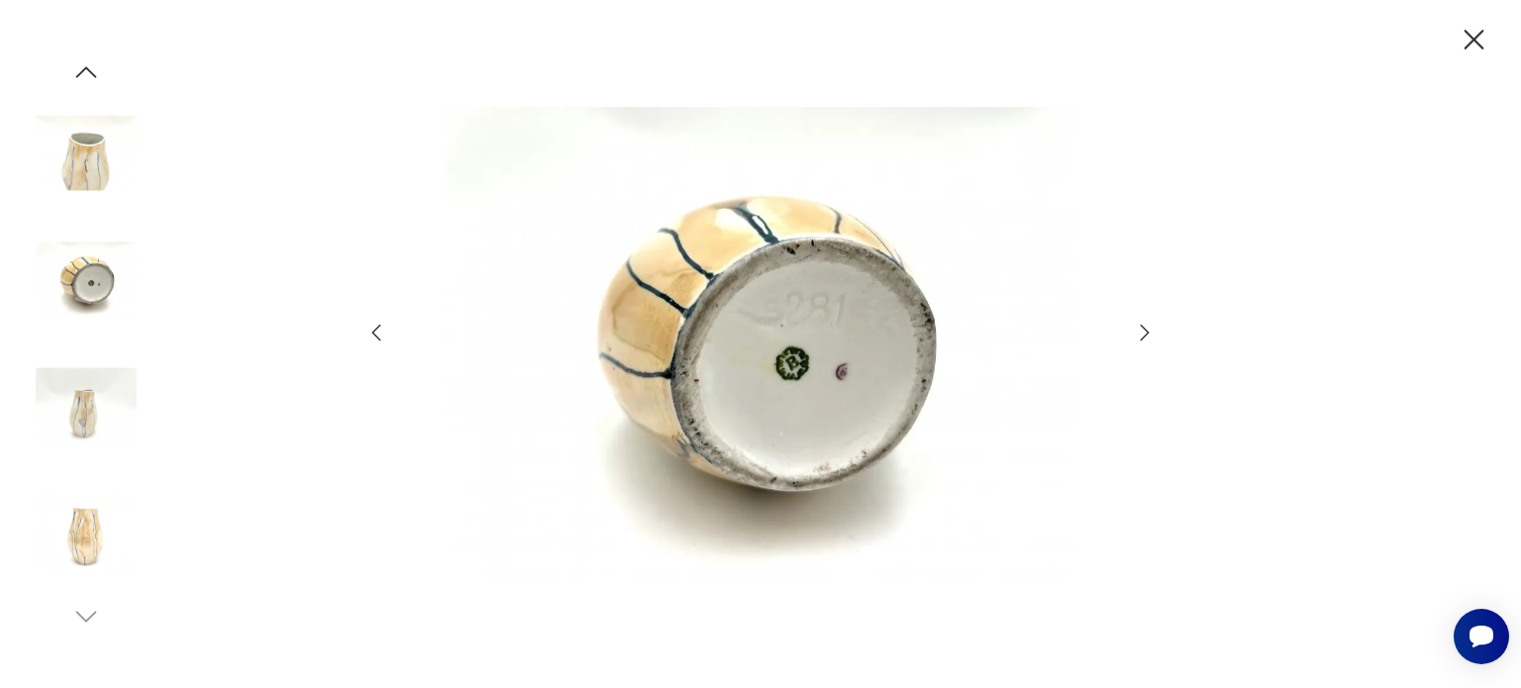
click at [1137, 323] on icon "button" at bounding box center [1144, 333] width 24 height 24
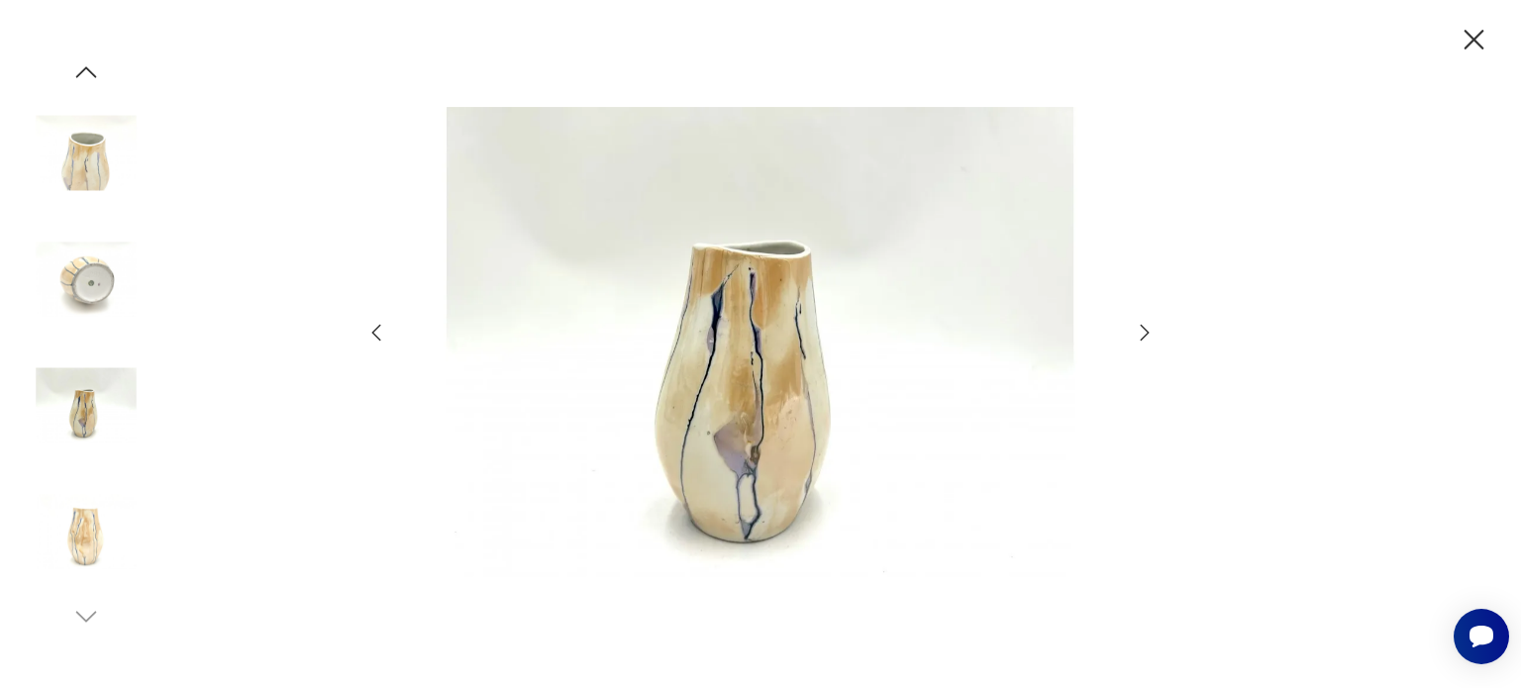
click at [1137, 323] on icon "button" at bounding box center [1144, 333] width 24 height 24
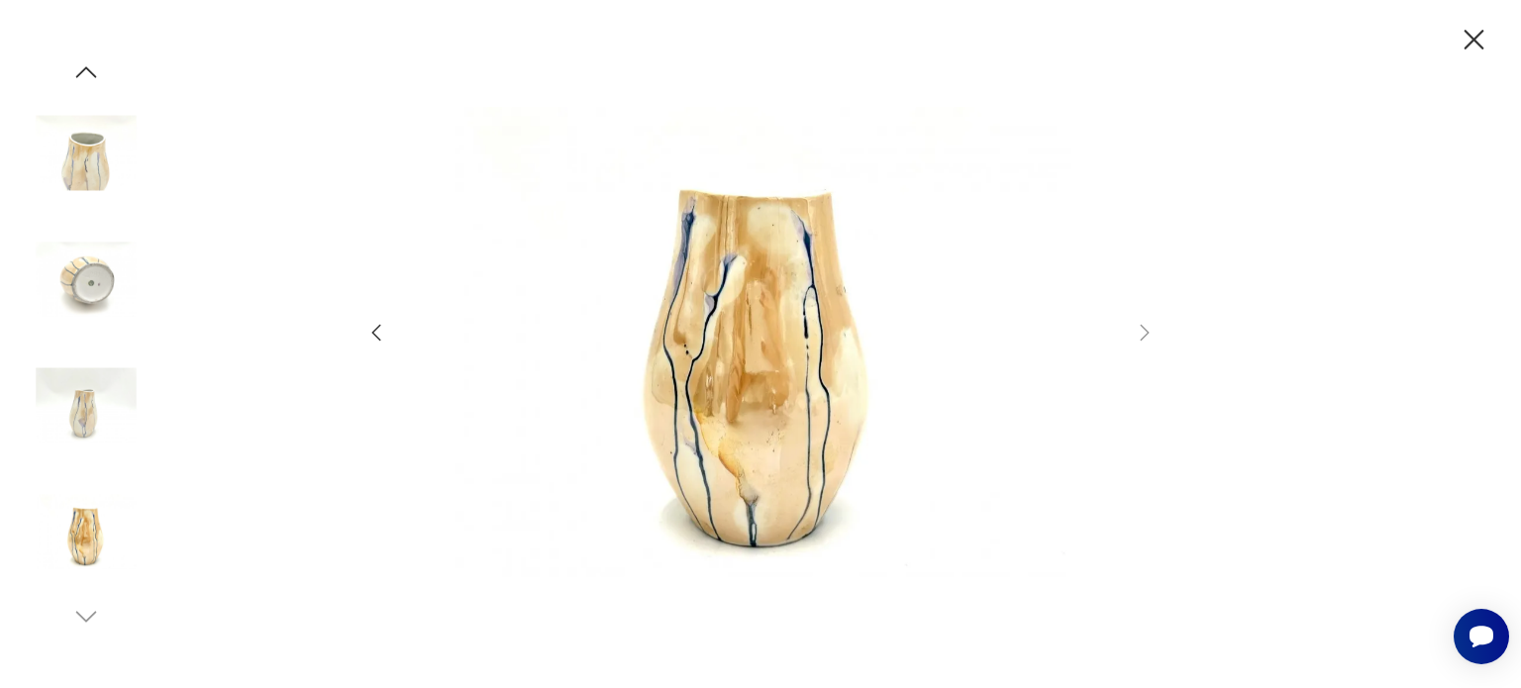
click at [1468, 38] on icon "button" at bounding box center [1473, 40] width 35 height 35
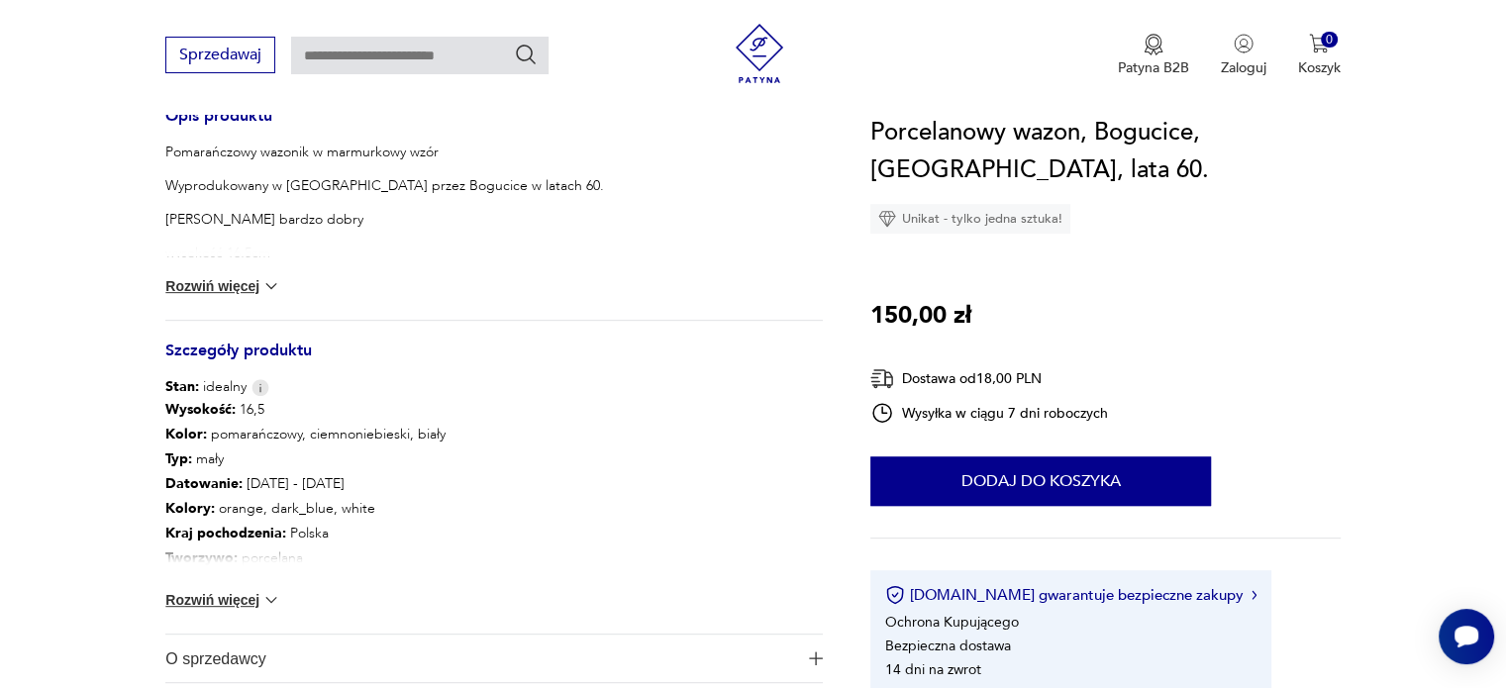
scroll to position [832, 0]
click at [246, 591] on button "Rozwiń więcej" at bounding box center [222, 599] width 115 height 20
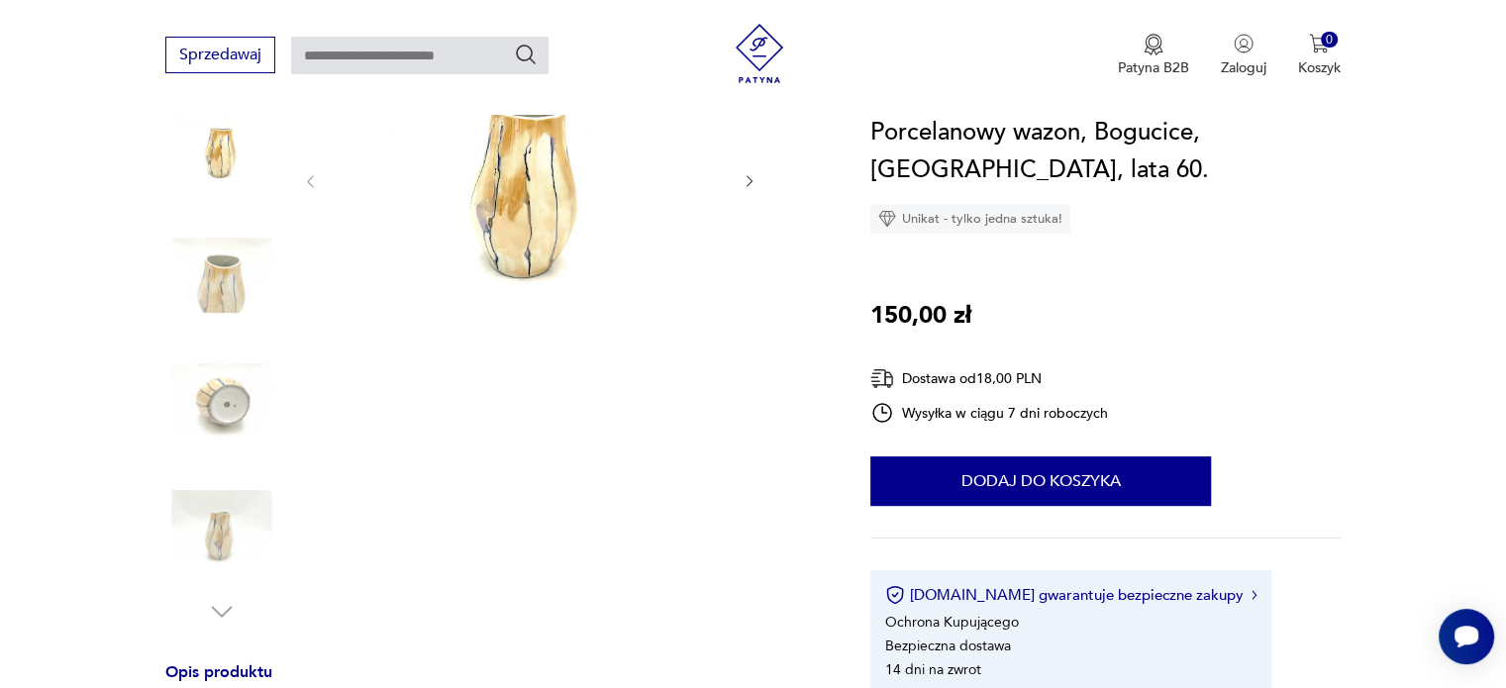
scroll to position [79, 0]
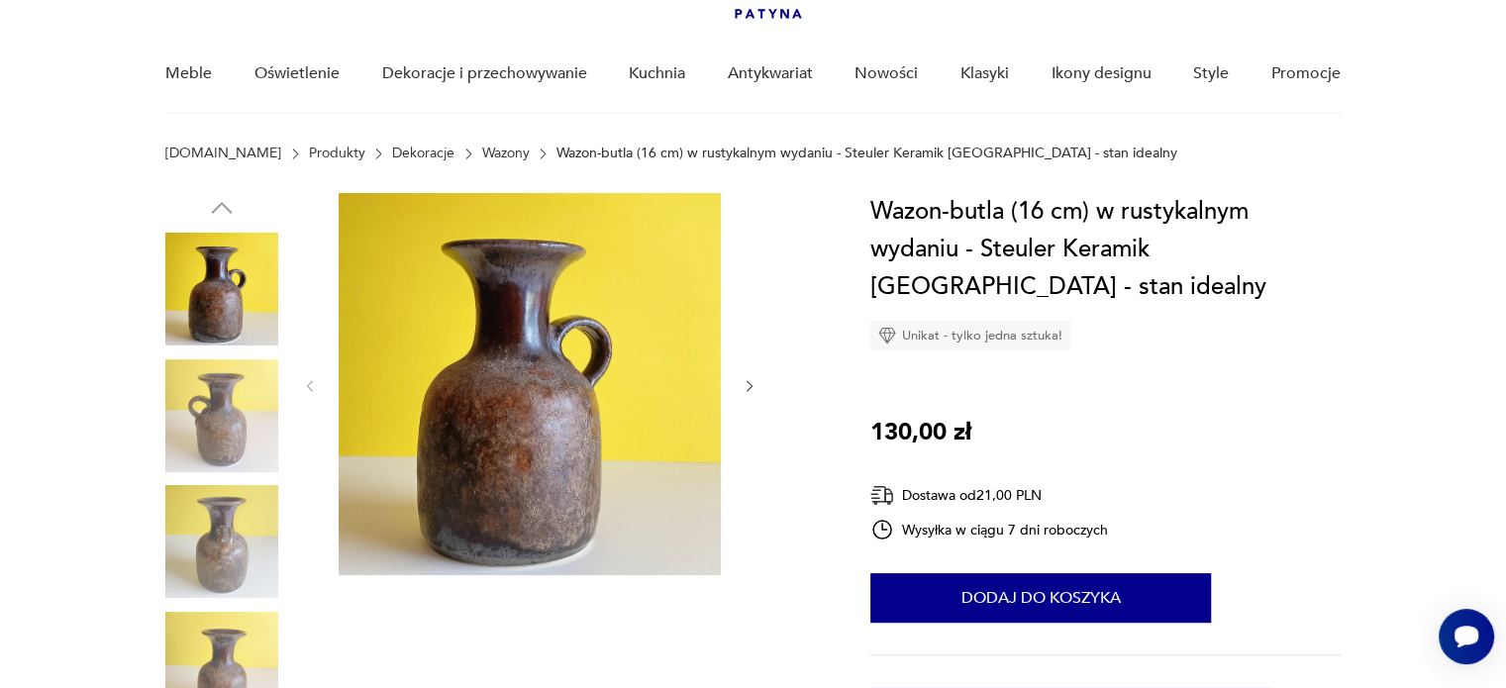
scroll to position [158, 0]
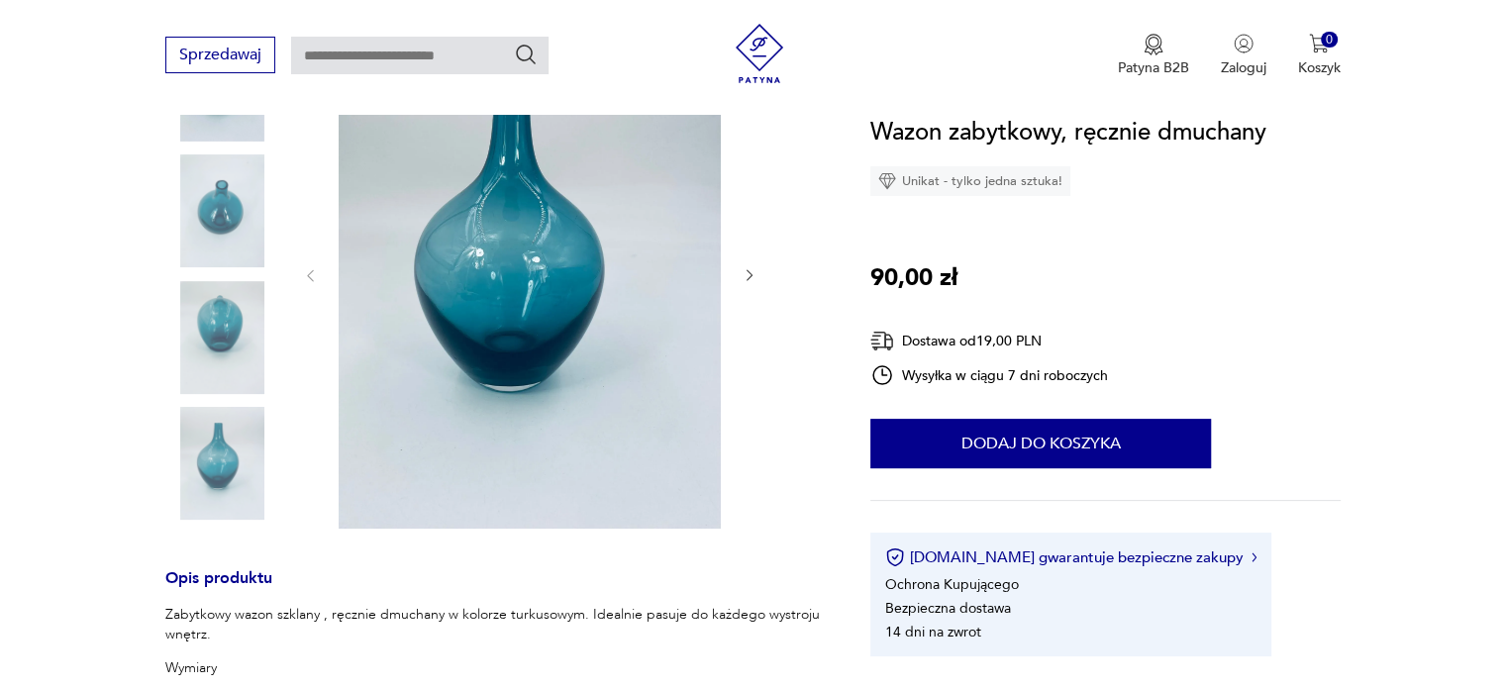
scroll to position [594, 0]
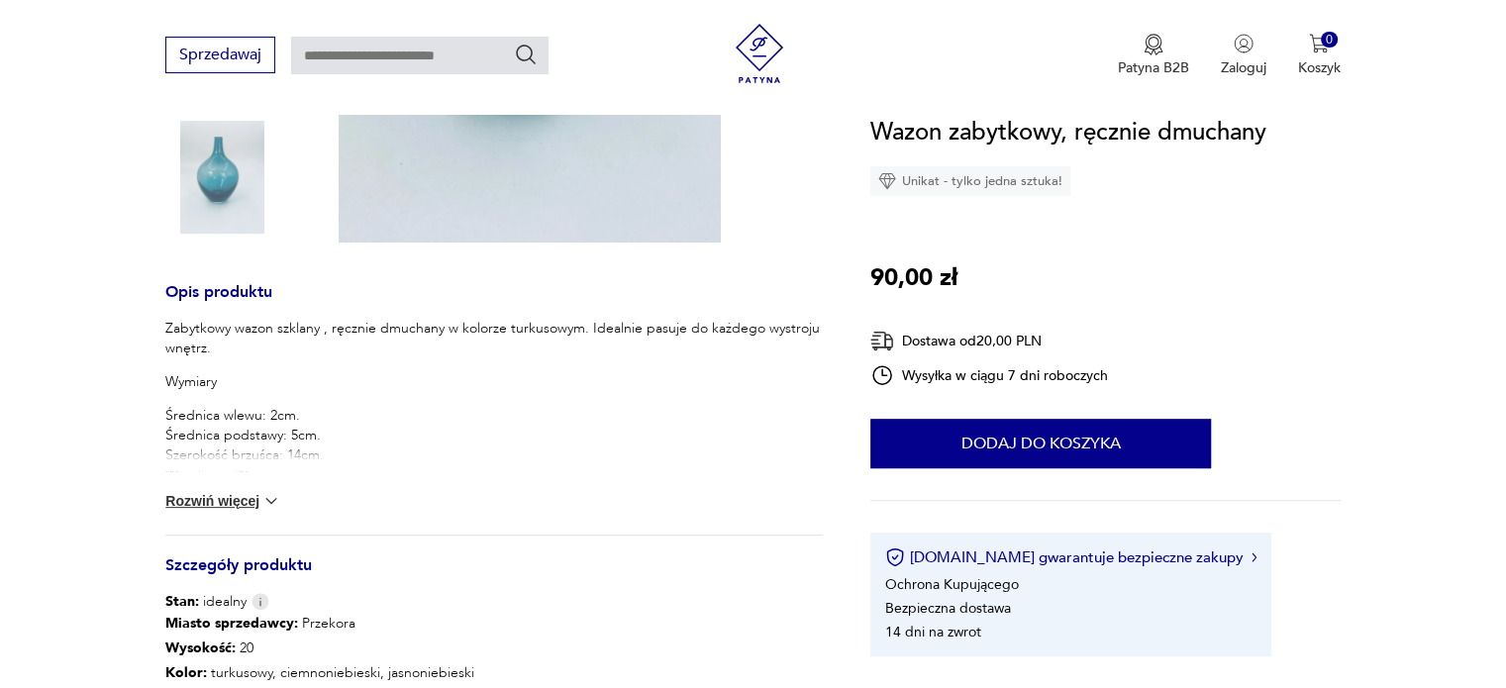
click at [270, 496] on img at bounding box center [271, 501] width 20 height 20
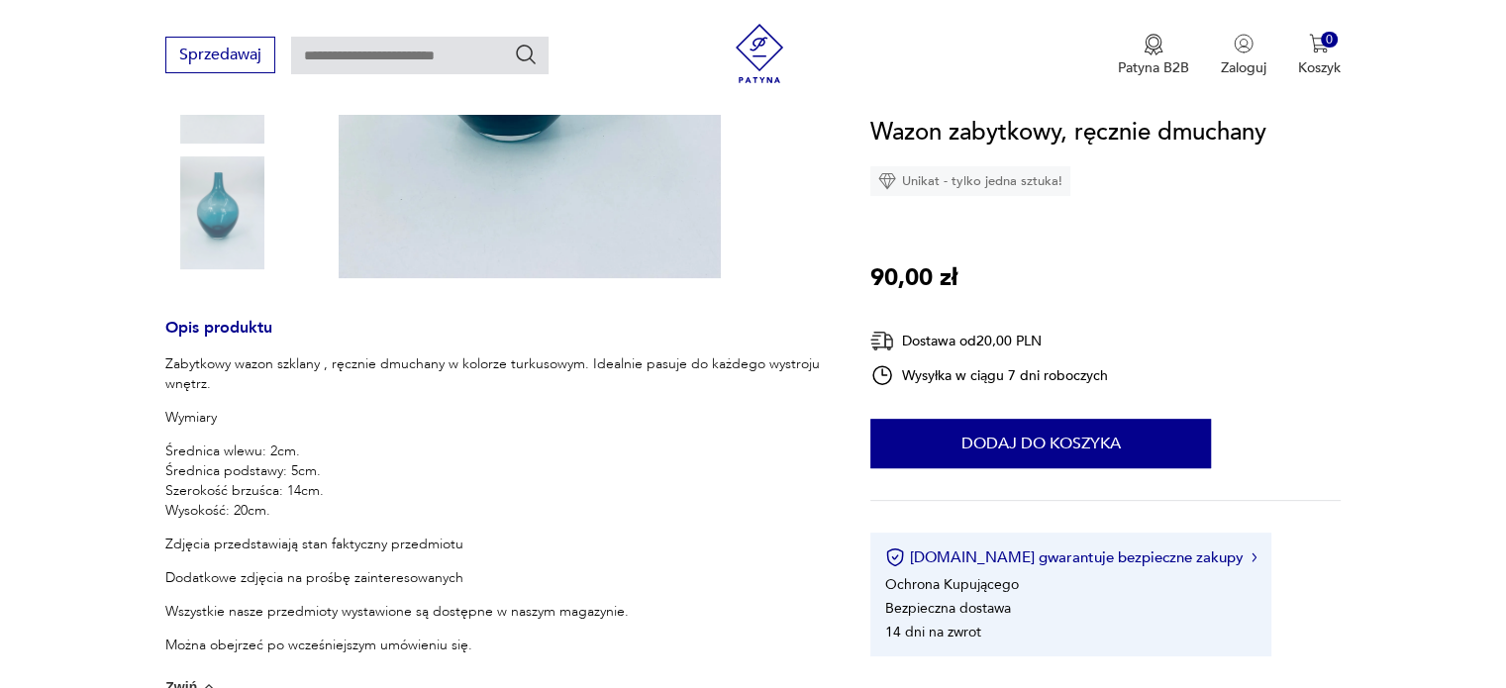
scroll to position [554, 0]
click at [0, 339] on section "Opis produktu Zabytkowy wazon szklany , ręcznie dmuchany w kolorze turkusowym. …" at bounding box center [753, 478] width 1506 height 1412
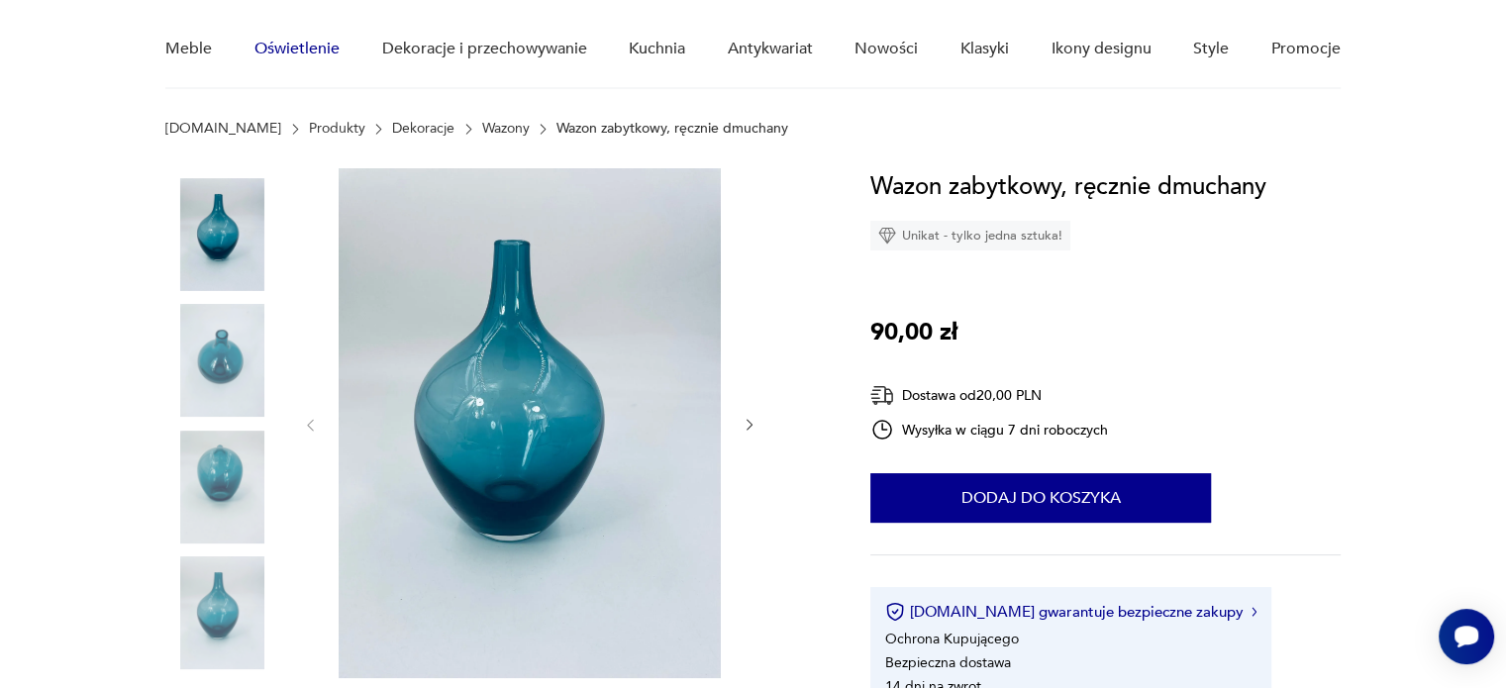
scroll to position [0, 0]
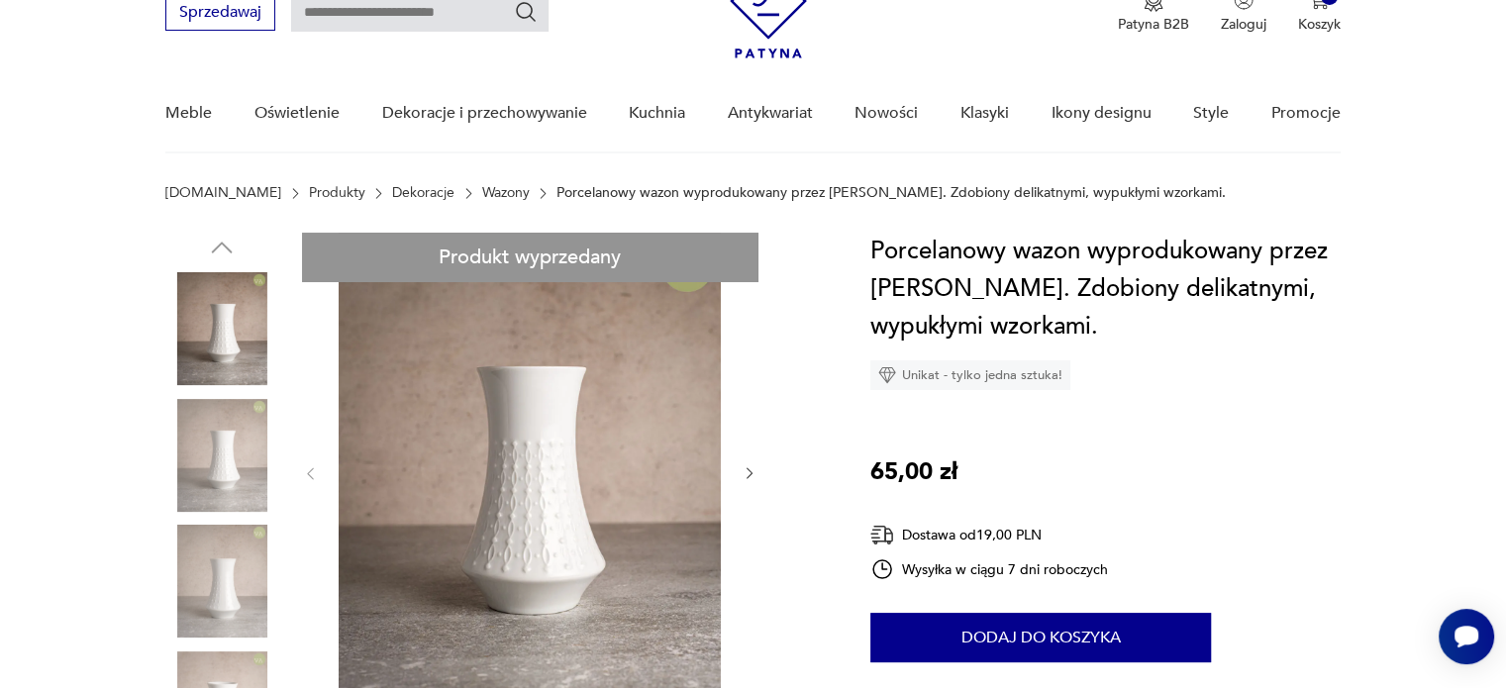
scroll to position [119, 0]
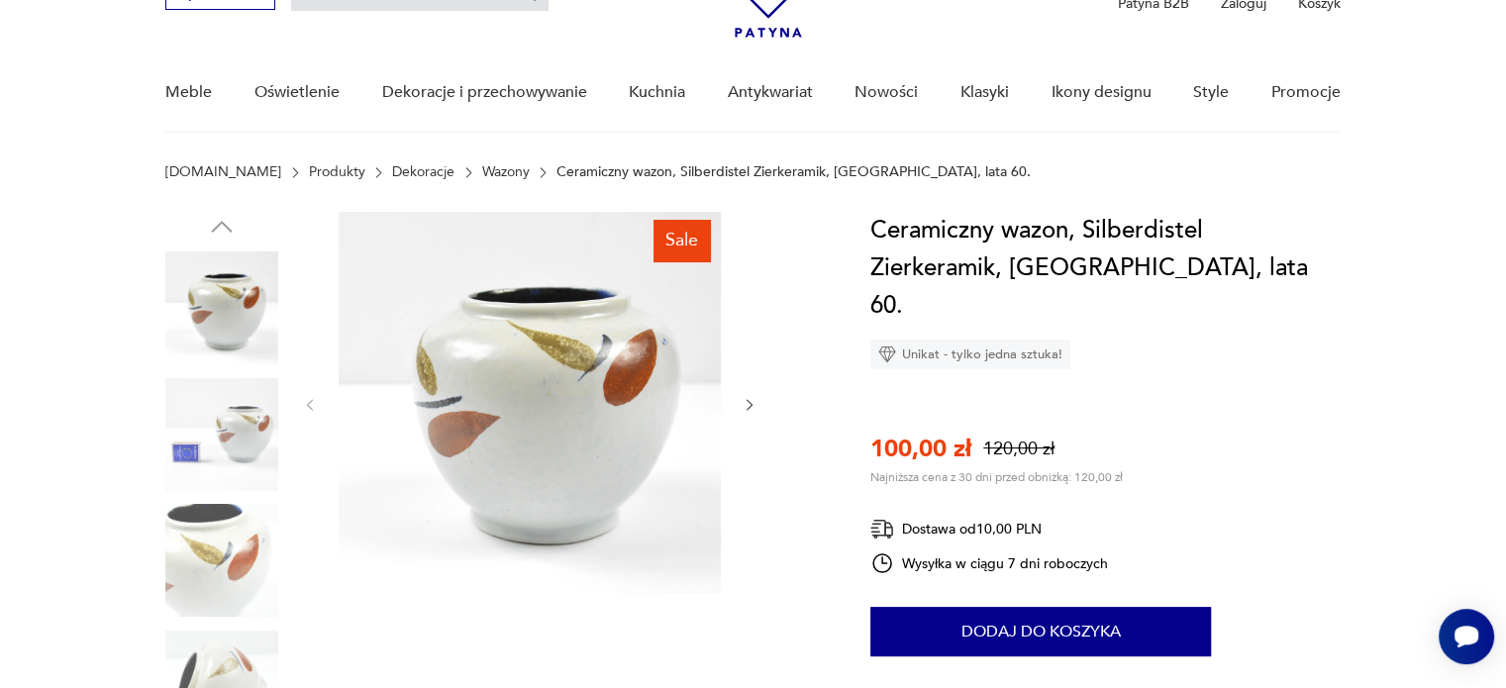
scroll to position [119, 0]
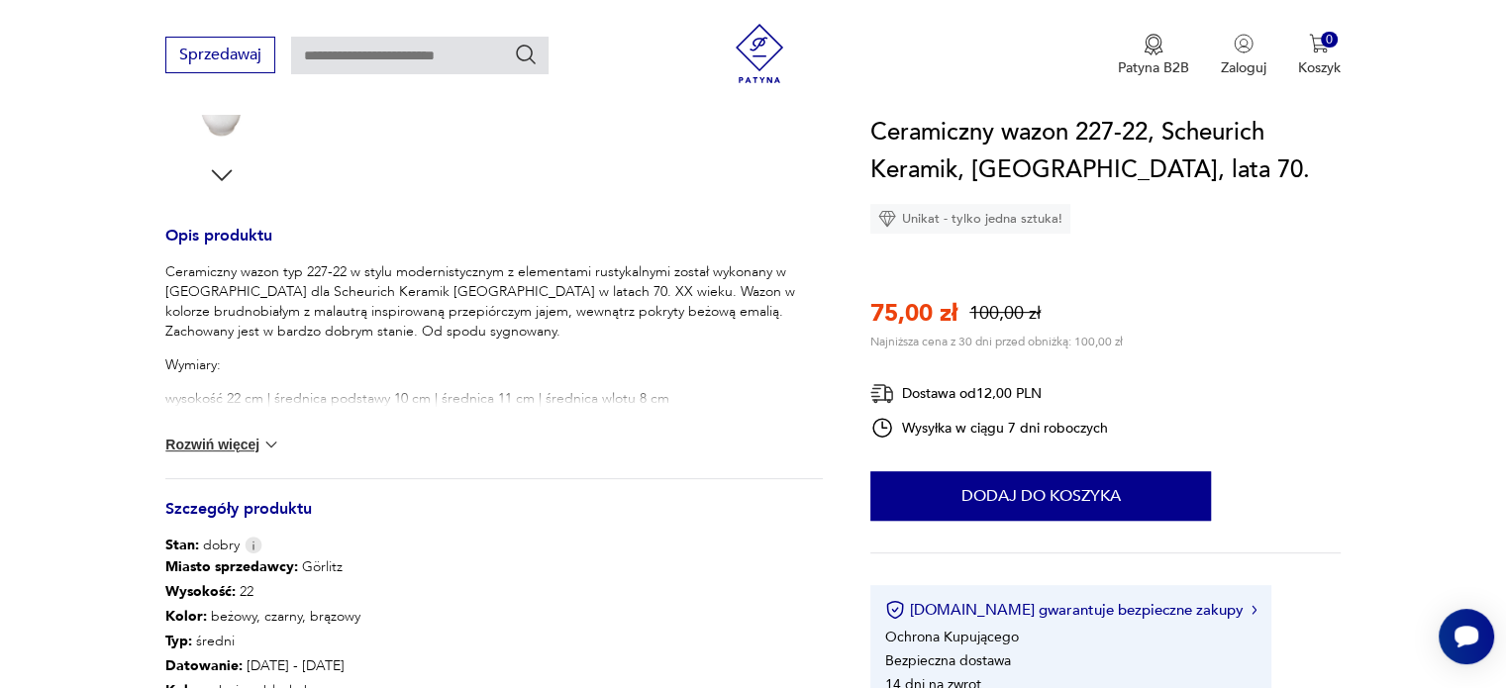
scroll to position [713, 0]
click at [249, 439] on button "Rozwiń więcej" at bounding box center [222, 443] width 115 height 20
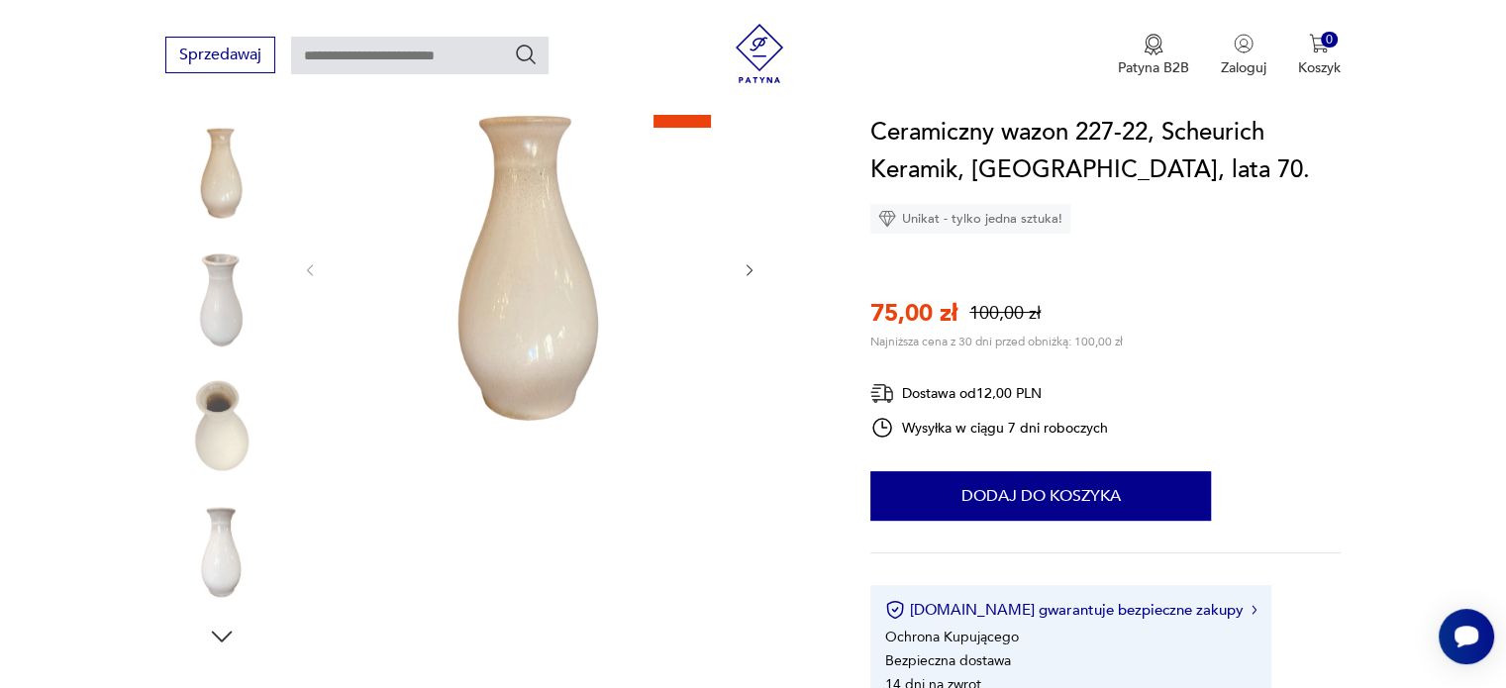
scroll to position [238, 0]
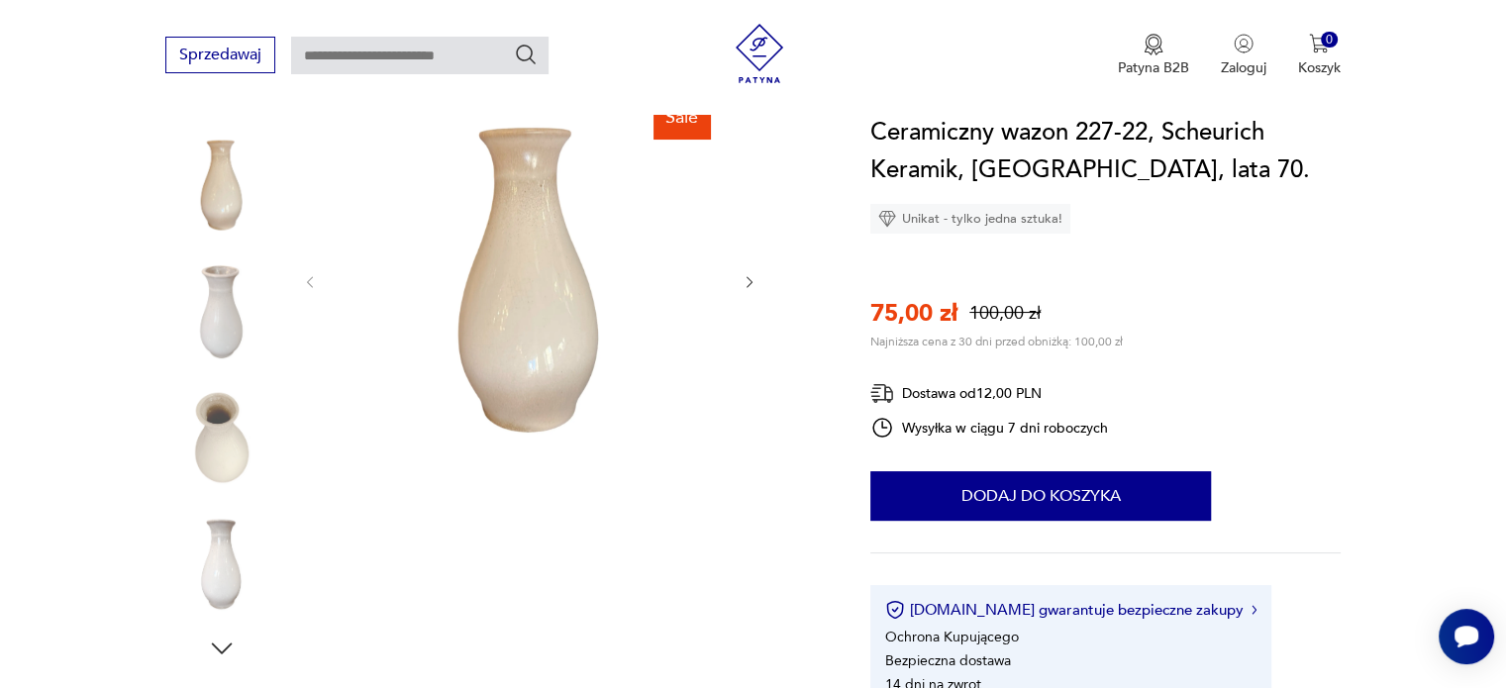
click at [562, 292] on img at bounding box center [530, 280] width 382 height 382
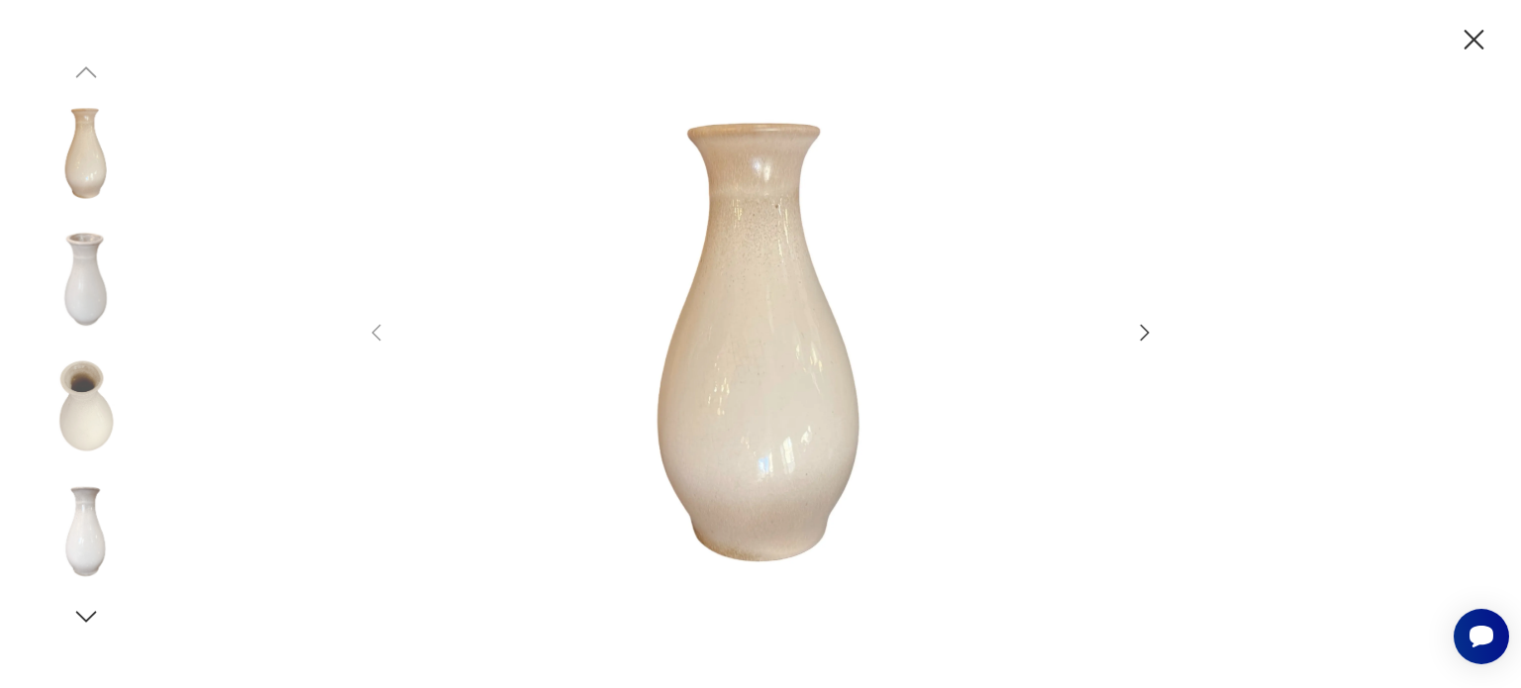
click at [1143, 335] on icon "button" at bounding box center [1144, 333] width 24 height 24
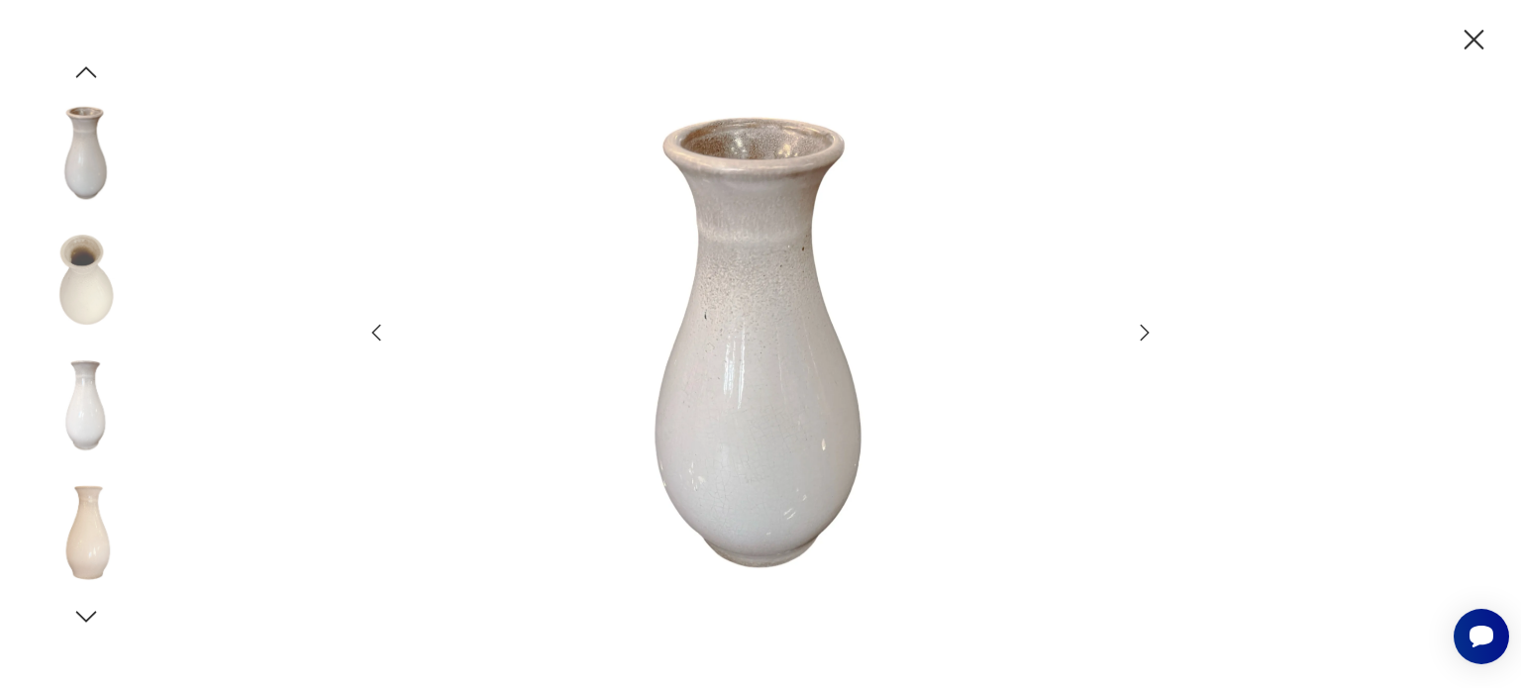
click at [1143, 335] on icon "button" at bounding box center [1144, 333] width 24 height 24
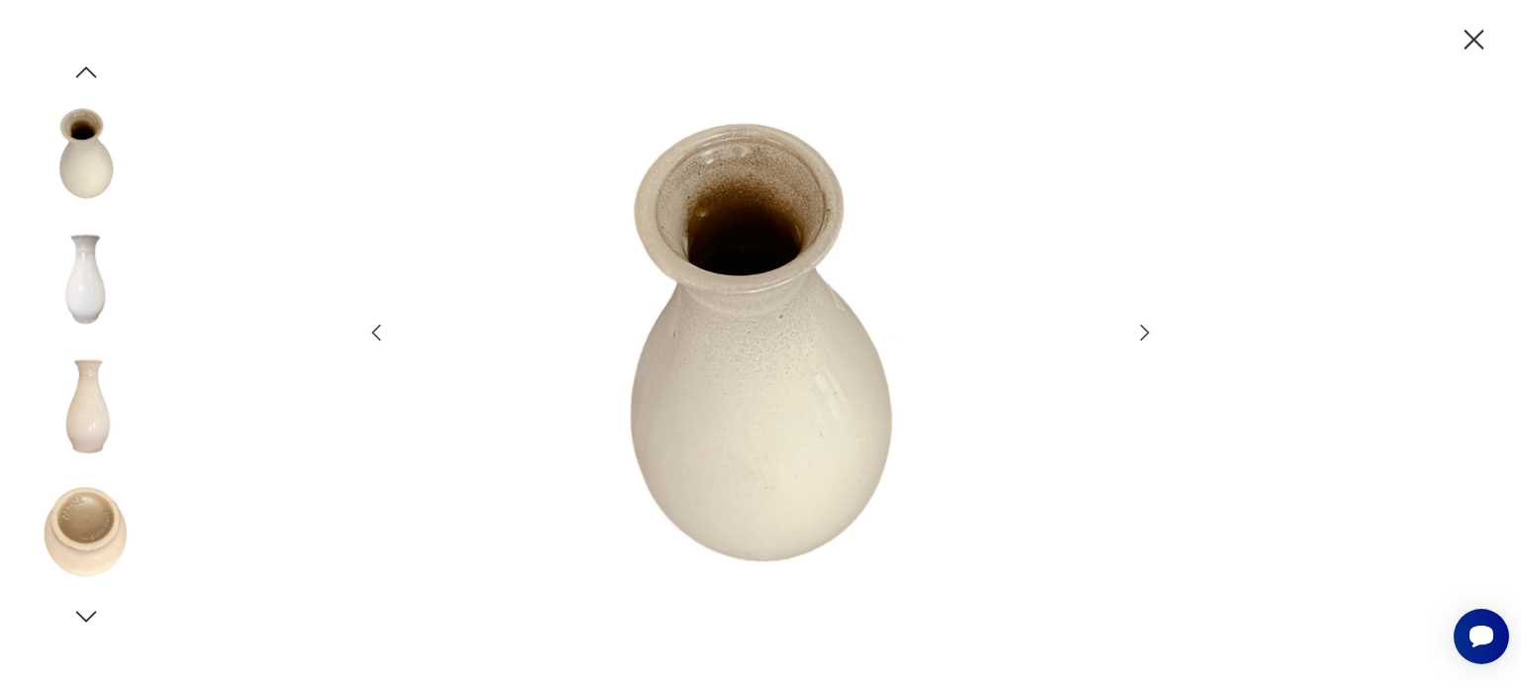
click at [1143, 335] on icon "button" at bounding box center [1144, 333] width 24 height 24
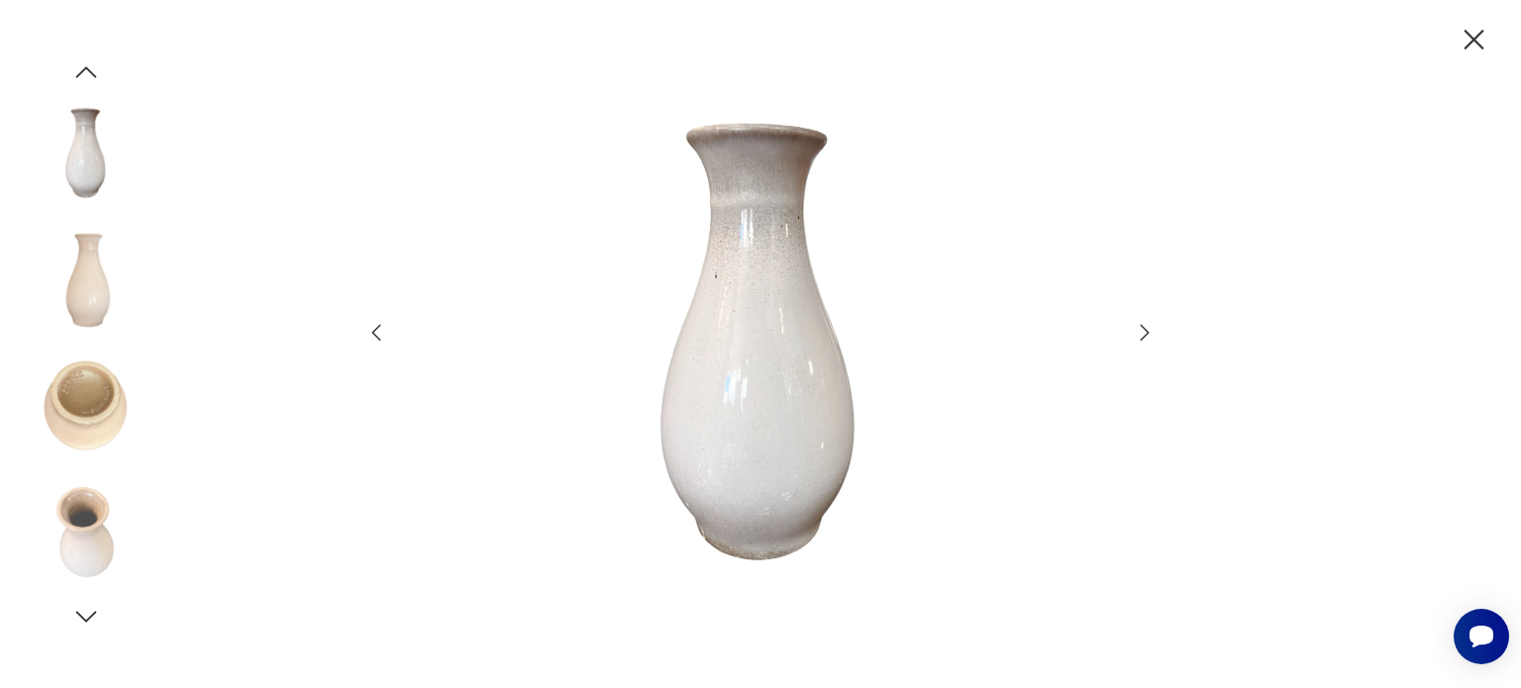
click at [1143, 335] on icon "button" at bounding box center [1144, 333] width 24 height 24
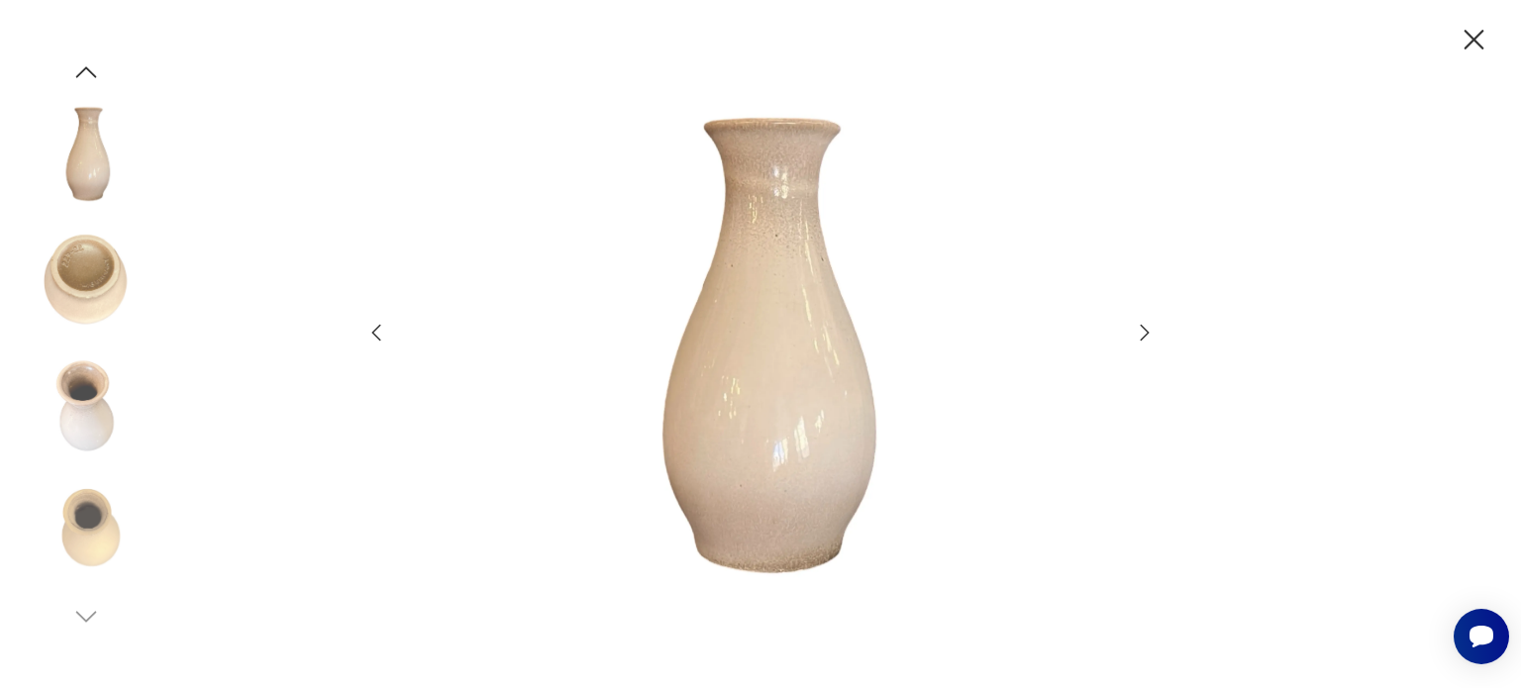
click at [1143, 335] on icon "button" at bounding box center [1144, 333] width 24 height 24
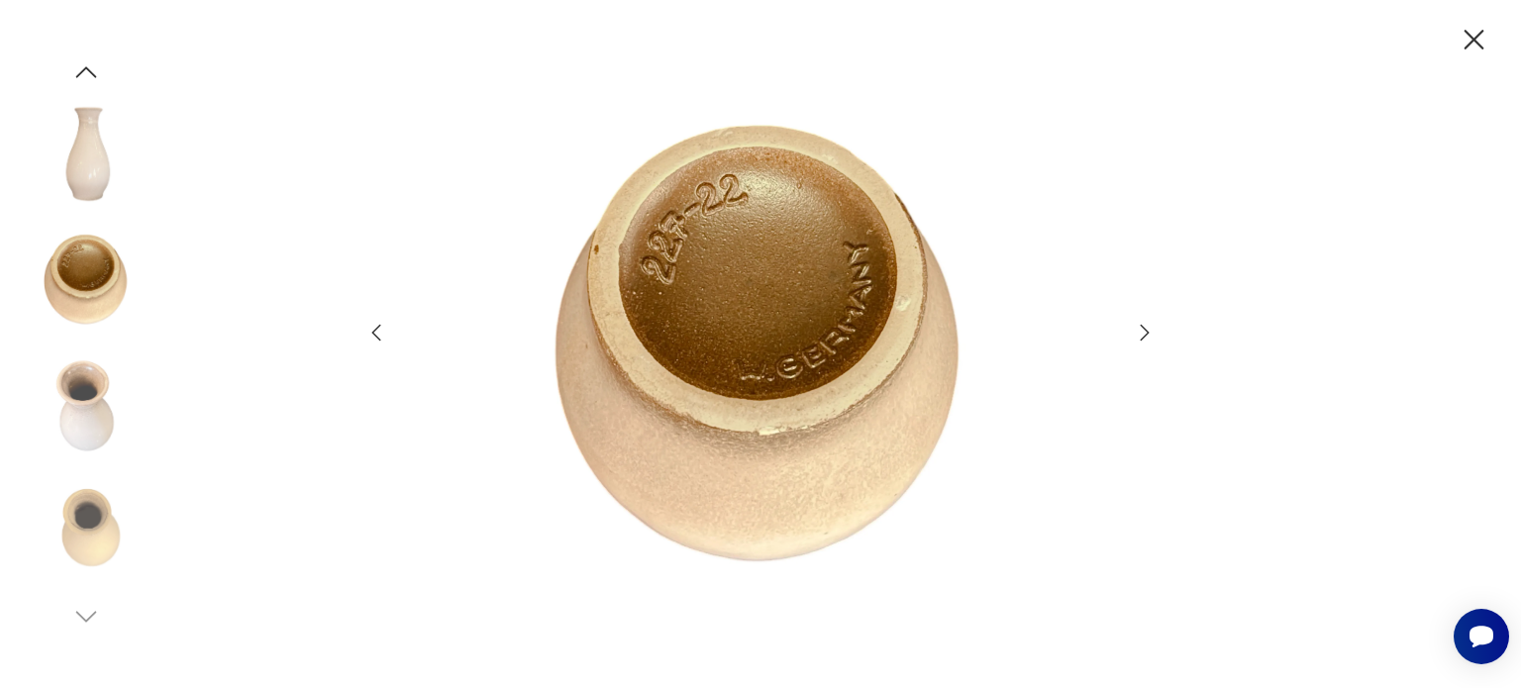
click at [1143, 335] on icon "button" at bounding box center [1144, 333] width 24 height 24
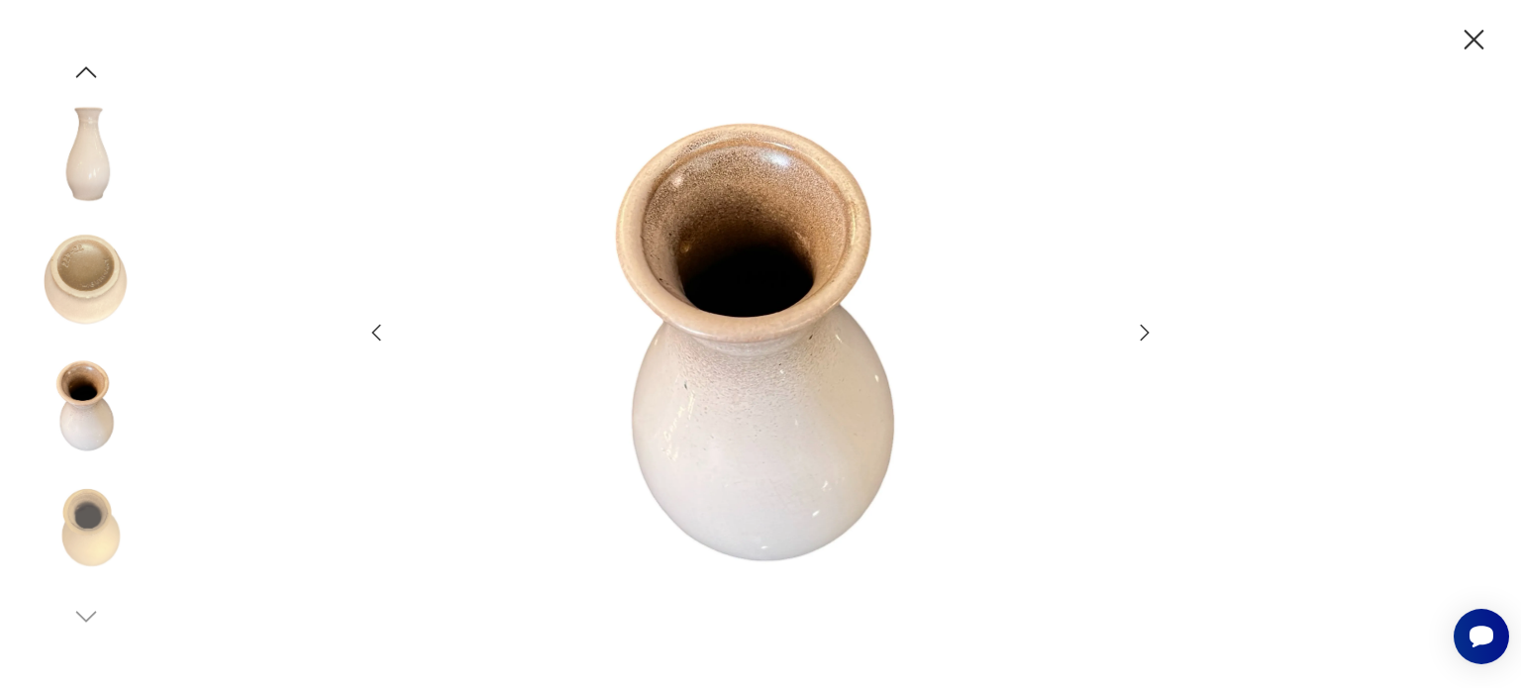
click at [1143, 335] on icon "button" at bounding box center [1144, 333] width 24 height 24
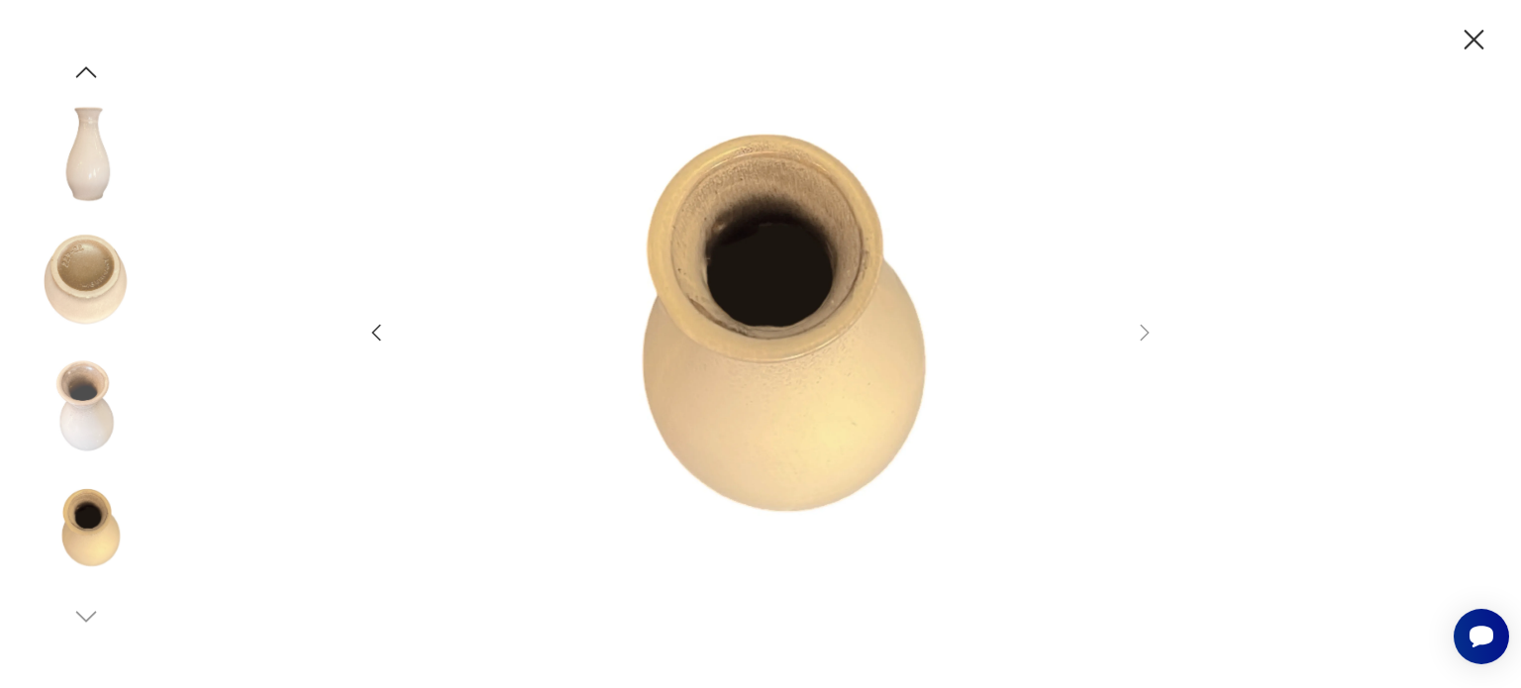
click at [95, 153] on img at bounding box center [86, 153] width 113 height 113
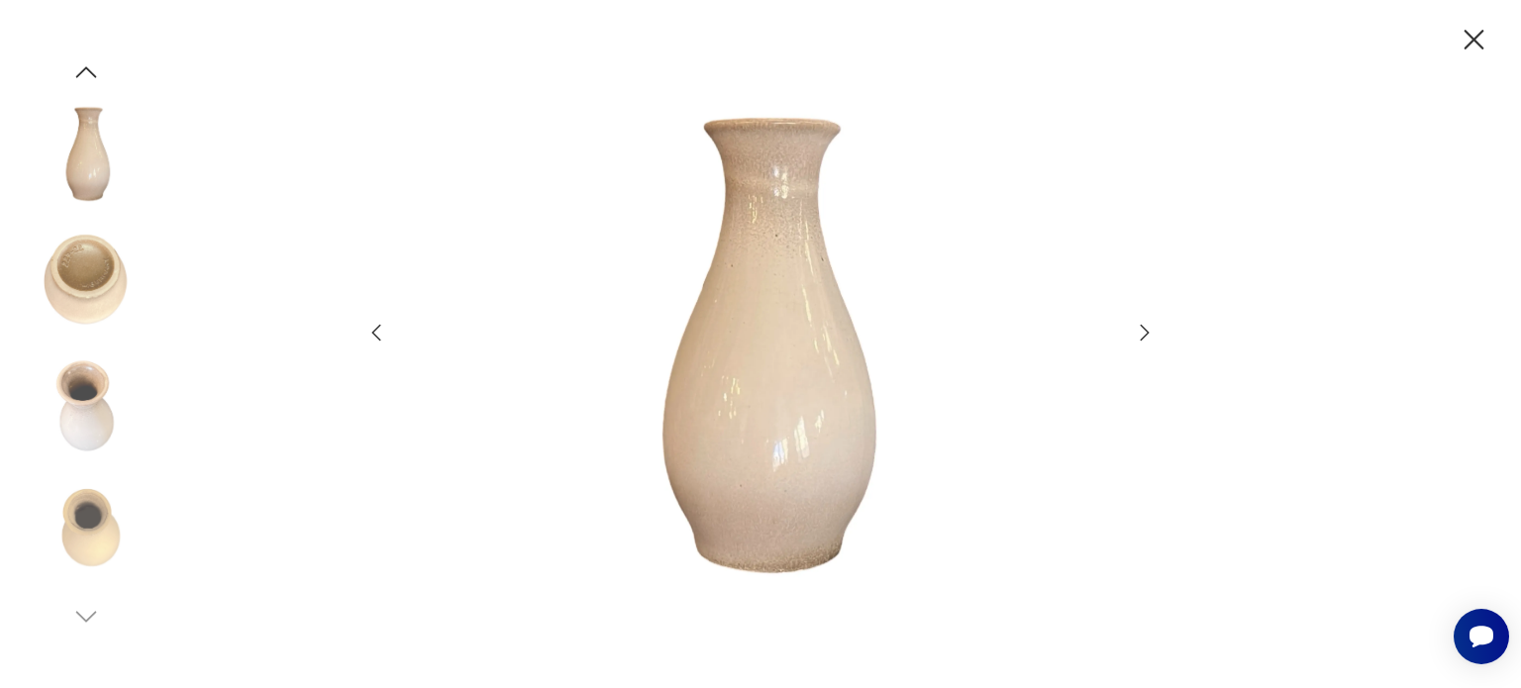
click at [1483, 25] on icon "button" at bounding box center [1473, 40] width 35 height 35
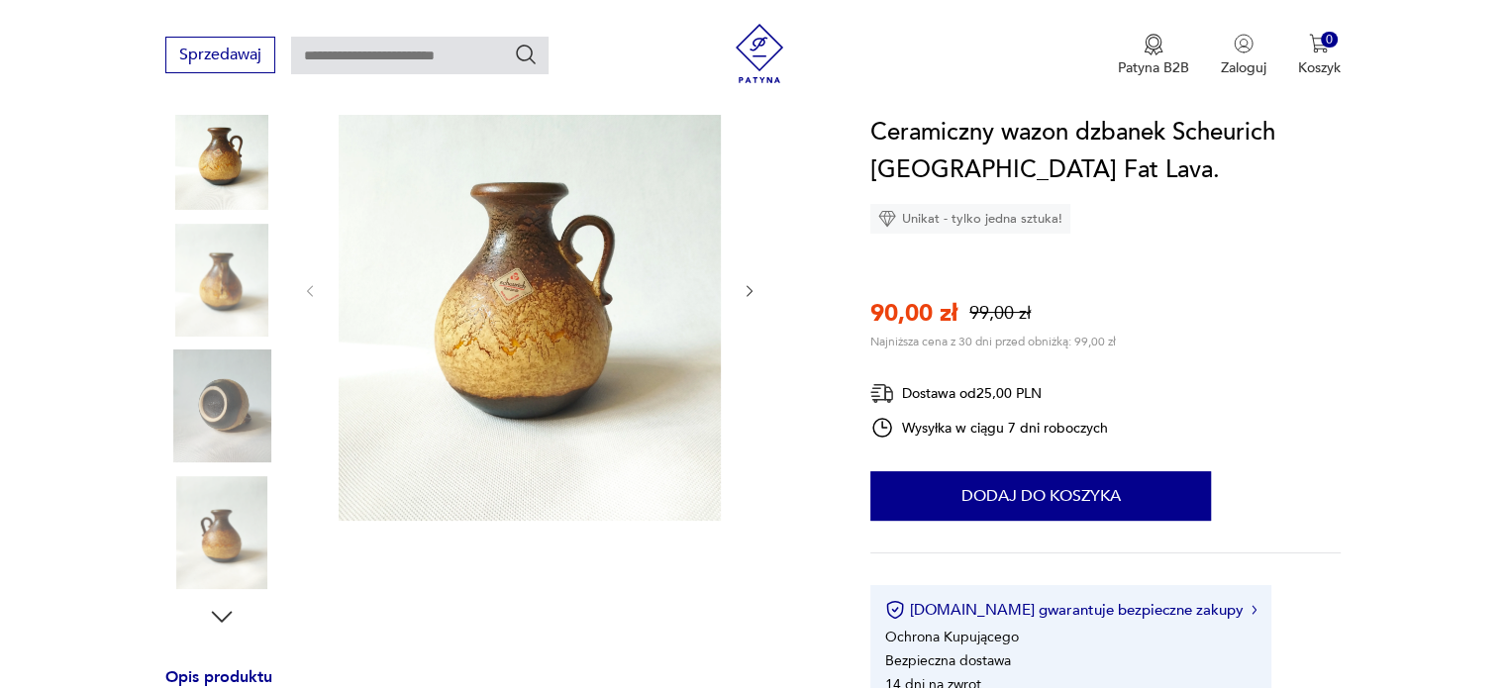
scroll to position [277, 0]
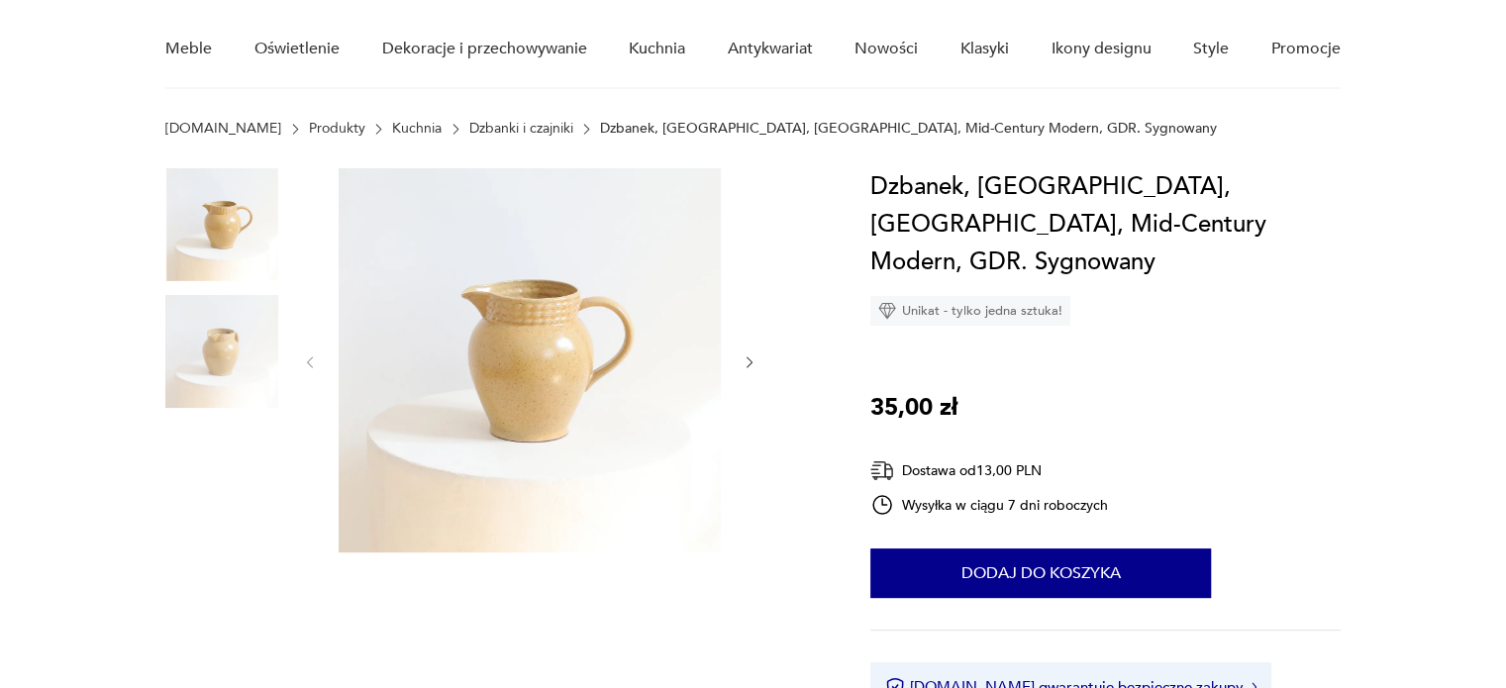
scroll to position [198, 0]
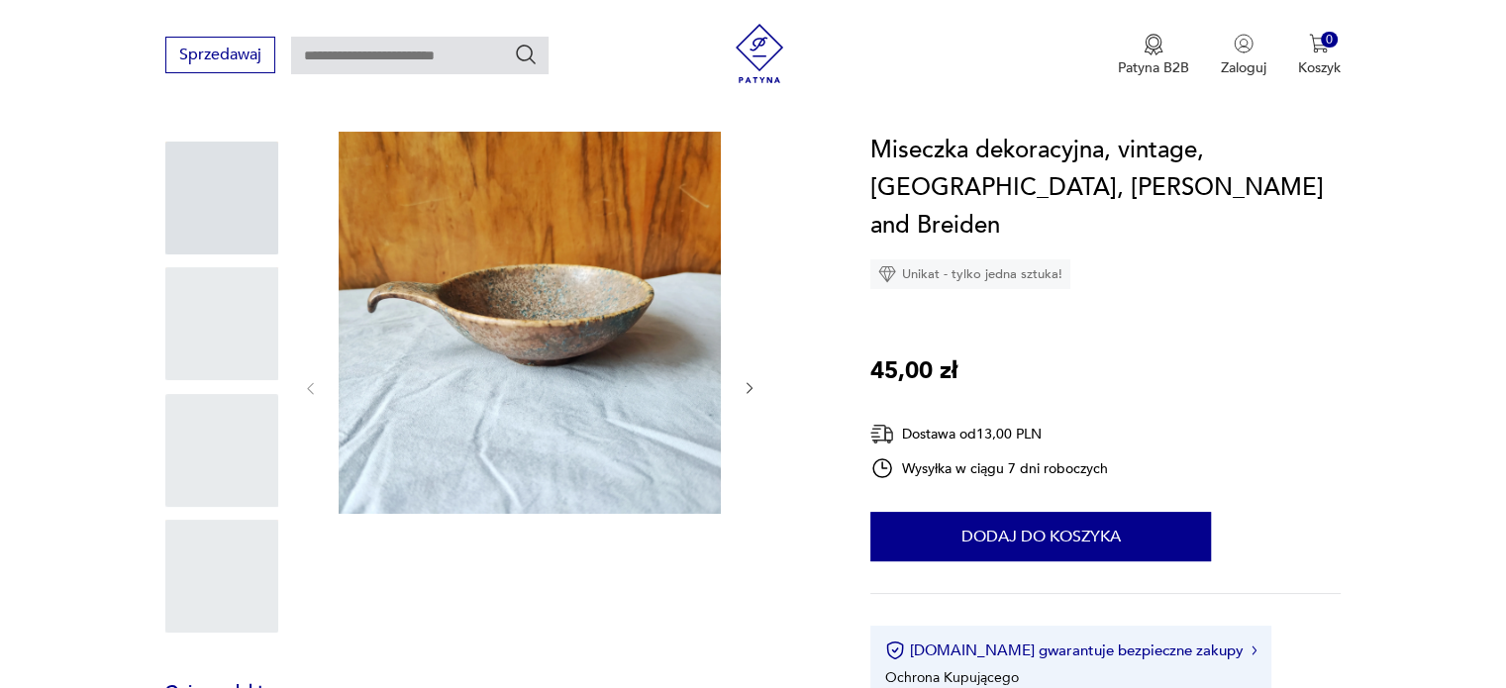
scroll to position [198, 0]
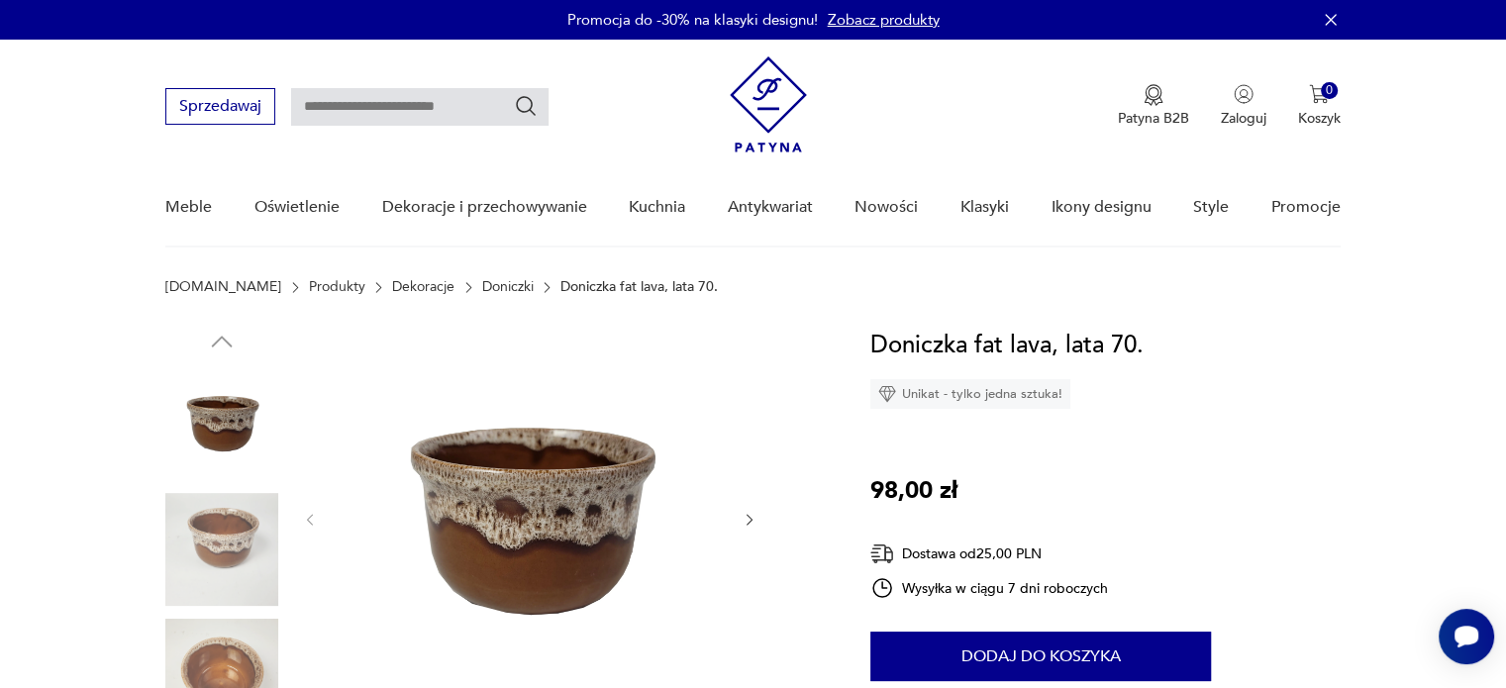
click at [234, 665] on img at bounding box center [221, 675] width 113 height 113
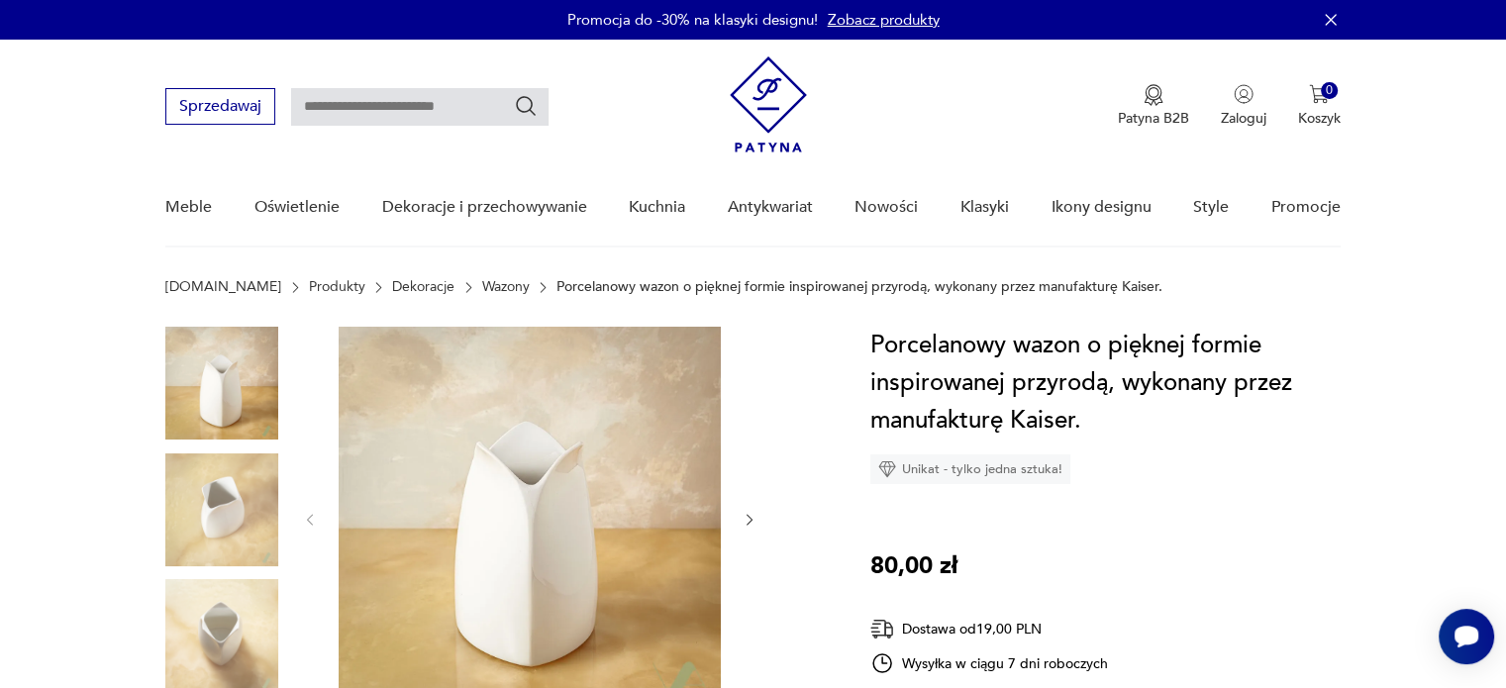
click at [904, 110] on div "Patyna B2B Zaloguj 0 Koszyk Twój koszyk ( 0 ) Brak produktów w koszyku IDŹ DO K…" at bounding box center [1035, 106] width 611 height 100
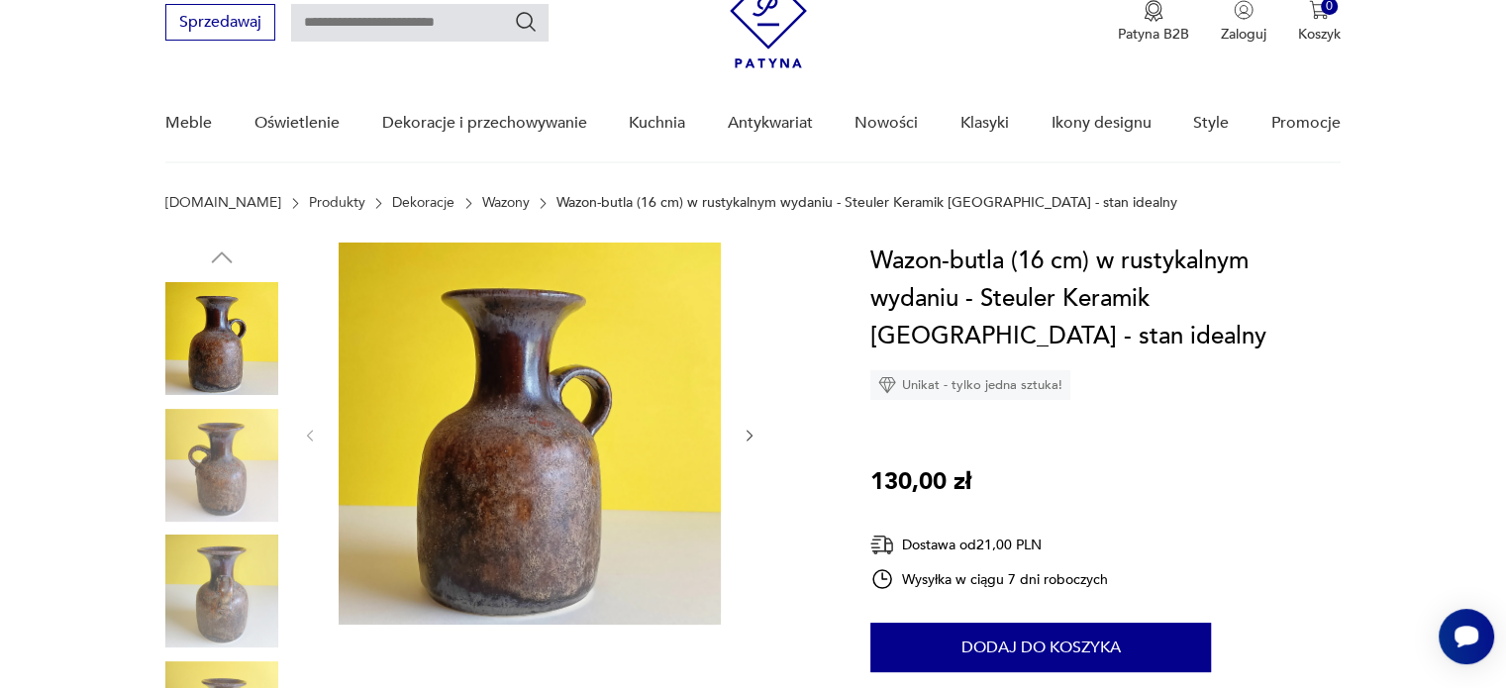
scroll to position [119, 0]
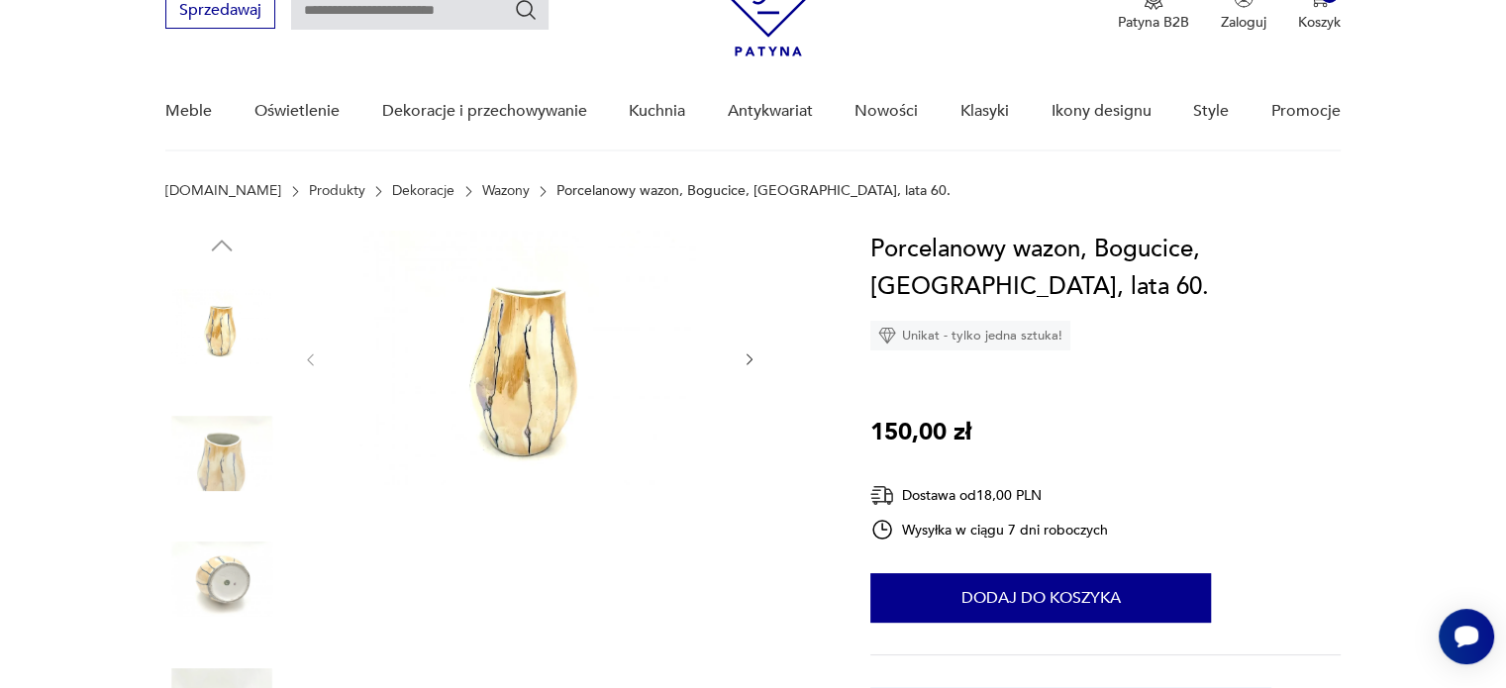
scroll to position [66, 0]
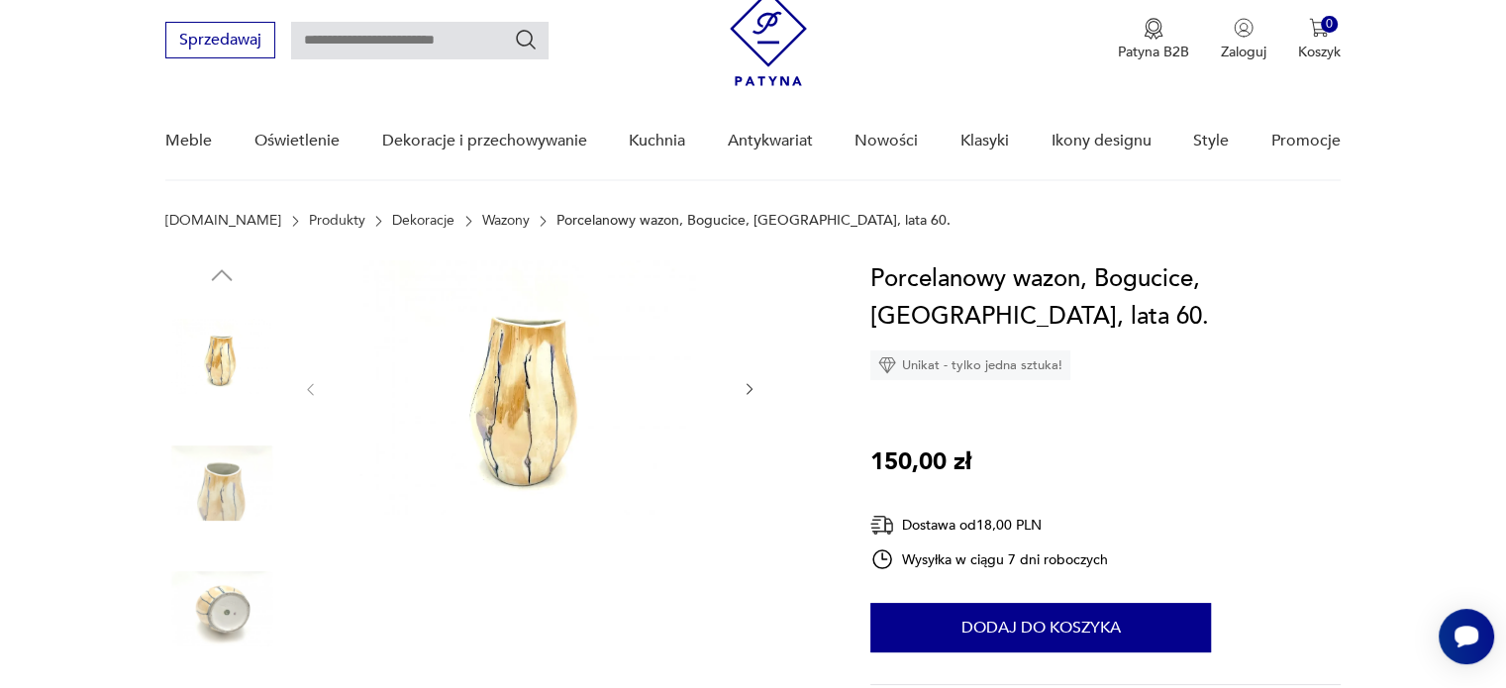
click at [559, 415] on img at bounding box center [530, 387] width 382 height 254
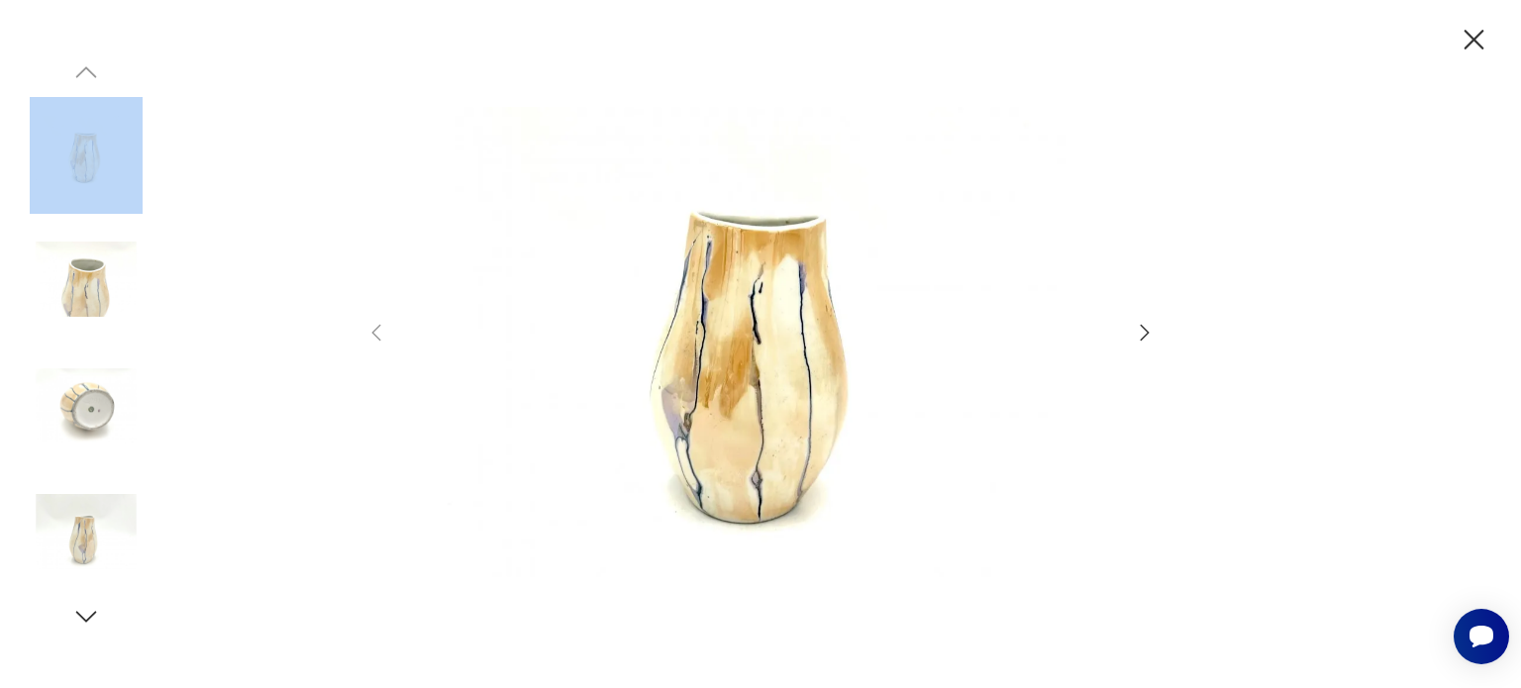
drag, startPoint x: 1452, startPoint y: 54, endPoint x: 1480, endPoint y: 29, distance: 37.8
click at [1480, 29] on div at bounding box center [760, 344] width 1521 height 688
click at [1480, 29] on icon "button" at bounding box center [1473, 40] width 35 height 35
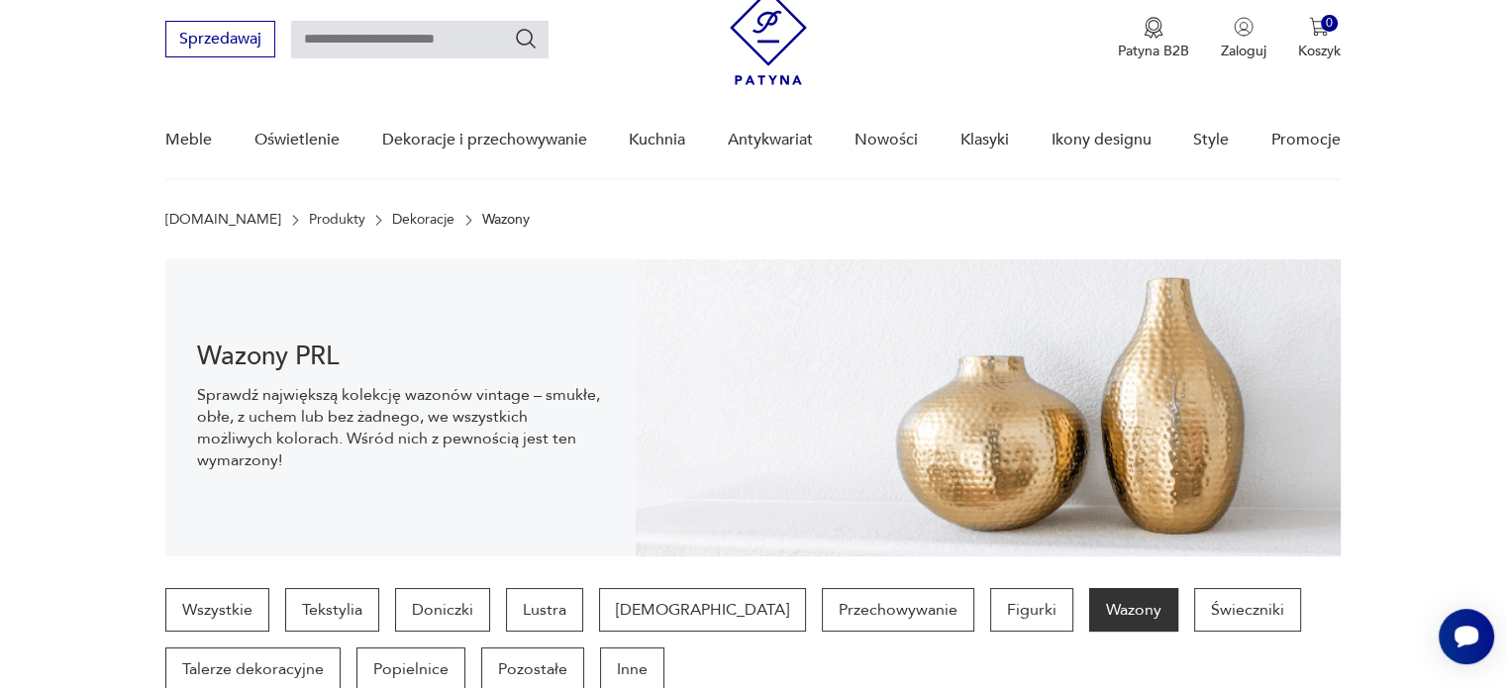
scroll to position [68, 0]
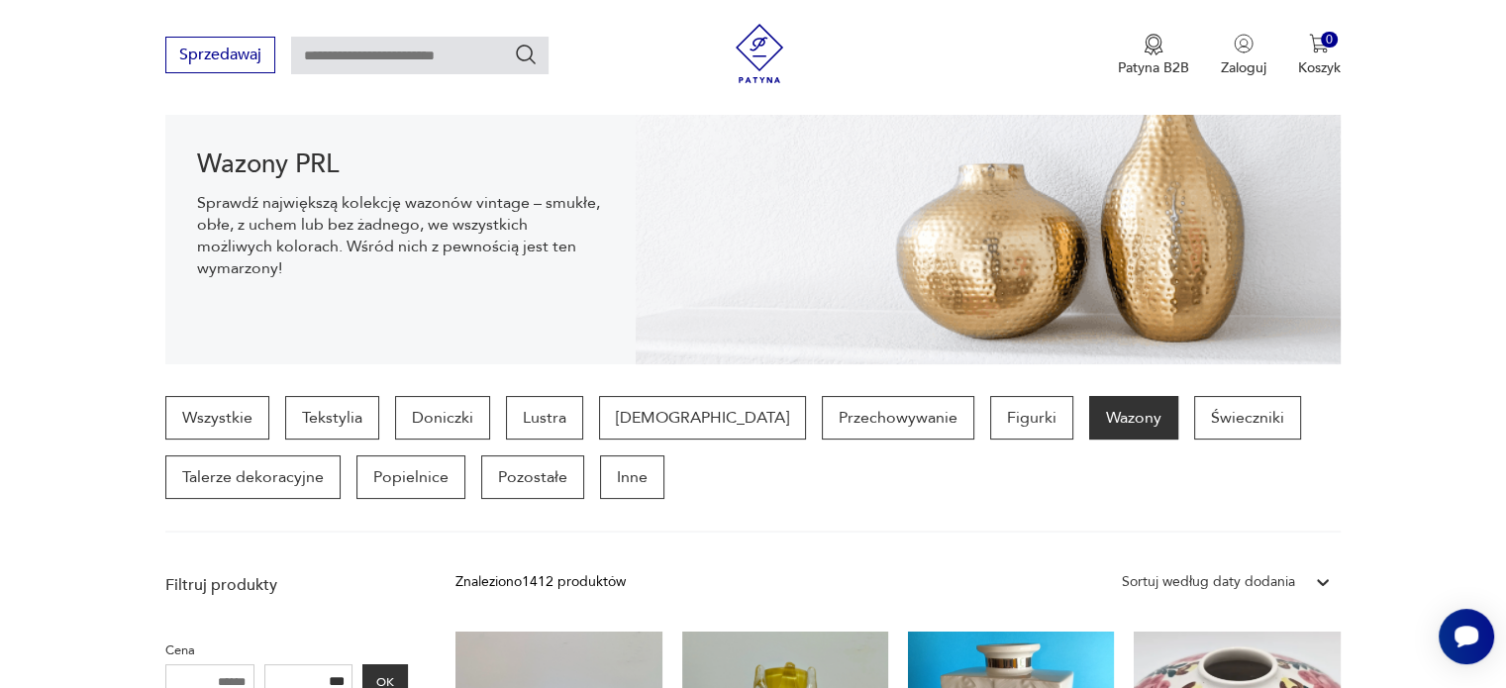
scroll to position [464, 0]
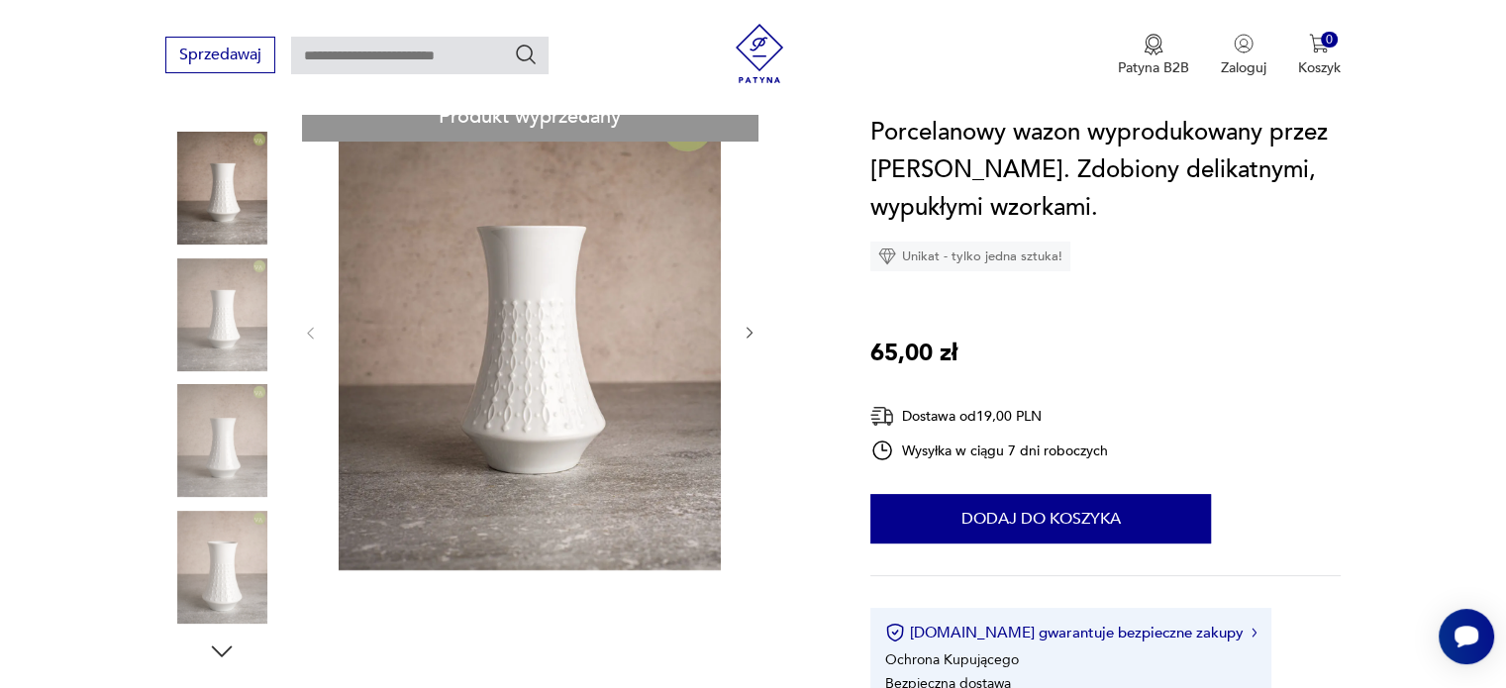
scroll to position [238, 0]
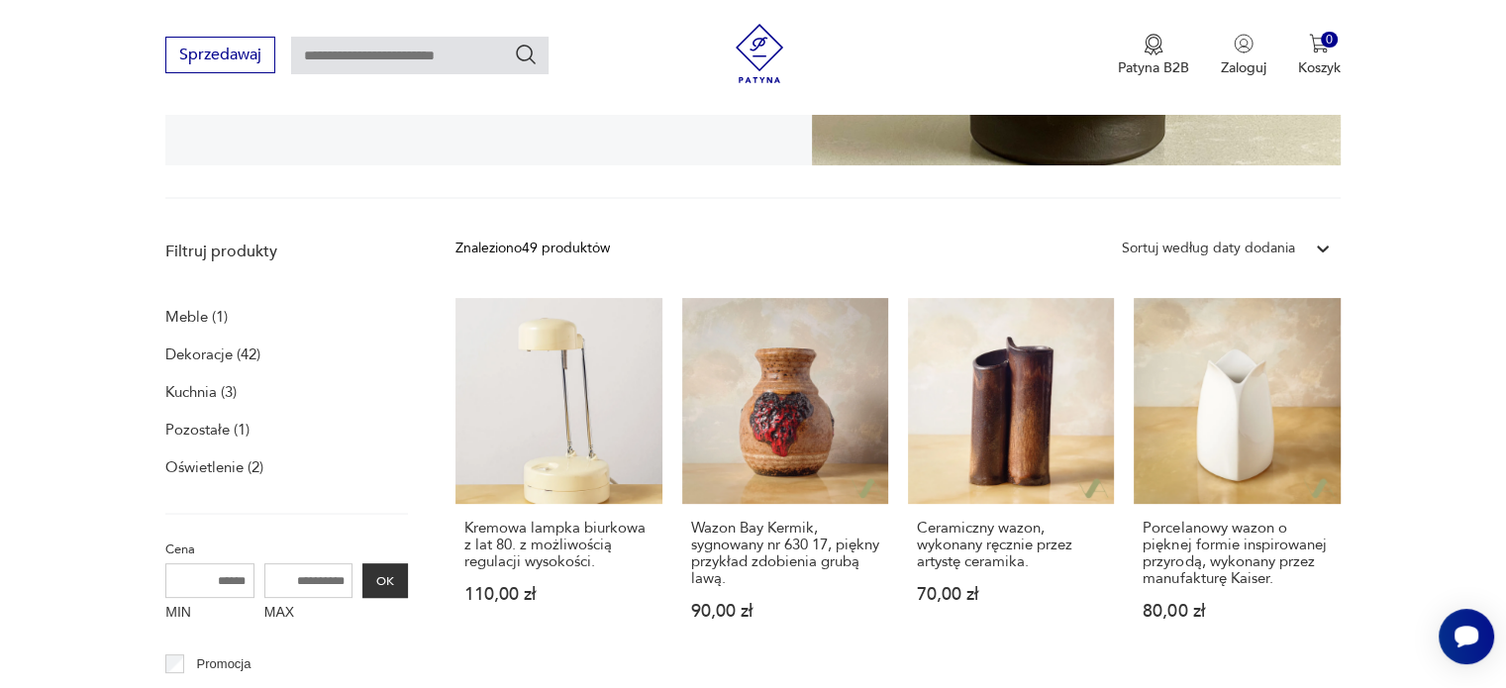
scroll to position [444, 0]
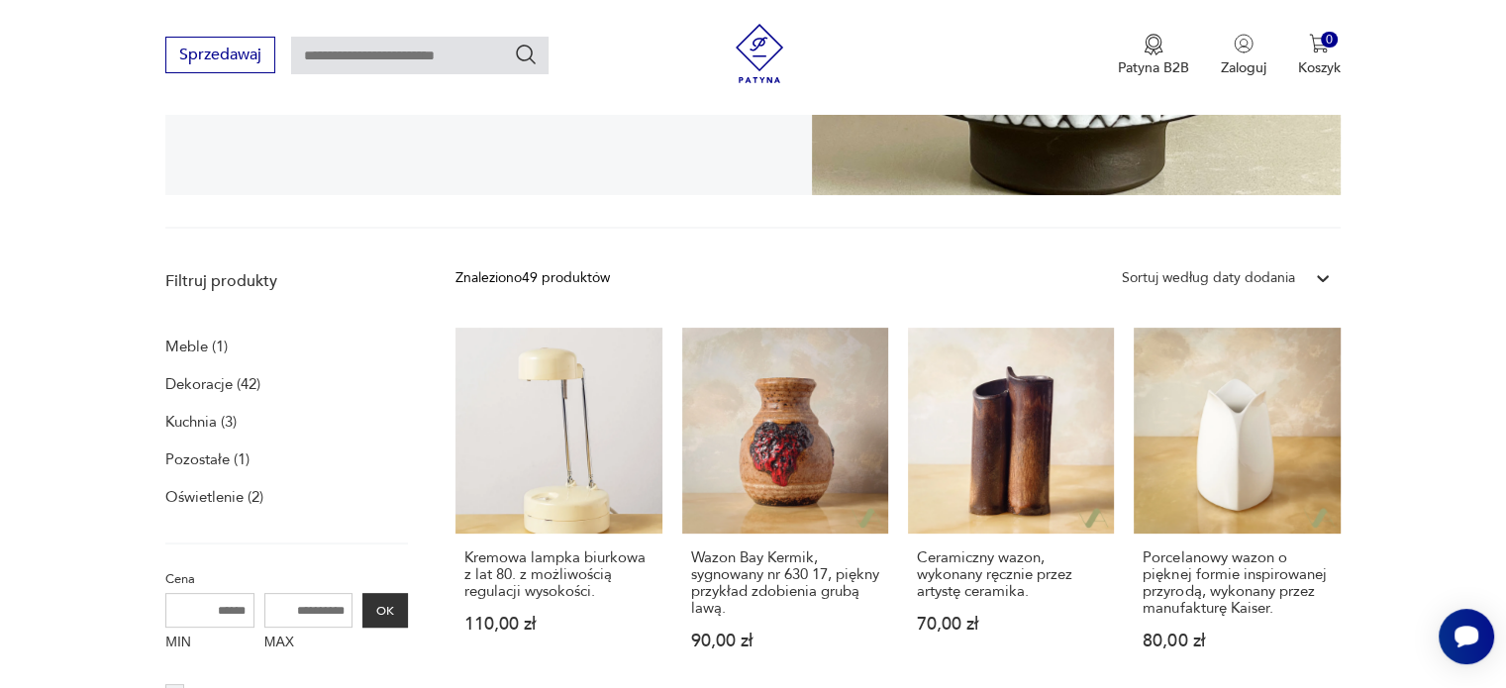
click at [247, 379] on p "Dekoracje (42)" at bounding box center [212, 384] width 95 height 28
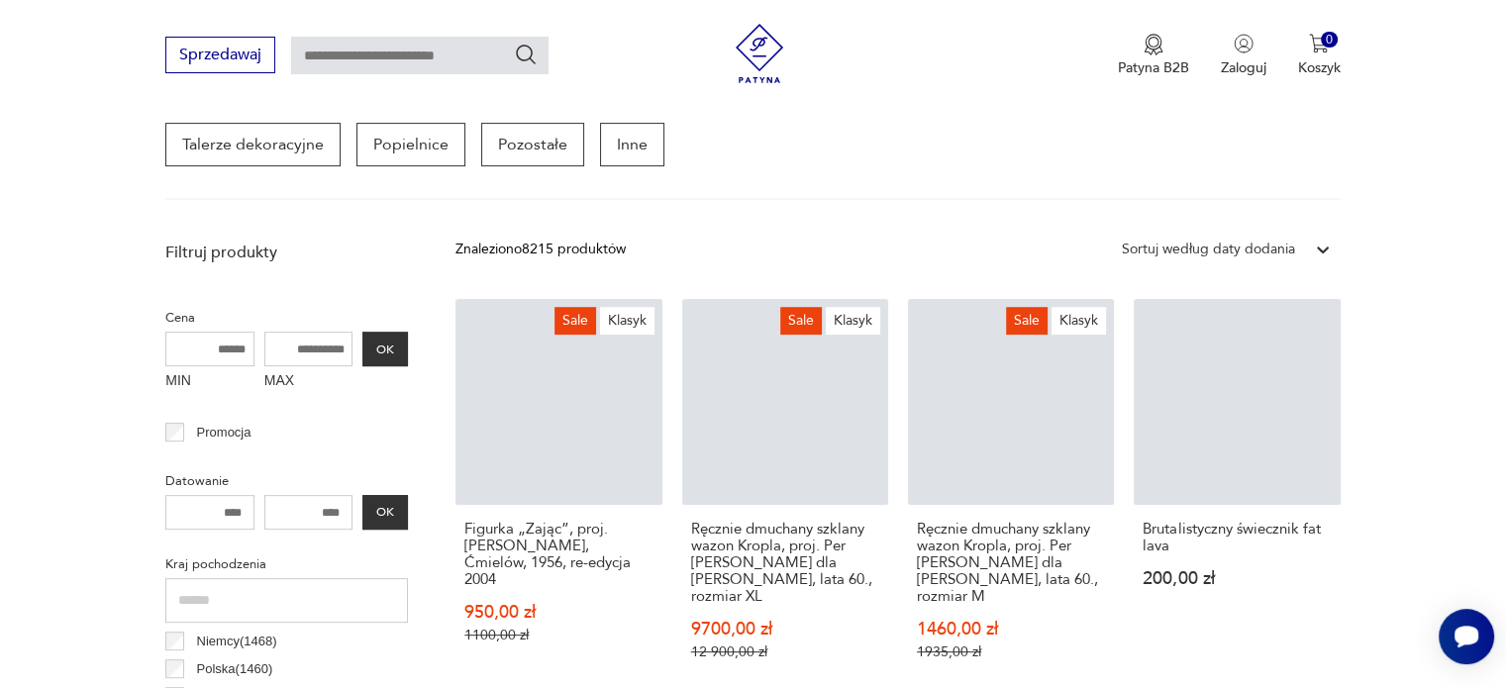
scroll to position [613, 0]
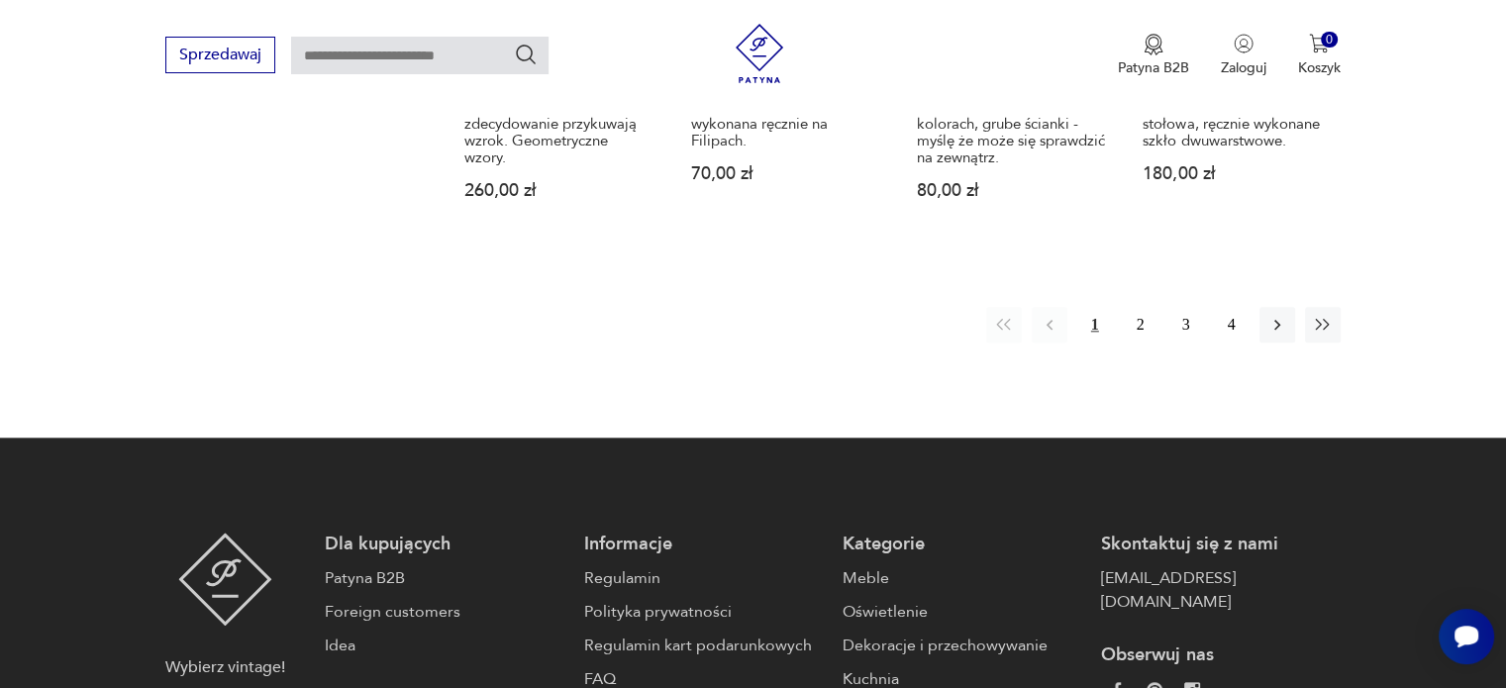
scroll to position [2108, 0]
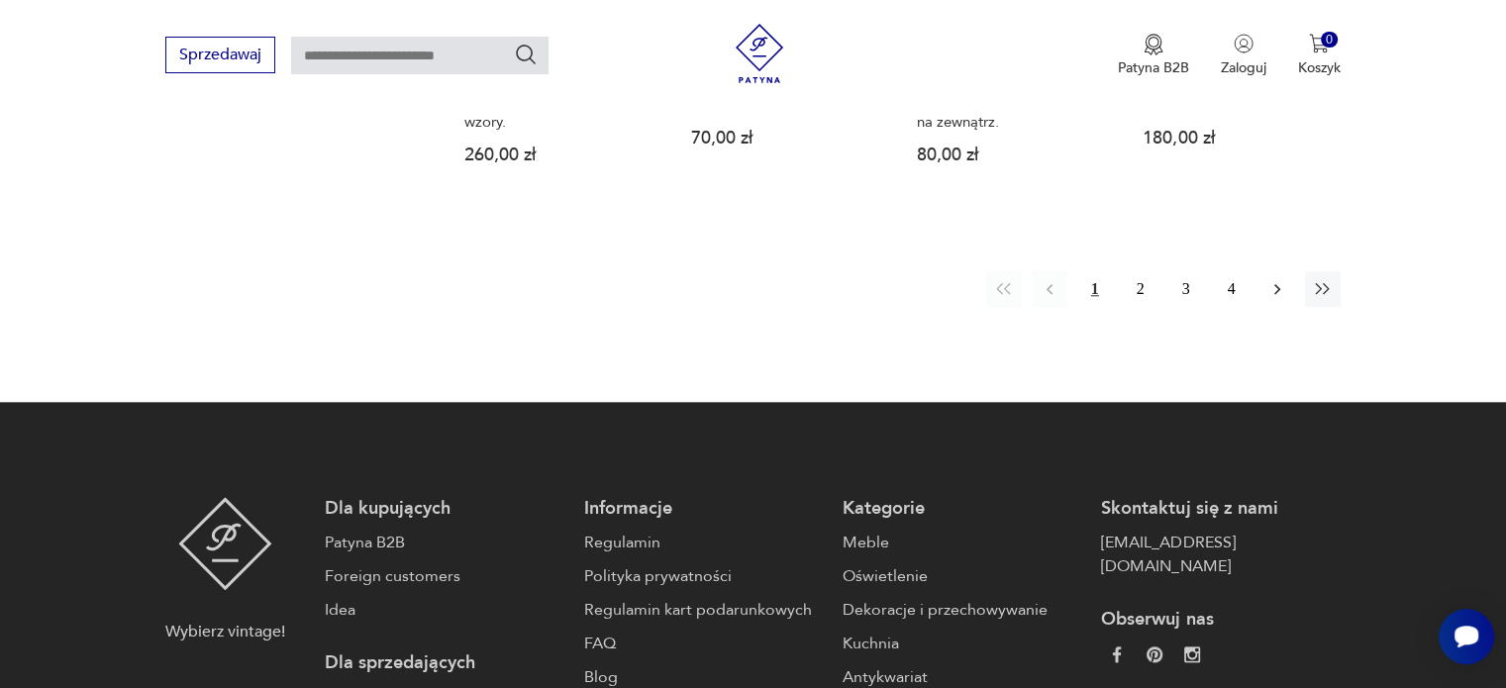
click at [1293, 300] on button "button" at bounding box center [1277, 289] width 36 height 36
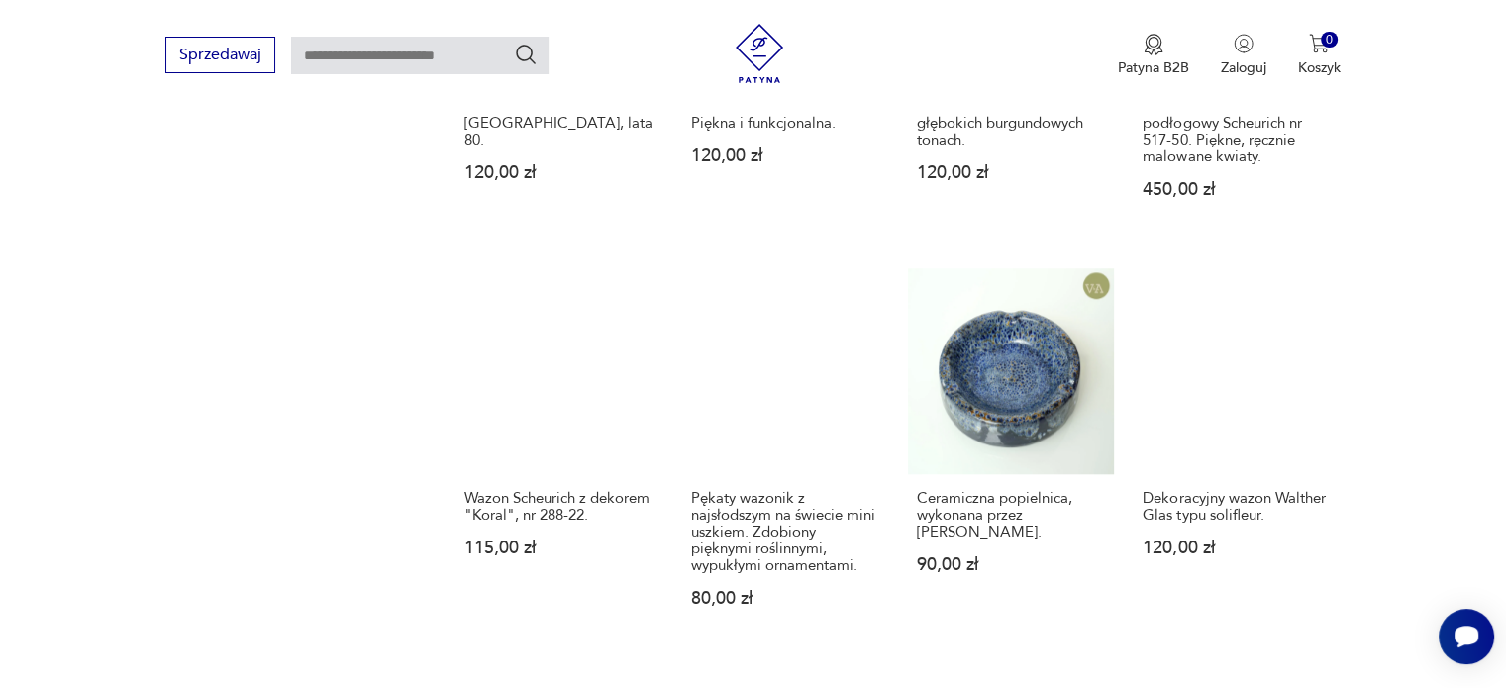
scroll to position [1913, 0]
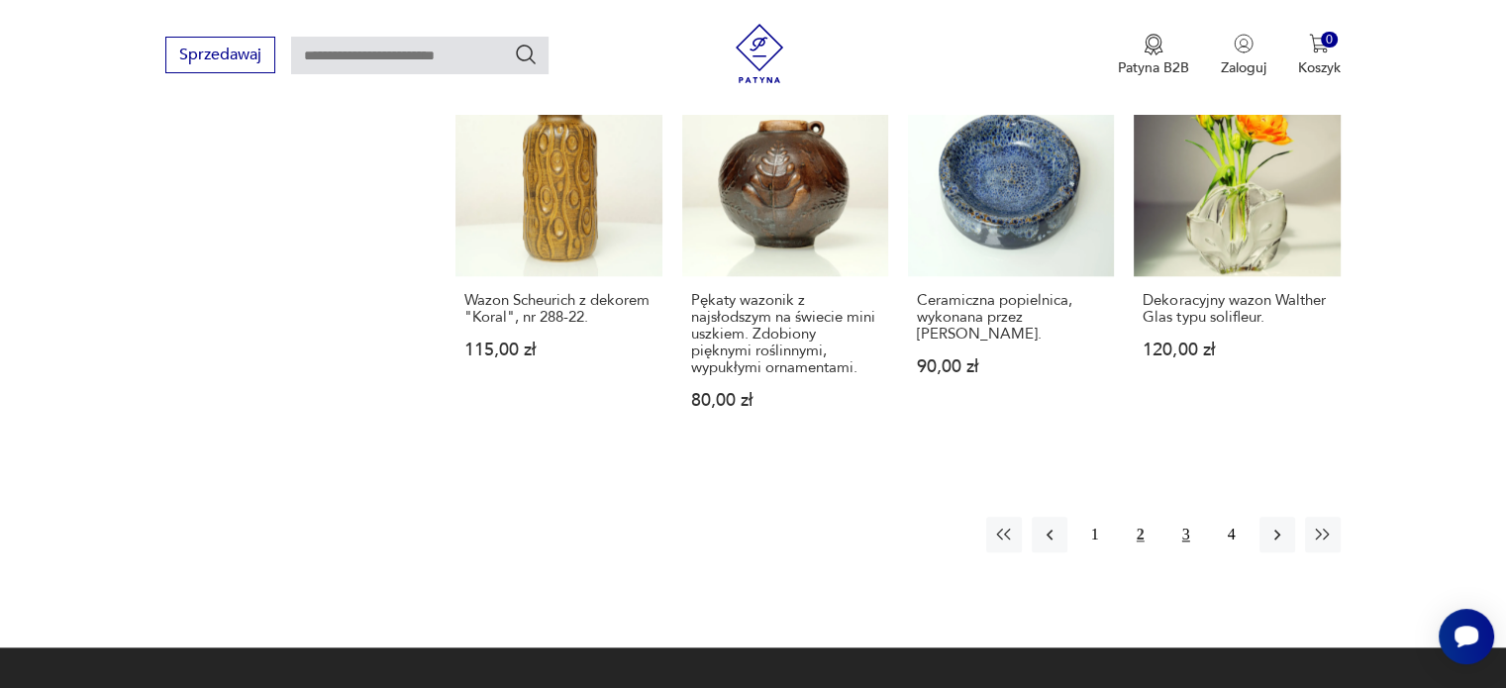
click at [1185, 534] on button "3" at bounding box center [1186, 535] width 36 height 36
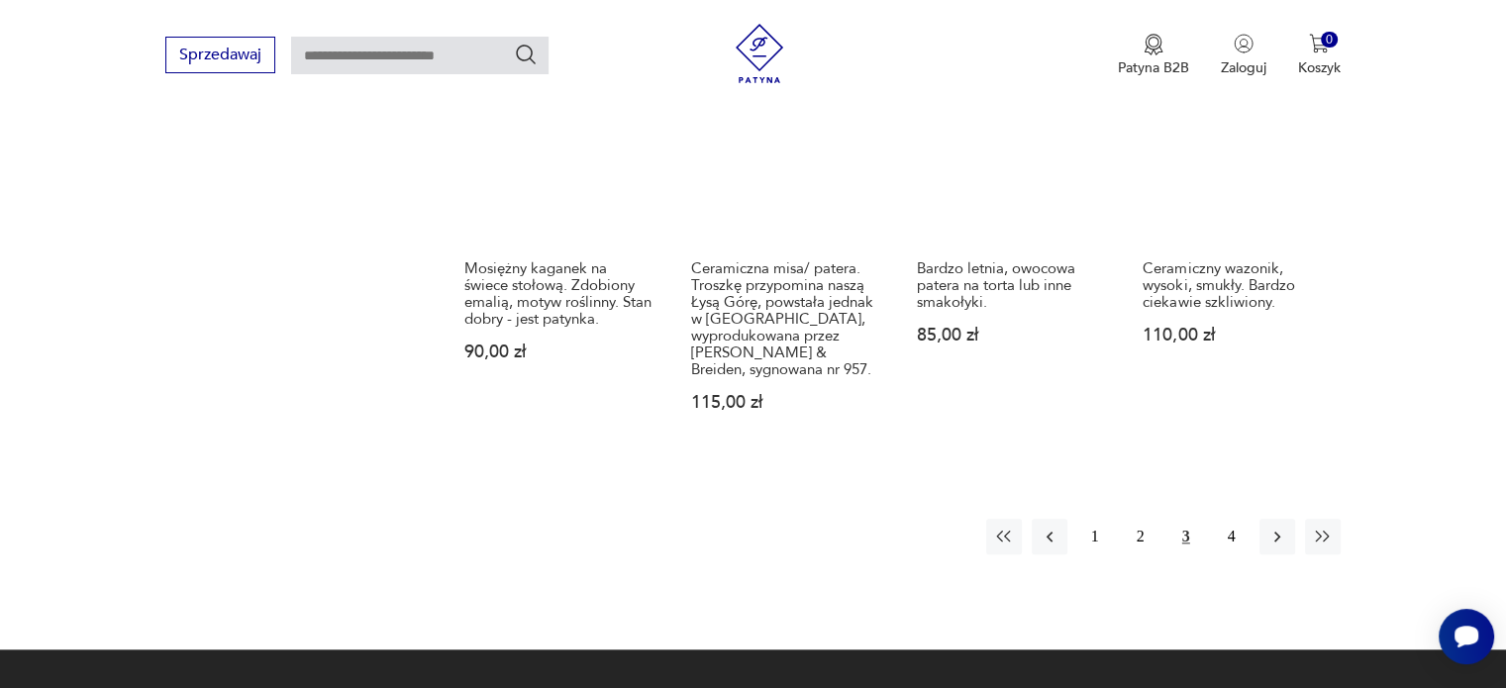
scroll to position [1952, 0]
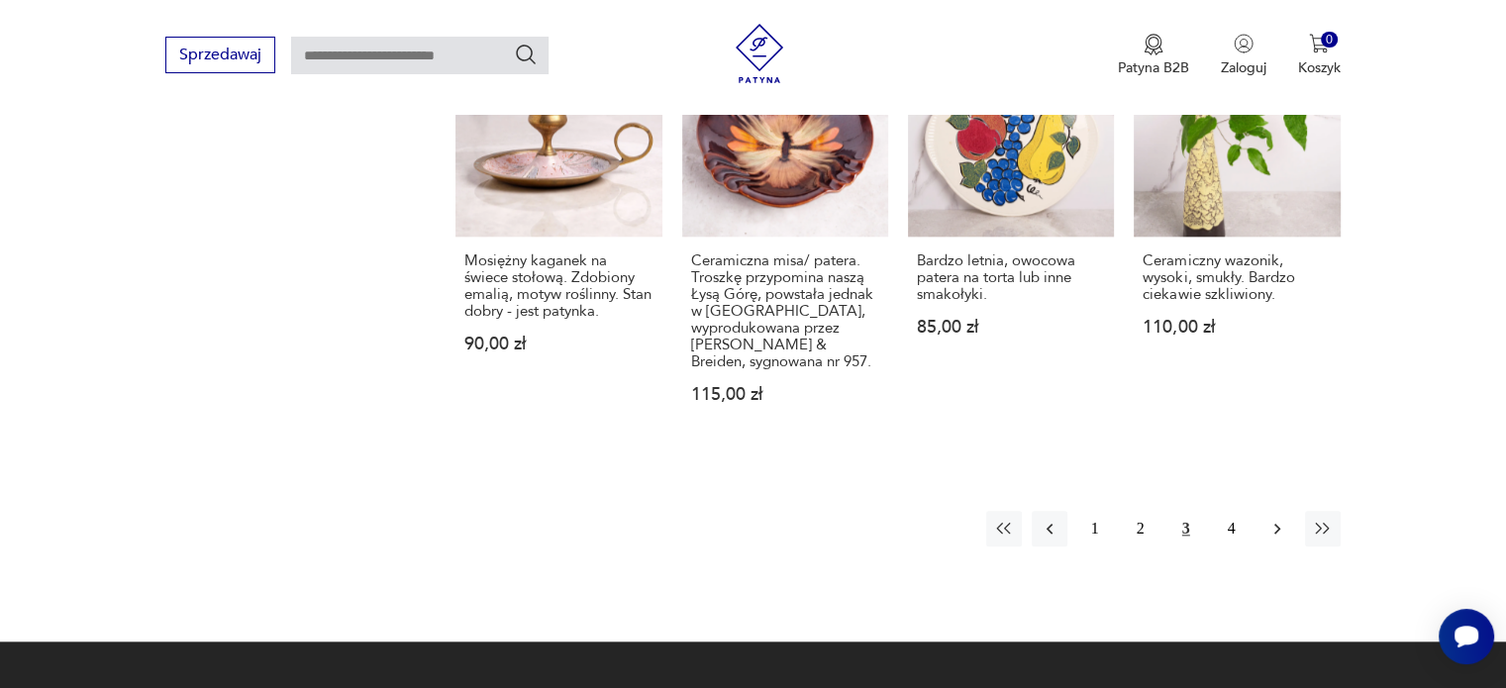
click at [1263, 528] on button "button" at bounding box center [1277, 529] width 36 height 36
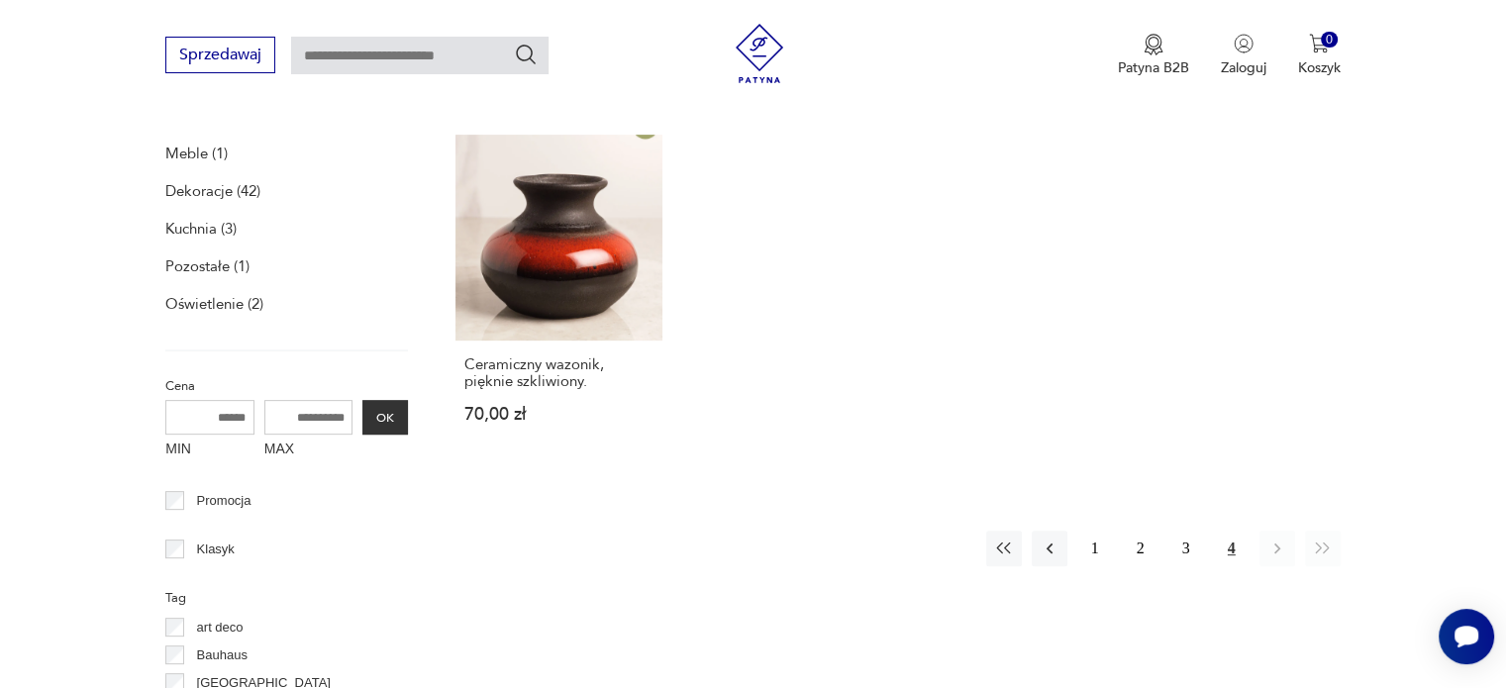
scroll to position [645, 0]
